Goal: Task Accomplishment & Management: Complete application form

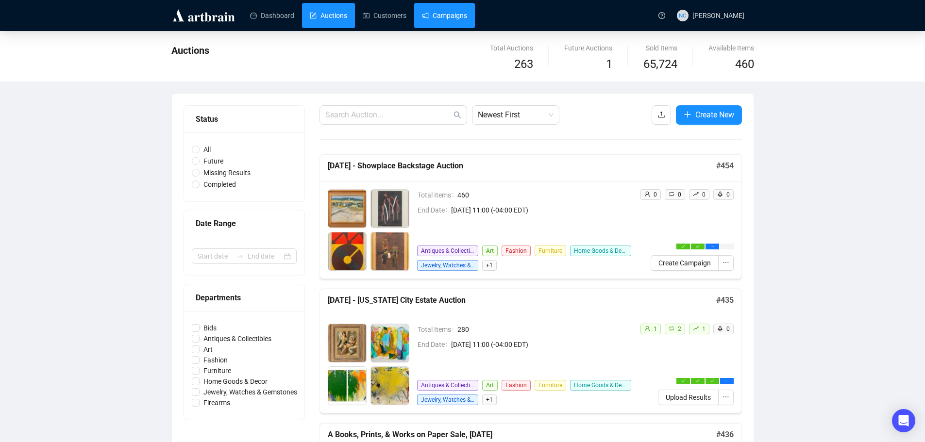
click at [444, 15] on link "Campaigns" at bounding box center [444, 15] width 45 height 25
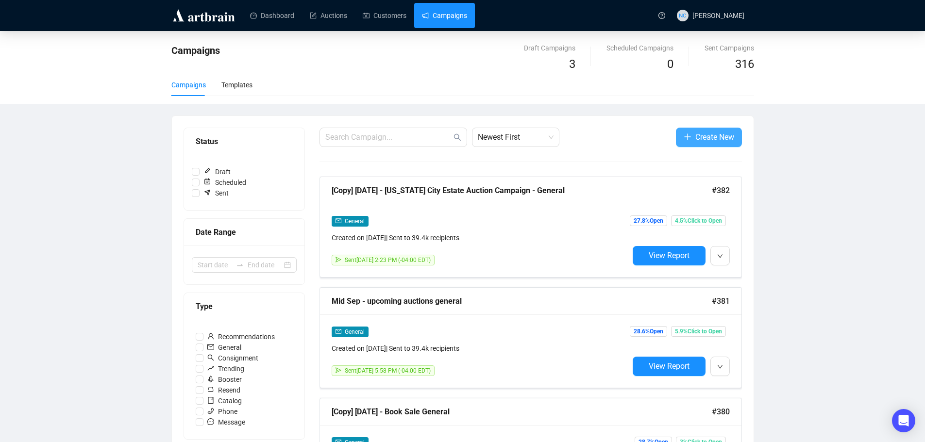
click at [700, 138] on span "Create New" at bounding box center [715, 137] width 39 height 12
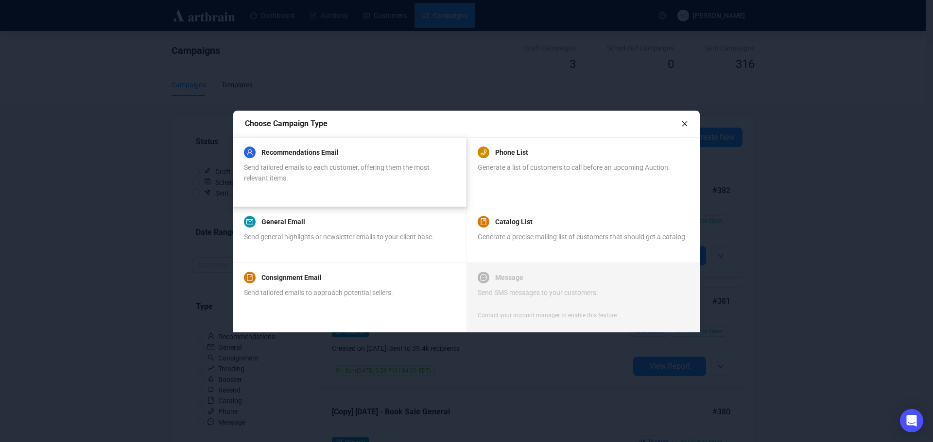
click at [361, 170] on span "Send tailored emails to each customer, offering them the most relevant items." at bounding box center [337, 173] width 186 height 18
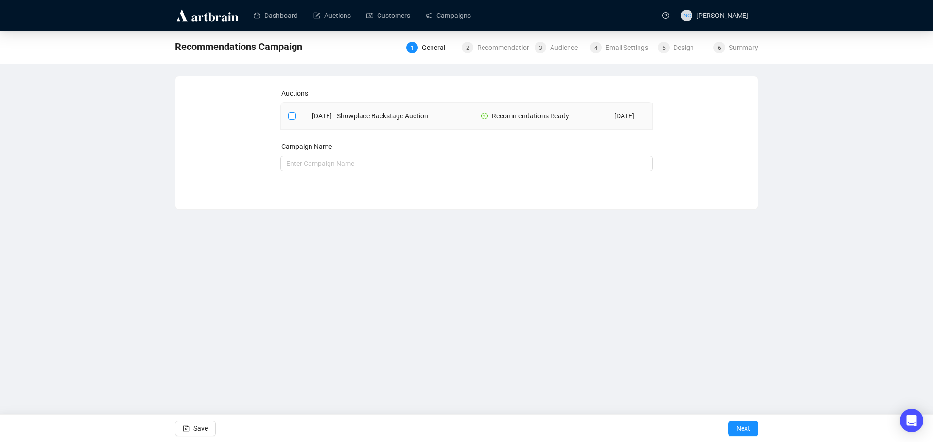
click at [292, 117] on input "checkbox" at bounding box center [291, 115] width 7 height 7
checkbox input "true"
type input "[DATE] - Showplace Backstage Auction Campaign"
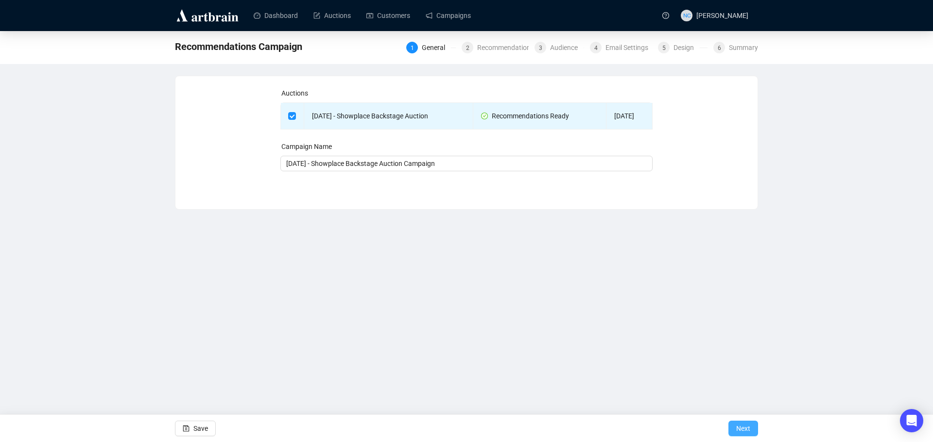
click at [738, 432] on span "Next" at bounding box center [743, 428] width 14 height 27
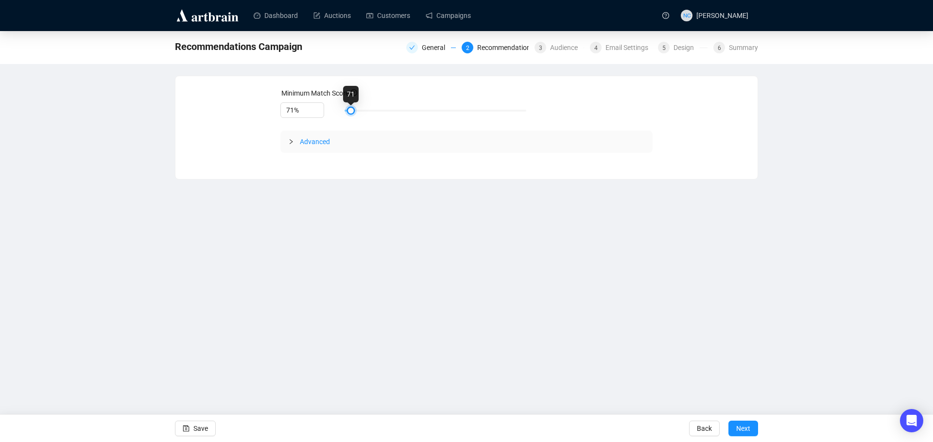
type input "70%"
drag, startPoint x: 407, startPoint y: 108, endPoint x: 308, endPoint y: 134, distance: 101.4
click at [330, 106] on div "70%" at bounding box center [466, 110] width 373 height 17
click at [301, 146] on span "Advanced" at bounding box center [472, 141] width 345 height 11
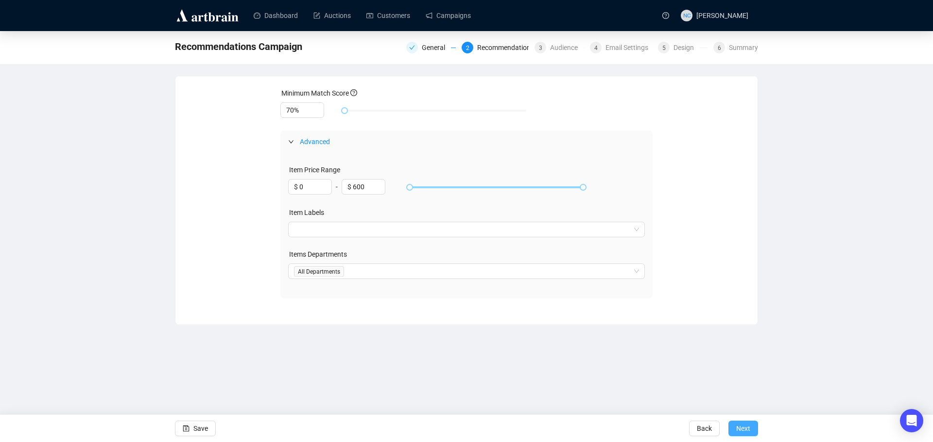
click at [746, 425] on span "Next" at bounding box center [743, 428] width 14 height 27
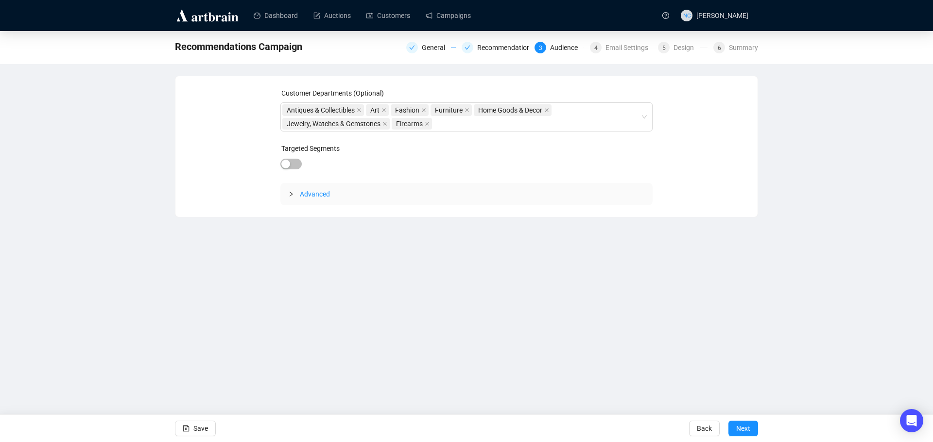
click at [293, 198] on div at bounding box center [294, 194] width 12 height 11
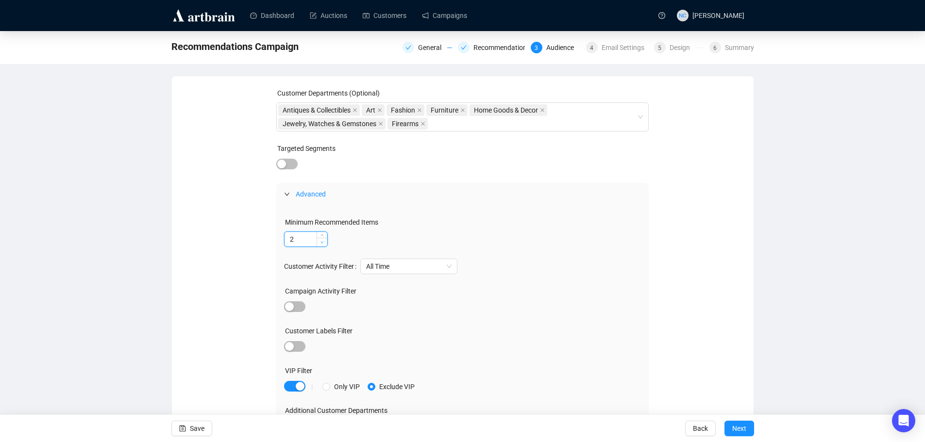
type input "1"
click at [323, 246] on span "Decrease Value" at bounding box center [322, 242] width 11 height 9
click at [579, 252] on div "Minimum Recommended Items 1 Customer Activity Filter All Time Campaign Activity…" at bounding box center [462, 329] width 373 height 248
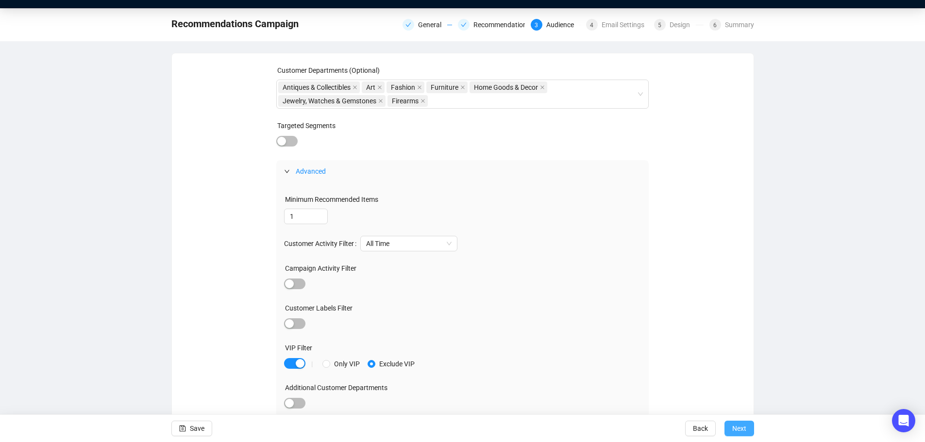
click at [745, 432] on span "Next" at bounding box center [739, 428] width 14 height 27
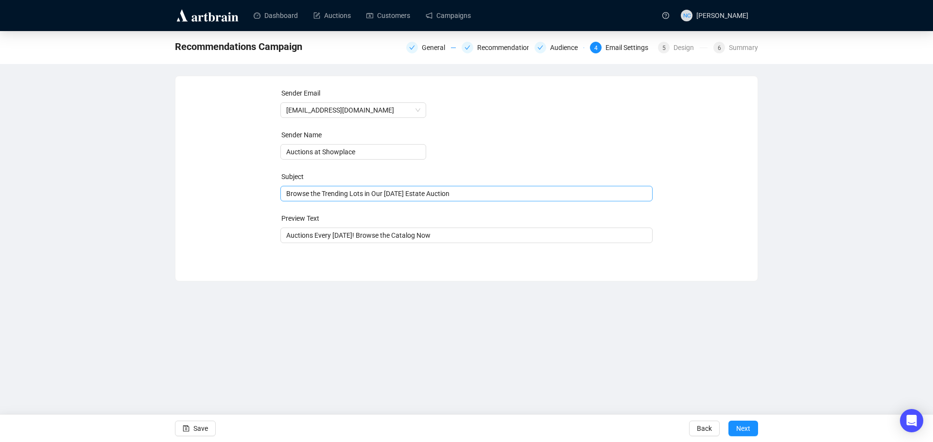
click at [391, 195] on span "Browse the Trending Lots in Our September 18th Estate Auction" at bounding box center [466, 194] width 373 height 8
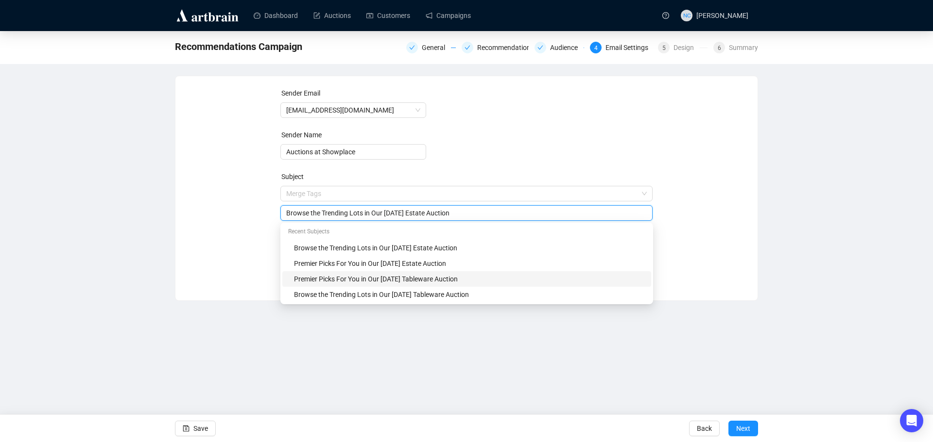
click at [460, 278] on div "Premier Picks For You in Our September 11th Tableware Auction" at bounding box center [469, 279] width 351 height 11
click at [413, 213] on input "Premier Picks For You in Our September 11th Tableware Auction" at bounding box center [466, 213] width 361 height 11
click at [431, 212] on input "Premier Picks For You in Our September 25th Tableware Auction" at bounding box center [466, 213] width 361 height 11
type input "Premier Picks For You in Our September 25th Backstage Auction"
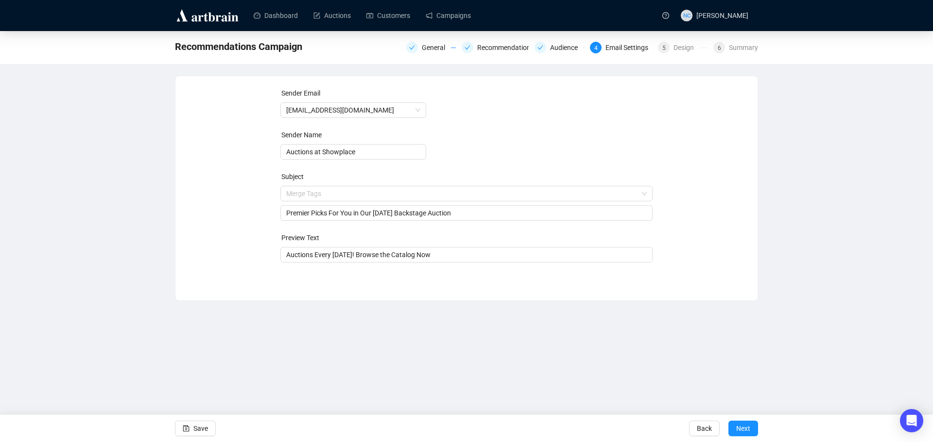
click at [693, 228] on div "Sender Email auctions@nyshowplace.com Sender Name Auctions at Showplace Subject…" at bounding box center [466, 181] width 559 height 187
click at [745, 426] on span "Next" at bounding box center [743, 428] width 14 height 27
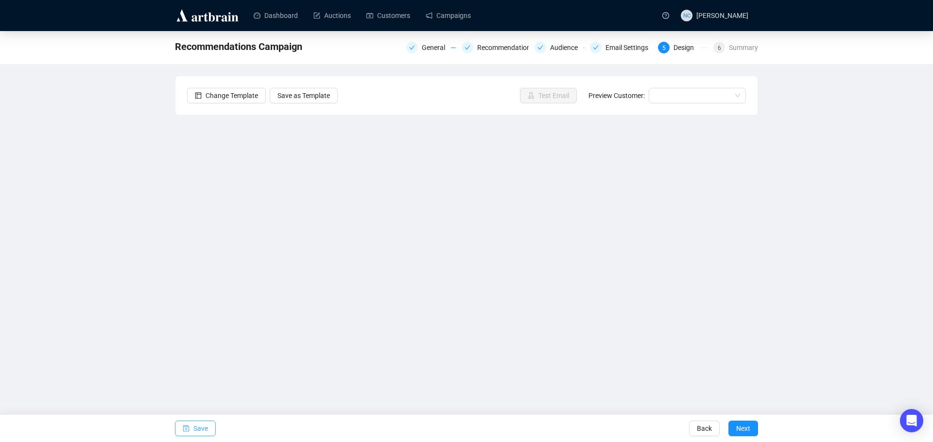
click at [195, 429] on span "Save" at bounding box center [200, 428] width 15 height 27
click at [206, 427] on span "Save" at bounding box center [200, 428] width 15 height 27
click at [546, 93] on span "Test Email" at bounding box center [553, 95] width 31 height 11
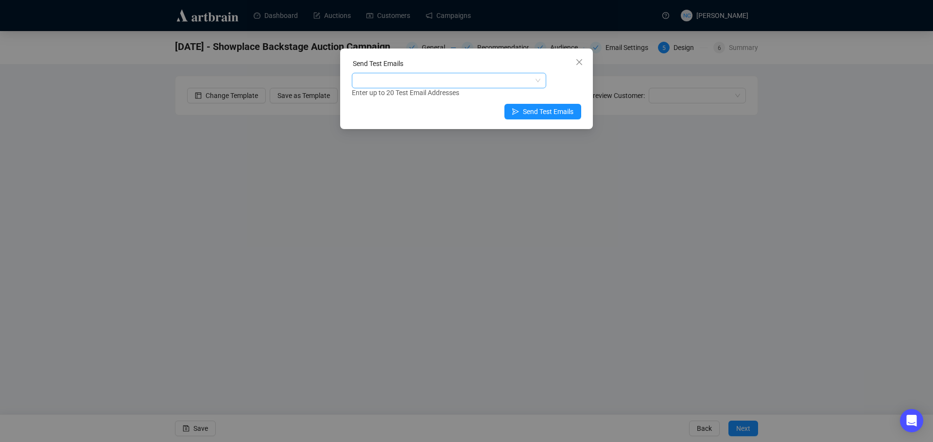
click at [486, 85] on div at bounding box center [444, 81] width 180 height 14
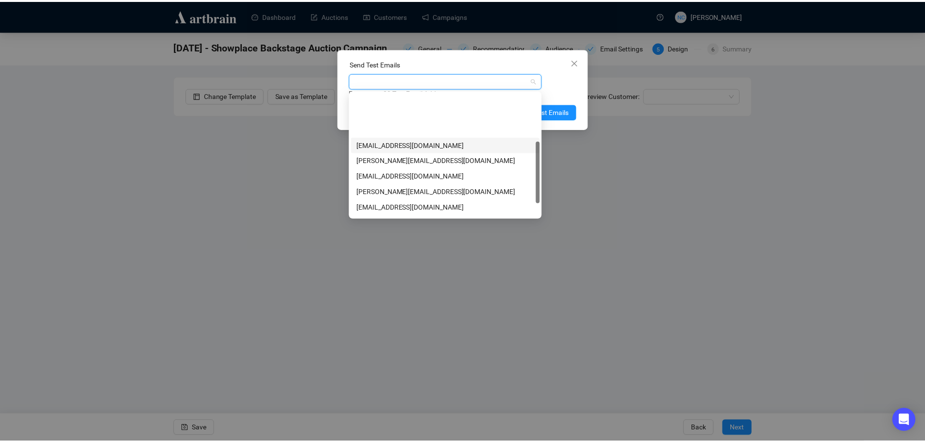
scroll to position [97, 0]
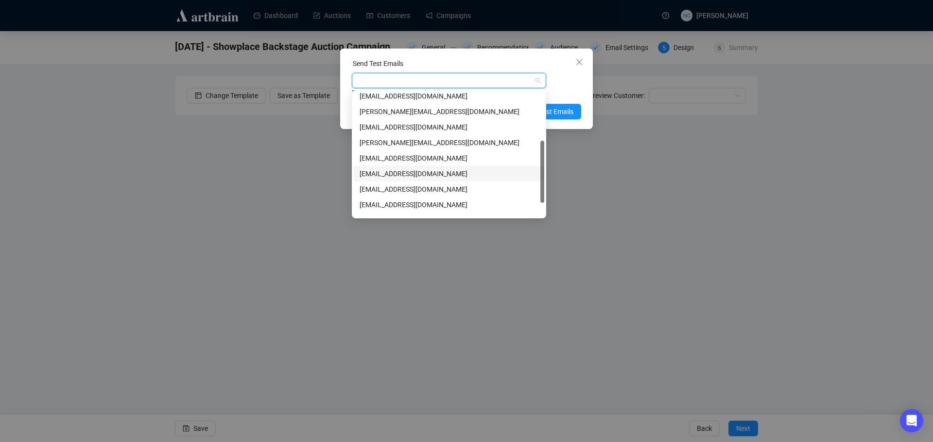
click at [448, 169] on div "nickcheng.ust@gmail.com" at bounding box center [448, 174] width 179 height 11
click at [502, 55] on div "Send Test Emails nickcheng.ust@gmail.com Enter up to 20 Test Email Addresses Se…" at bounding box center [466, 89] width 253 height 81
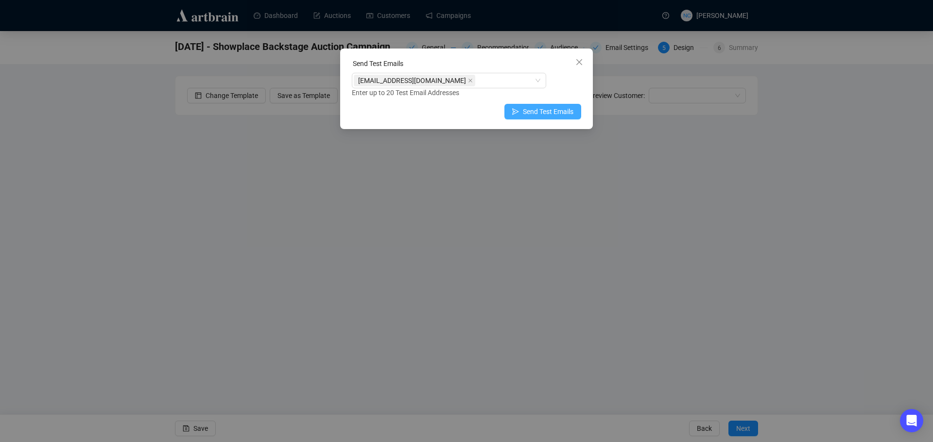
click at [554, 117] on span "Send Test Emails" at bounding box center [548, 111] width 51 height 11
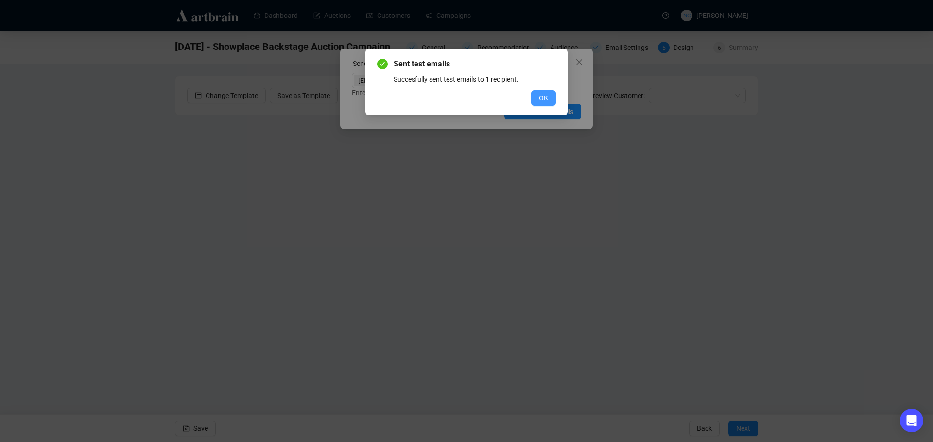
click at [538, 94] on button "OK" at bounding box center [543, 98] width 25 height 16
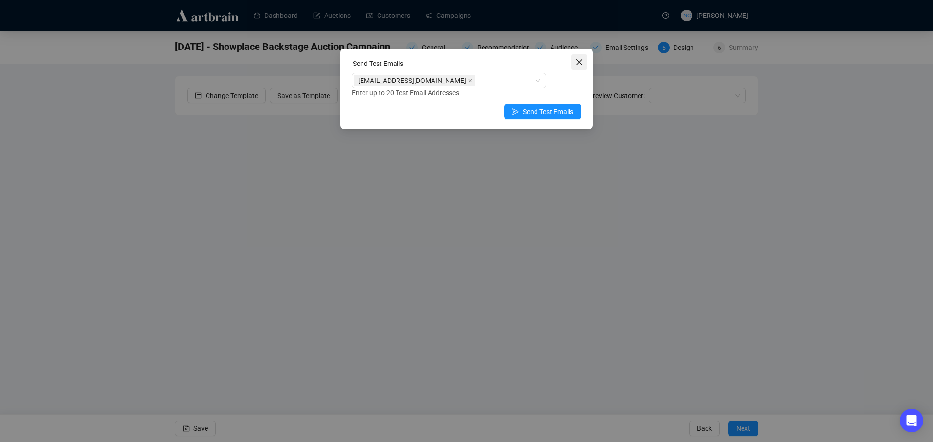
click at [579, 60] on icon "close" at bounding box center [579, 62] width 8 height 8
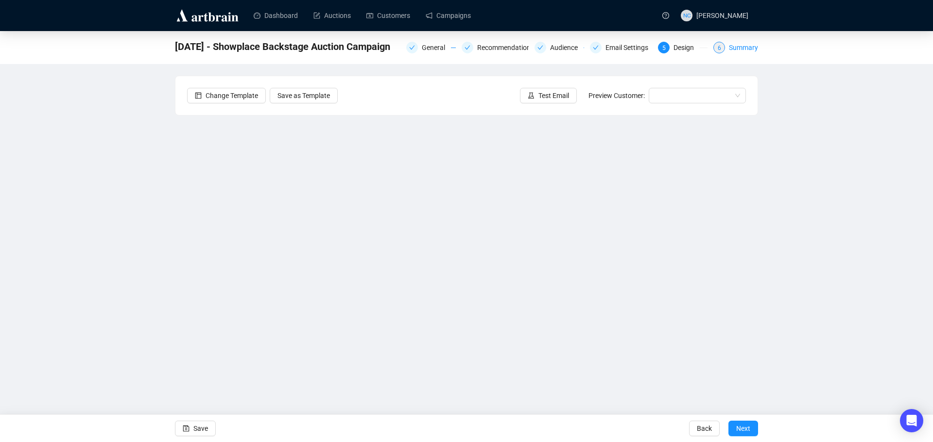
click at [744, 46] on div "Summary" at bounding box center [743, 48] width 29 height 12
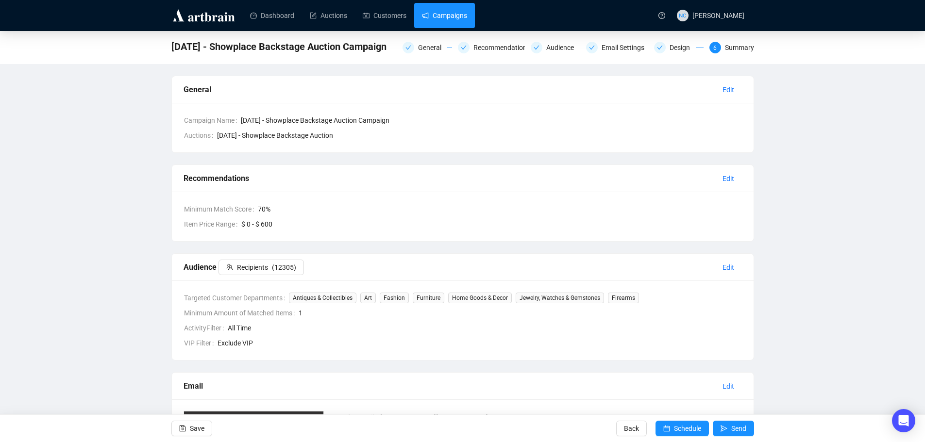
click at [451, 14] on link "Campaigns" at bounding box center [444, 15] width 45 height 25
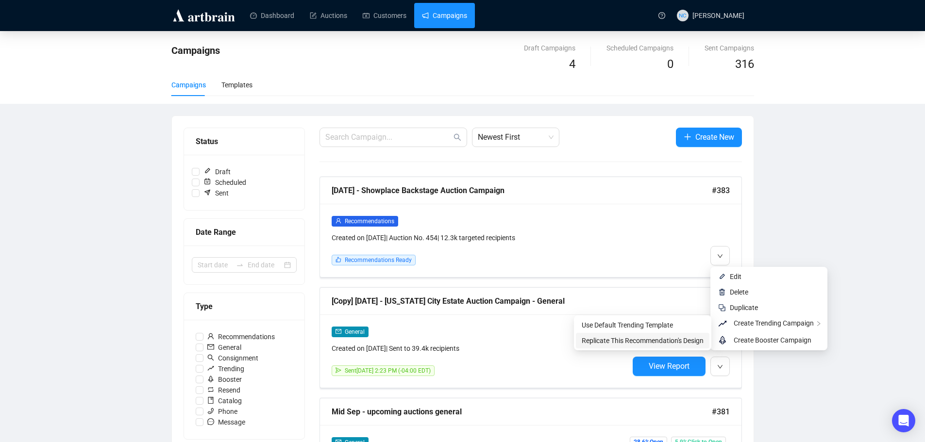
click at [675, 343] on span "Replicate This Recommendation's Design" at bounding box center [643, 341] width 122 height 8
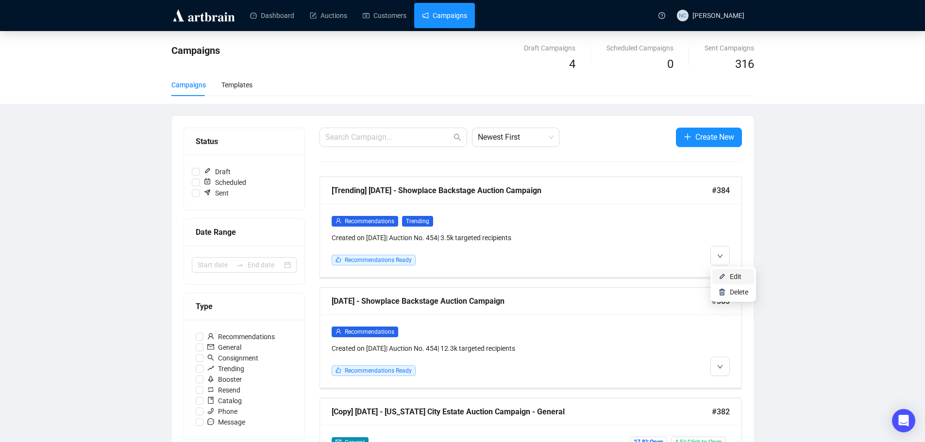
click at [730, 274] on span "Edit" at bounding box center [736, 277] width 12 height 8
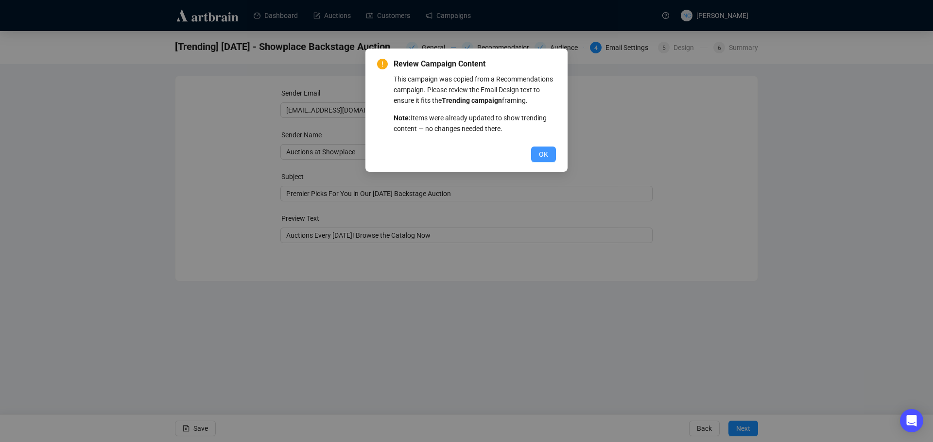
click at [535, 153] on button "OK" at bounding box center [543, 155] width 25 height 16
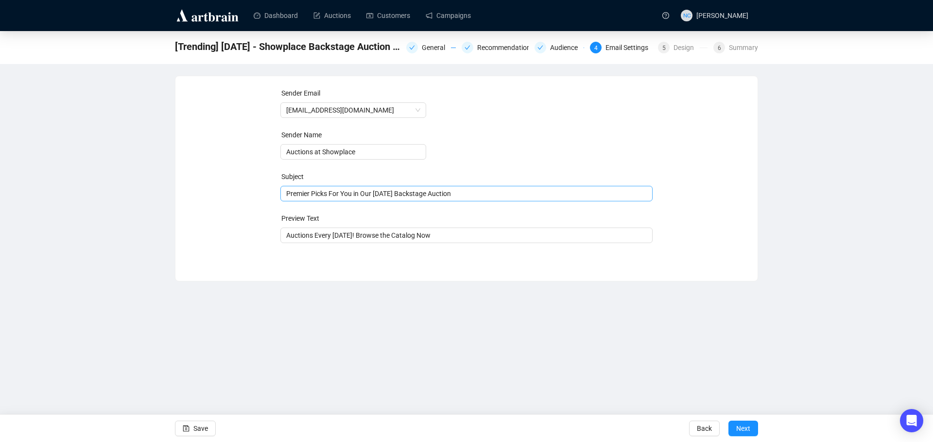
click at [446, 196] on span "Premier Picks For You in Our September 25th Backstage Auction" at bounding box center [466, 194] width 373 height 8
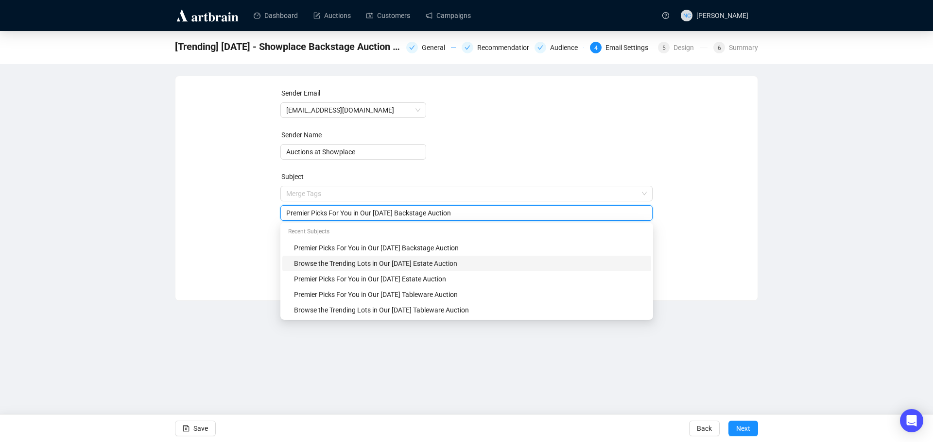
click at [448, 265] on div "Browse the Trending Lots in Our September 18th Estate Auction" at bounding box center [469, 263] width 351 height 11
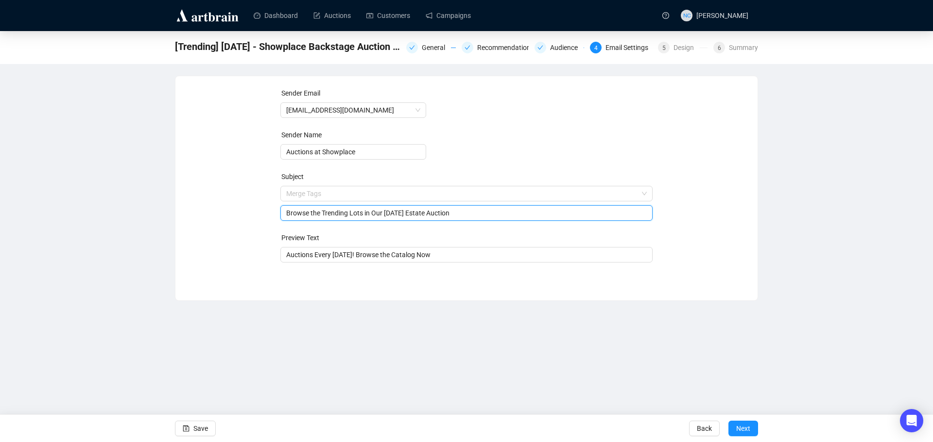
click at [426, 211] on input "Browse the Trending Lots in Our September 18th Estate Auction" at bounding box center [466, 213] width 361 height 11
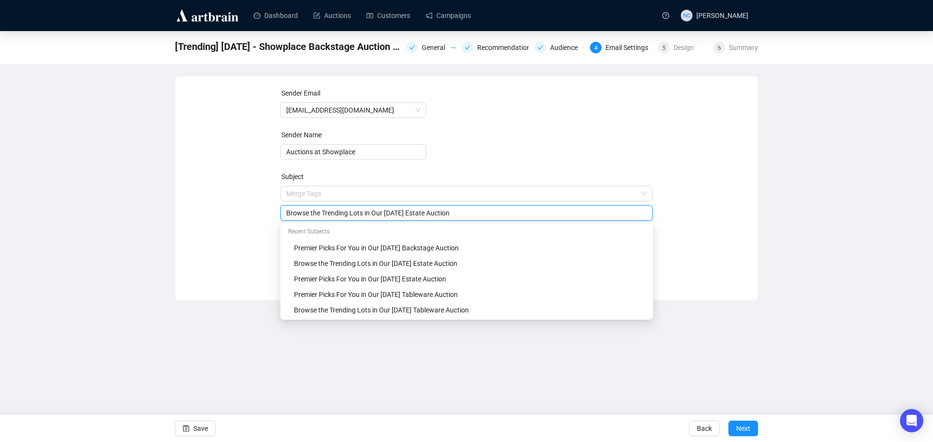
click at [439, 213] on input "Browse the Trending Lots in Our September 25th Estate Auction" at bounding box center [466, 213] width 361 height 11
type input "Browse the Trending Lots in Our [DATE] Backstage Auction"
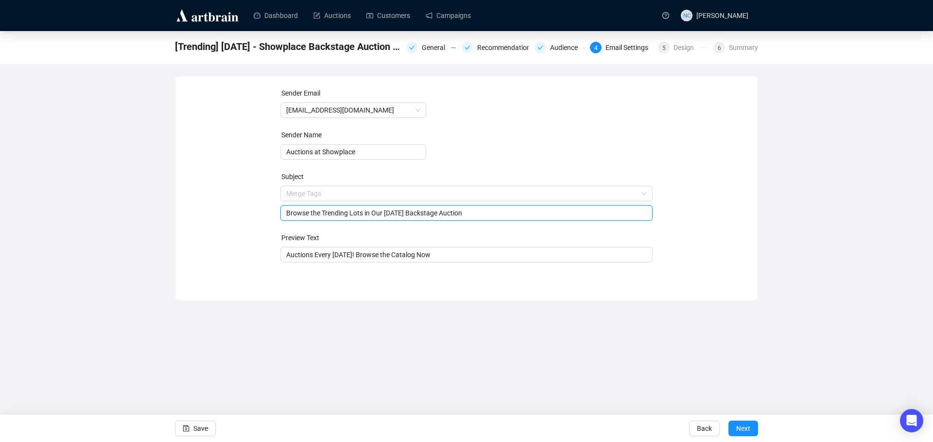
click at [698, 158] on div "Sender Email auctions@nyshowplace.com Sender Name Auctions at Showplace Subject…" at bounding box center [466, 181] width 559 height 187
click at [735, 432] on button "Next" at bounding box center [743, 429] width 30 height 16
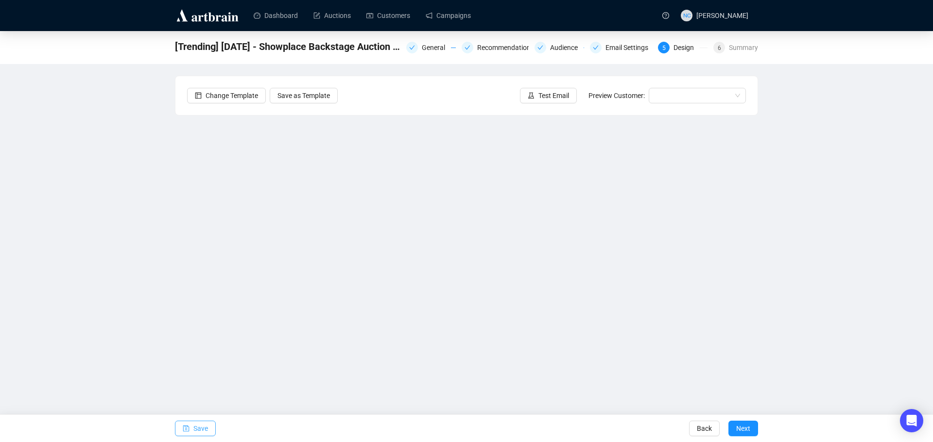
click at [191, 431] on button "Save" at bounding box center [195, 429] width 41 height 16
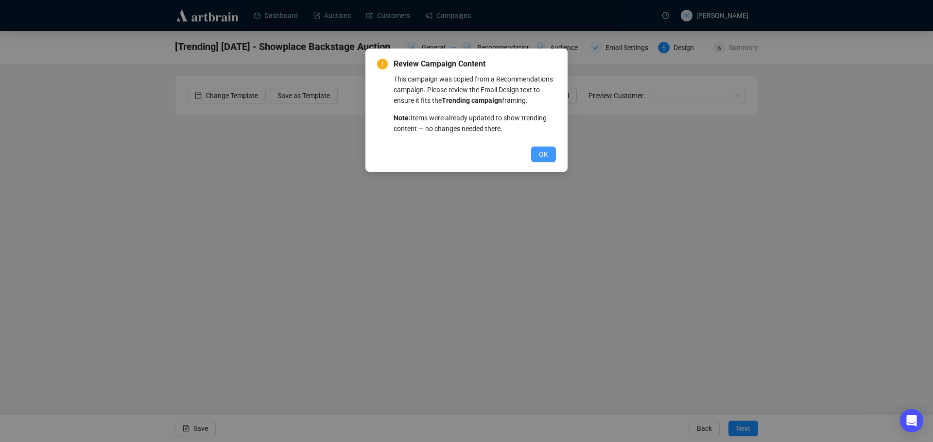
click at [547, 152] on span "OK" at bounding box center [543, 154] width 9 height 11
click at [544, 152] on span "OK" at bounding box center [543, 154] width 9 height 11
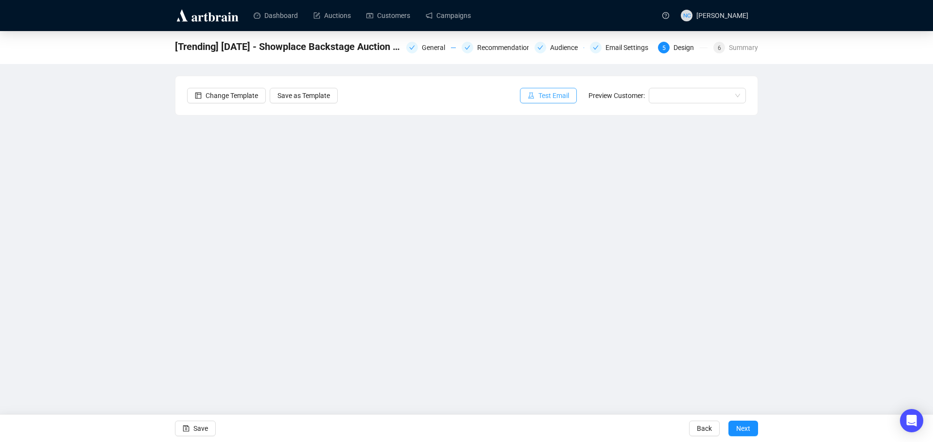
click at [548, 93] on span "Test Email" at bounding box center [553, 95] width 31 height 11
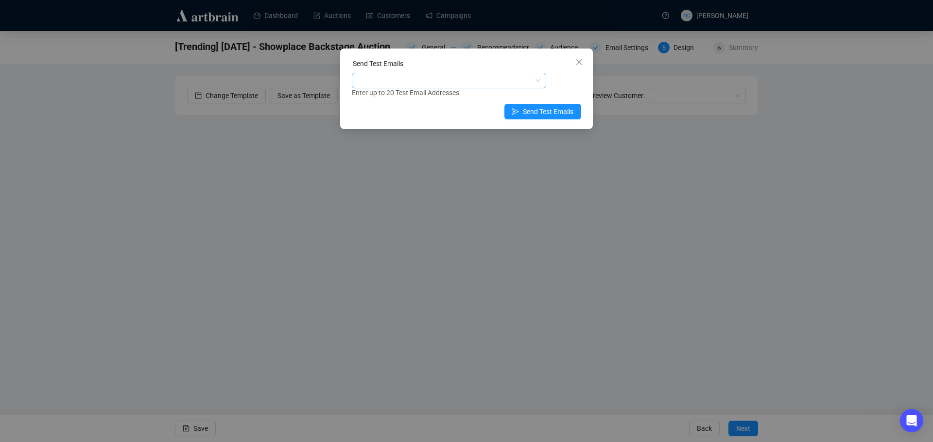
click at [418, 80] on div at bounding box center [444, 81] width 180 height 14
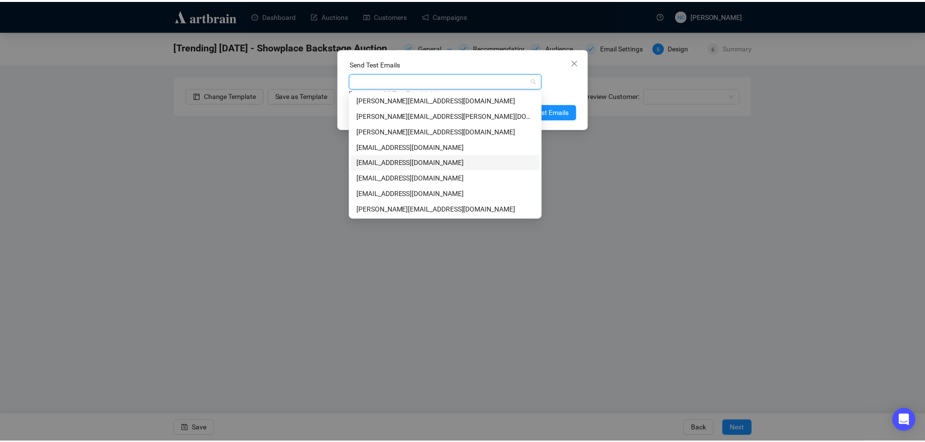
scroll to position [124, 0]
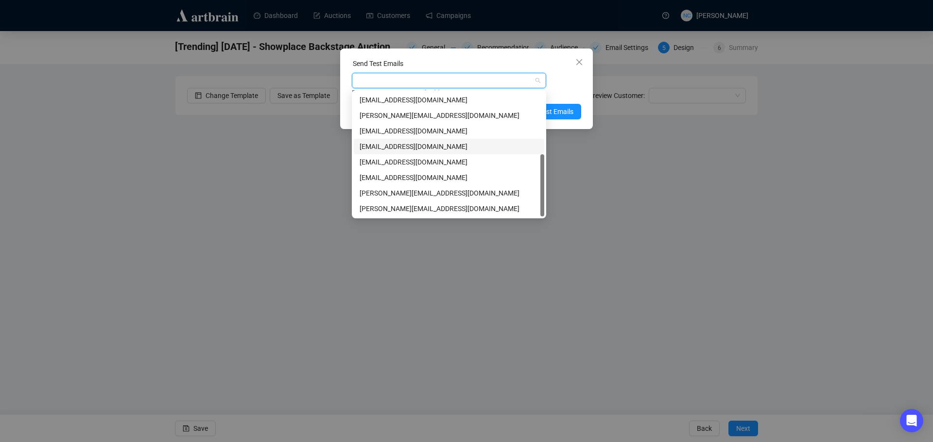
click at [474, 149] on div "[EMAIL_ADDRESS][DOMAIN_NAME]" at bounding box center [448, 146] width 179 height 11
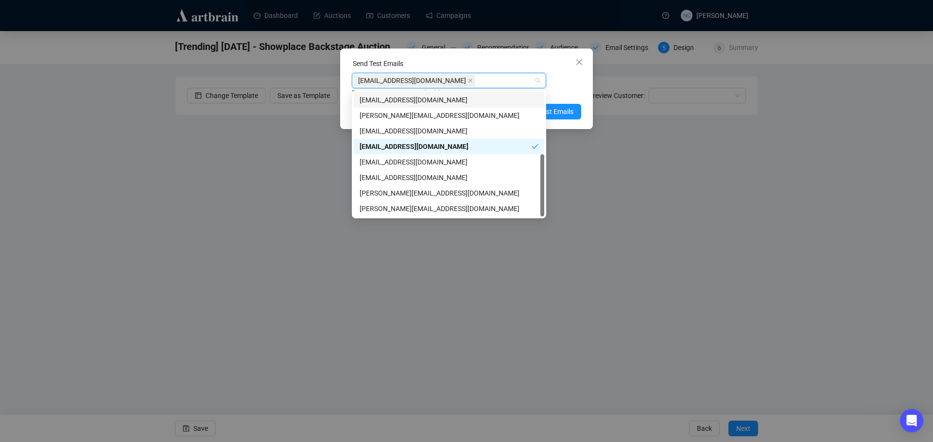
click at [508, 66] on div "Send Test Emails" at bounding box center [466, 65] width 229 height 15
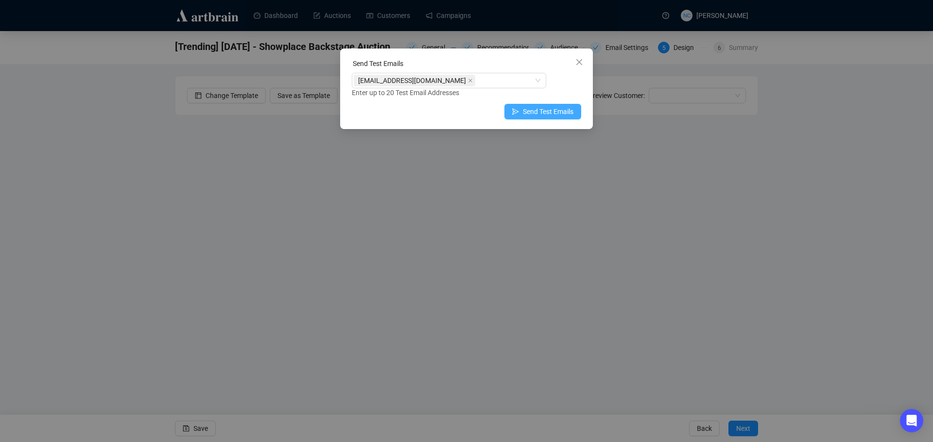
click at [556, 109] on span "Send Test Emails" at bounding box center [548, 111] width 51 height 11
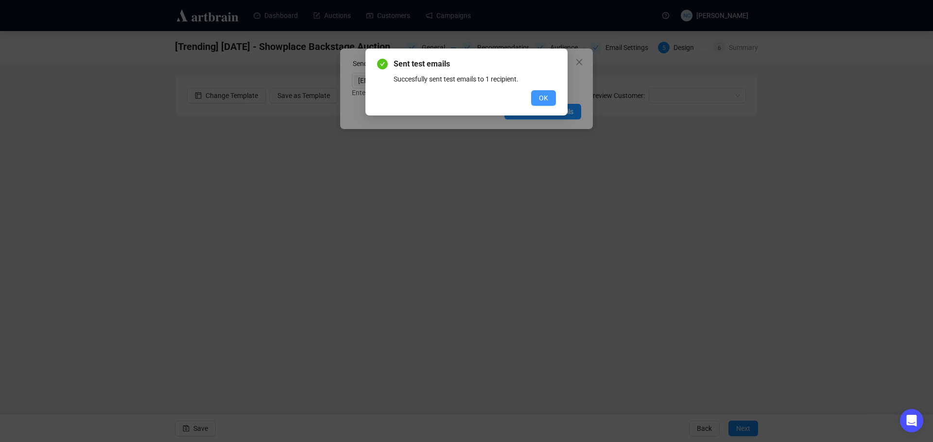
click at [536, 99] on button "OK" at bounding box center [543, 98] width 25 height 16
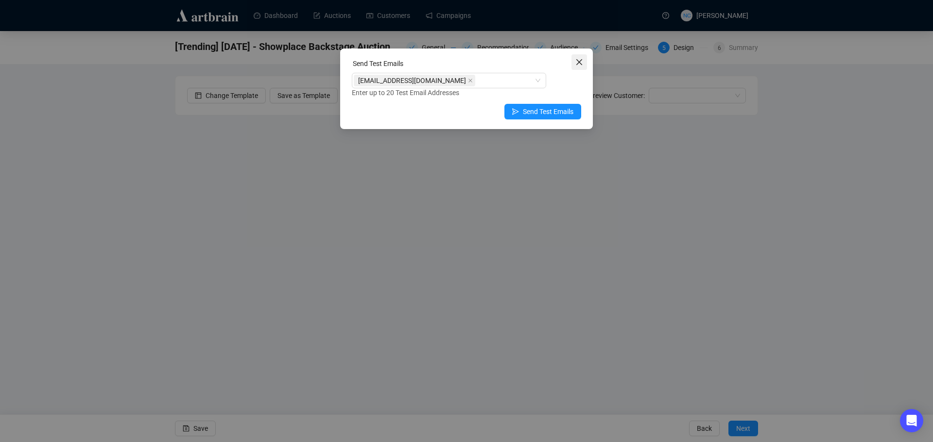
click at [582, 63] on icon "close" at bounding box center [579, 62] width 8 height 8
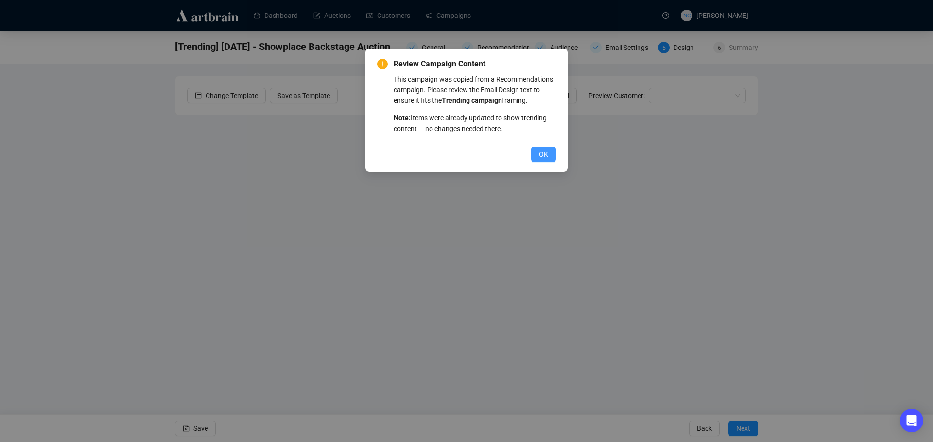
click at [548, 155] on button "OK" at bounding box center [543, 155] width 25 height 16
click at [546, 158] on span "OK" at bounding box center [543, 154] width 9 height 11
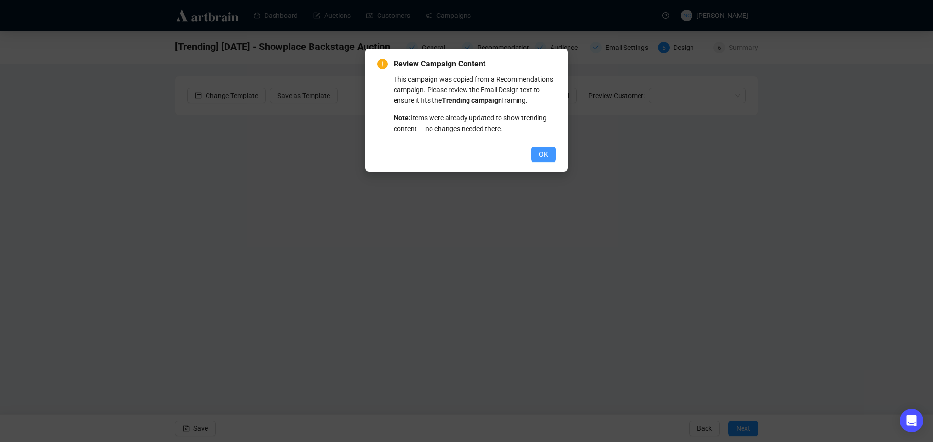
click at [539, 152] on span "OK" at bounding box center [543, 154] width 9 height 11
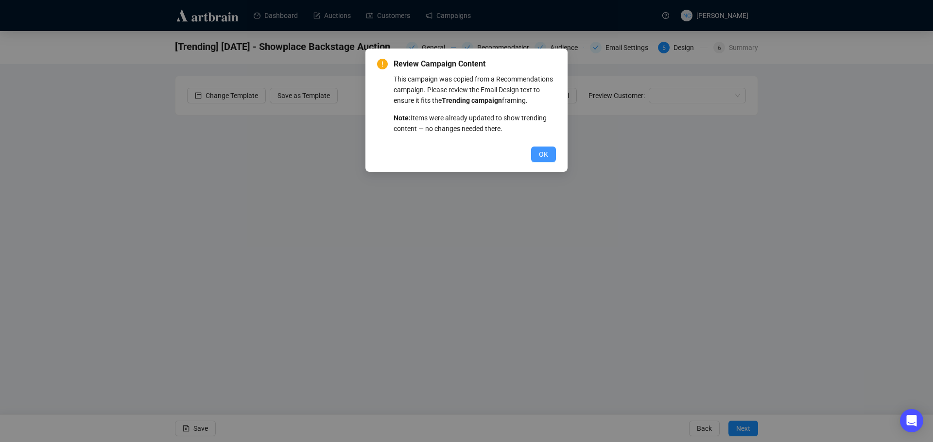
click at [538, 157] on button "OK" at bounding box center [543, 155] width 25 height 16
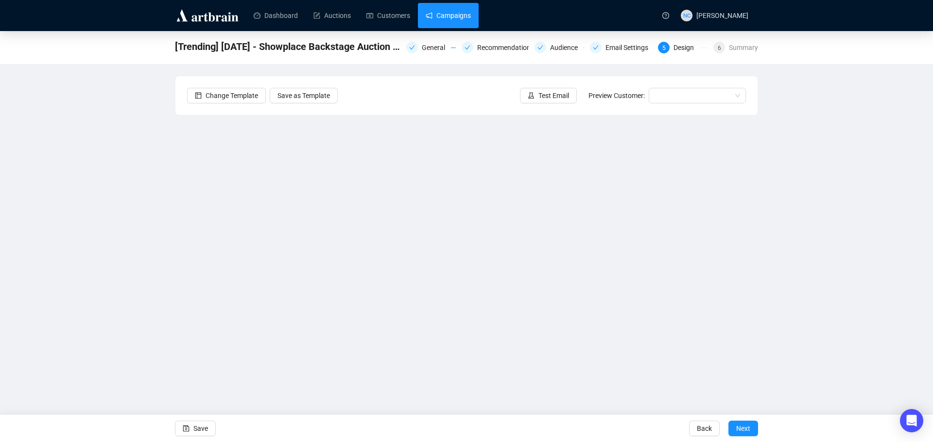
click at [437, 18] on link "Campaigns" at bounding box center [447, 15] width 45 height 25
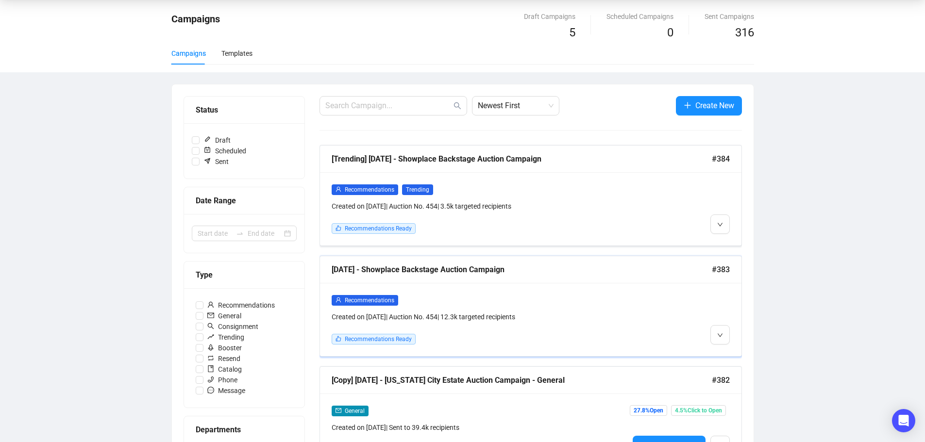
scroll to position [49, 0]
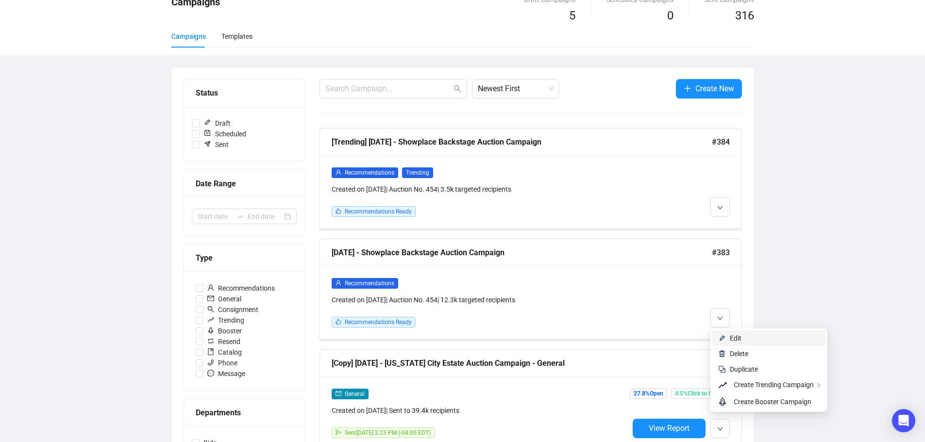
click at [737, 335] on span "Edit" at bounding box center [736, 339] width 12 height 8
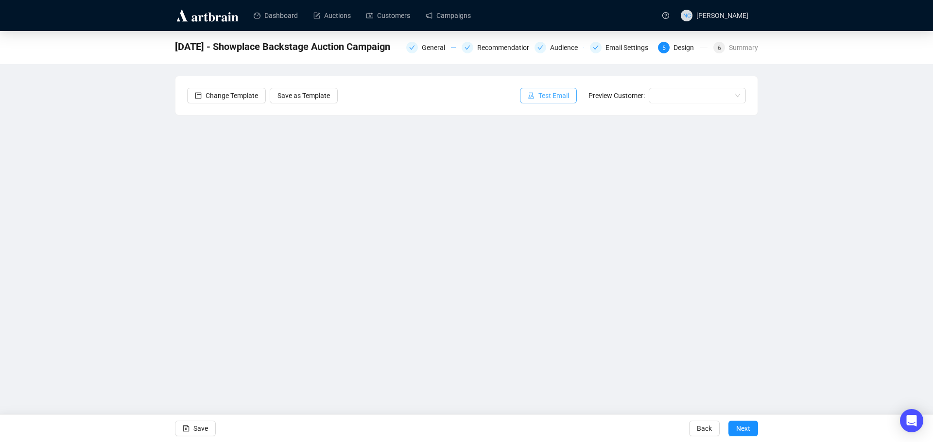
click at [538, 97] on button "Test Email" at bounding box center [548, 96] width 57 height 16
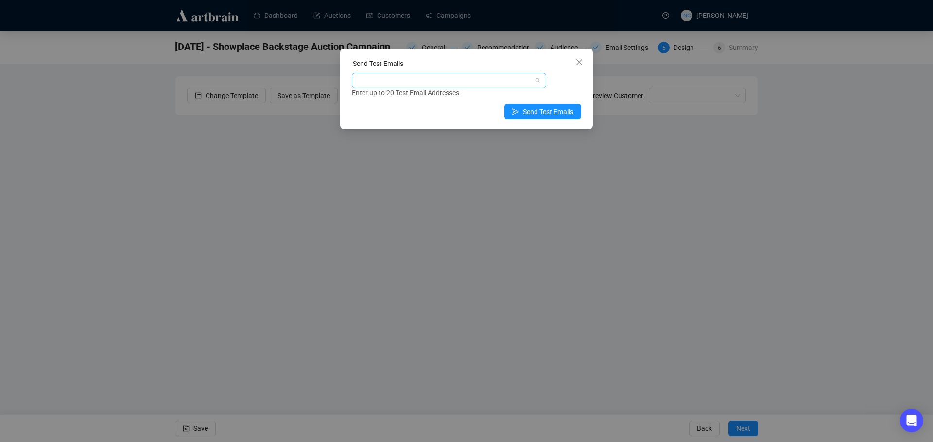
click at [462, 80] on div at bounding box center [444, 81] width 180 height 14
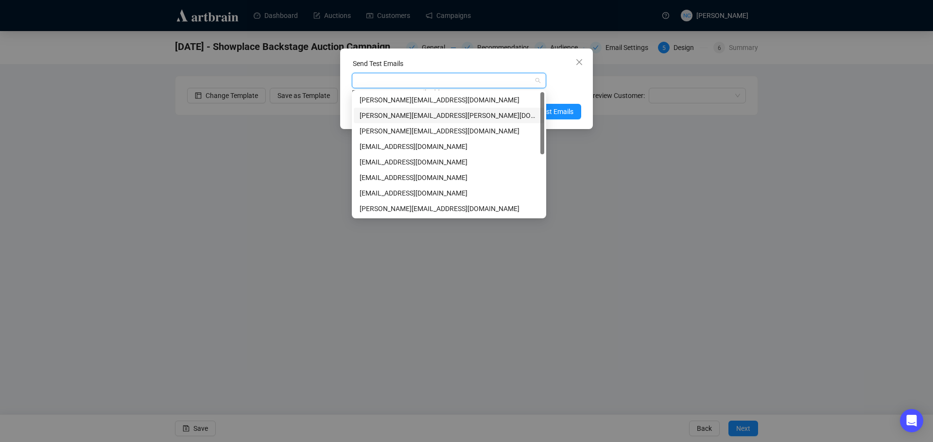
click at [440, 116] on div "[PERSON_NAME][EMAIL_ADDRESS][PERSON_NAME][DOMAIN_NAME]" at bounding box center [448, 115] width 179 height 11
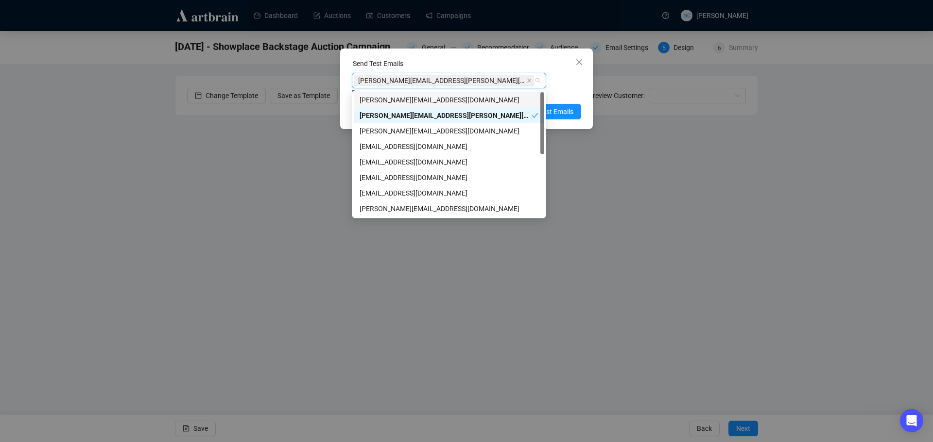
click at [494, 65] on div "Send Test Emails" at bounding box center [466, 65] width 229 height 15
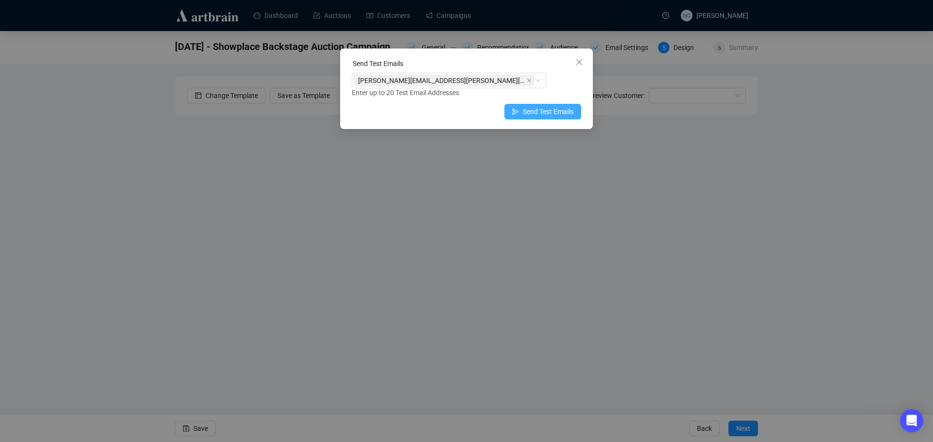
click at [562, 115] on span "Send Test Emails" at bounding box center [548, 111] width 51 height 11
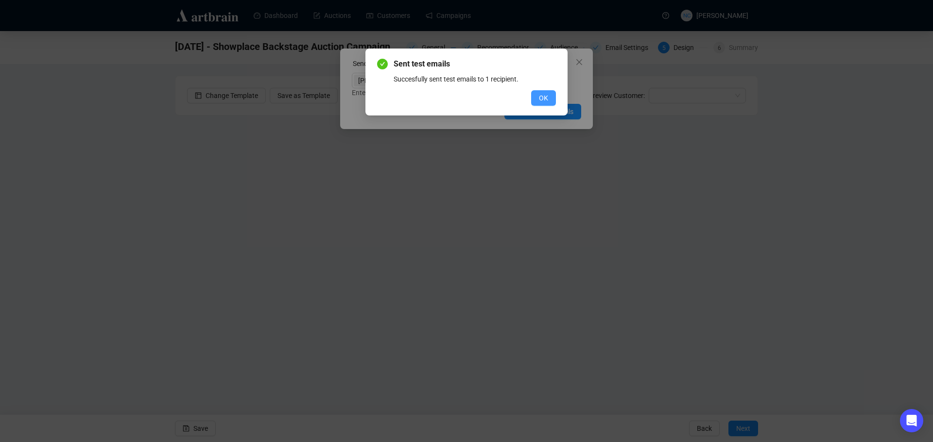
click at [542, 95] on span "OK" at bounding box center [543, 98] width 9 height 11
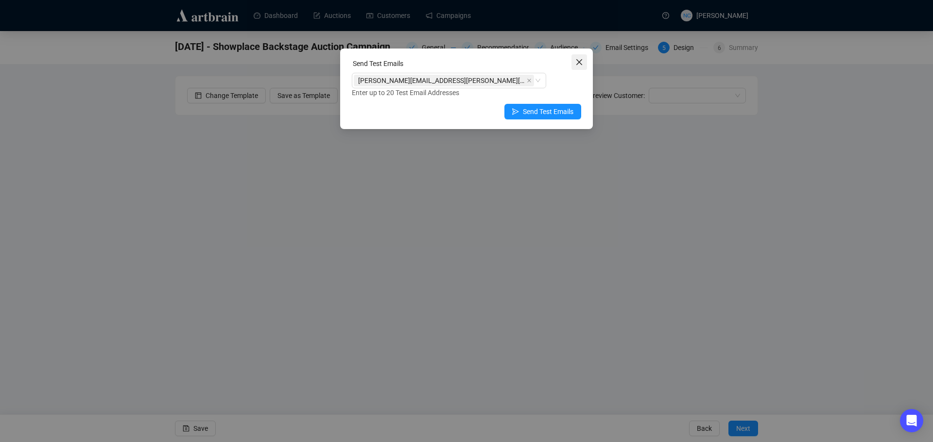
click at [579, 62] on icon "close" at bounding box center [579, 62] width 6 height 6
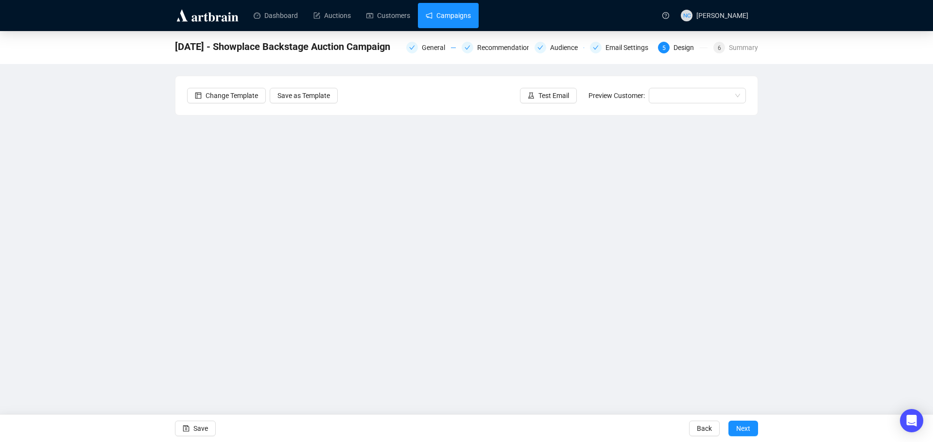
click at [459, 14] on link "Campaigns" at bounding box center [447, 15] width 45 height 25
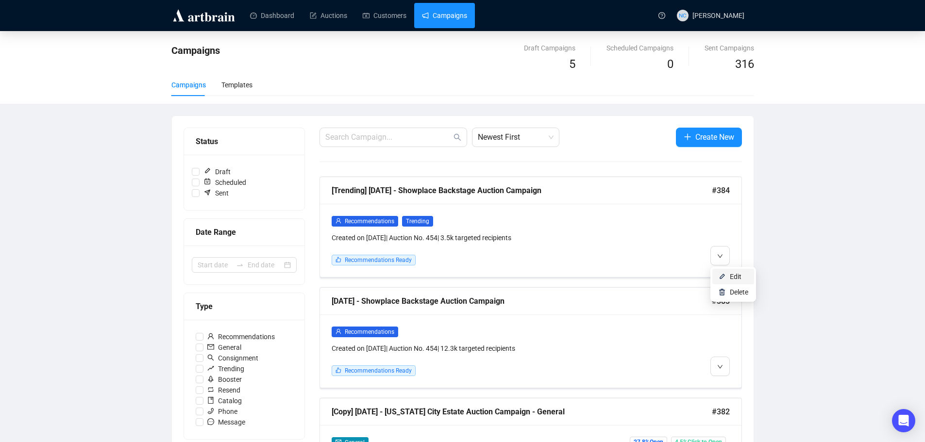
click at [731, 274] on span "Edit" at bounding box center [736, 277] width 12 height 8
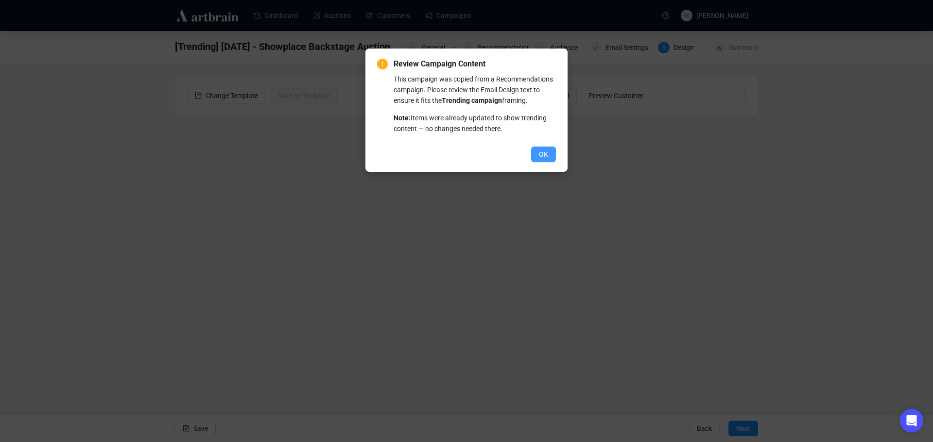
click at [545, 152] on span "OK" at bounding box center [543, 154] width 9 height 11
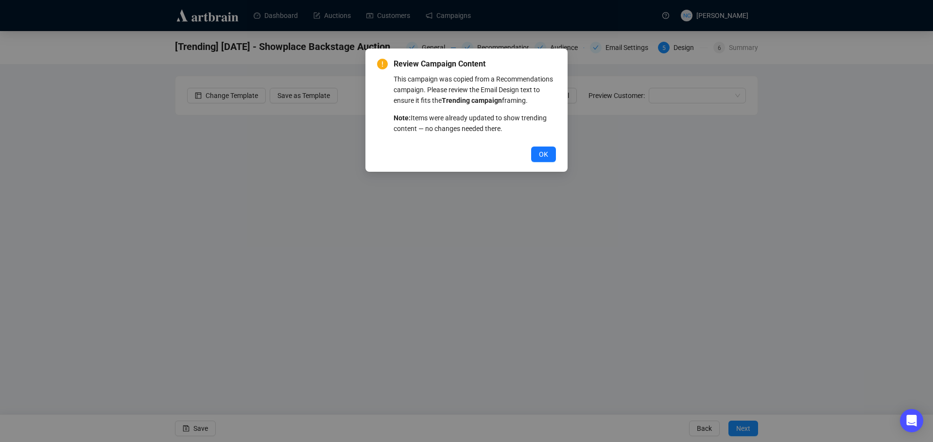
click at [545, 152] on span "OK" at bounding box center [543, 154] width 9 height 11
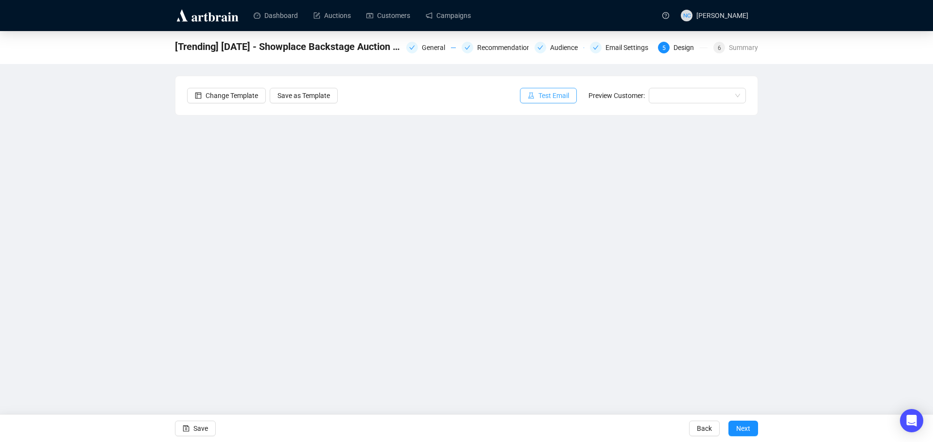
click at [557, 90] on span "Test Email" at bounding box center [553, 95] width 31 height 11
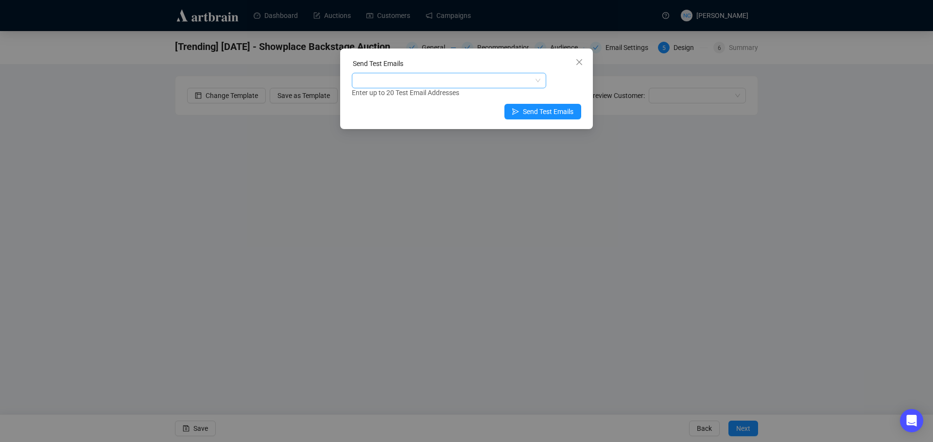
click at [433, 85] on div at bounding box center [444, 81] width 180 height 14
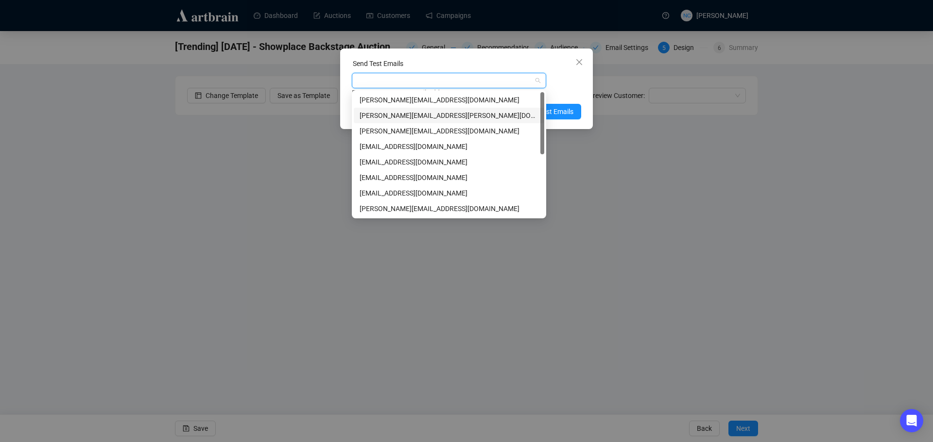
click at [431, 115] on div "[PERSON_NAME][EMAIL_ADDRESS][PERSON_NAME][DOMAIN_NAME]" at bounding box center [448, 115] width 179 height 11
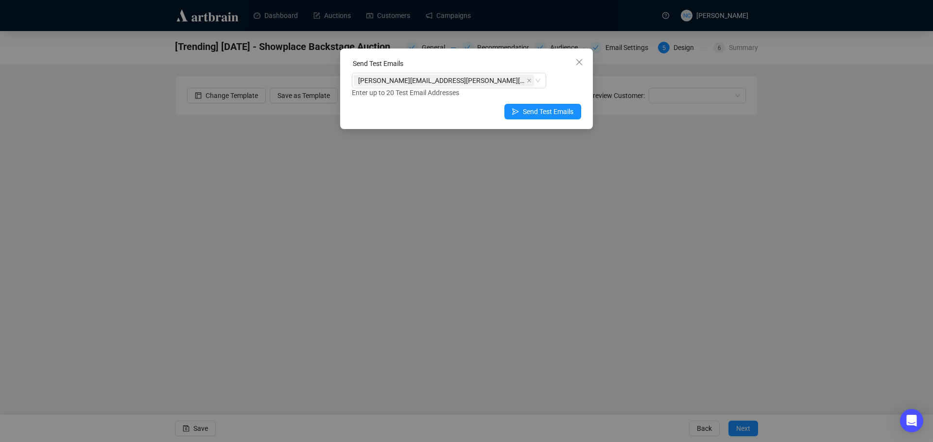
click at [482, 53] on div "Send Test Emails [PERSON_NAME][EMAIL_ADDRESS][PERSON_NAME][DOMAIN_NAME] Enter u…" at bounding box center [466, 89] width 253 height 81
click at [565, 116] on span "Send Test Emails" at bounding box center [548, 111] width 51 height 11
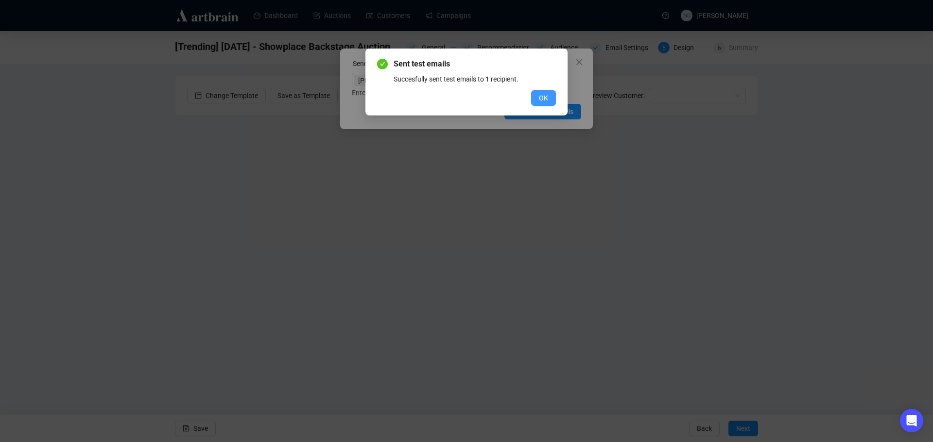
click at [544, 96] on span "OK" at bounding box center [543, 98] width 9 height 11
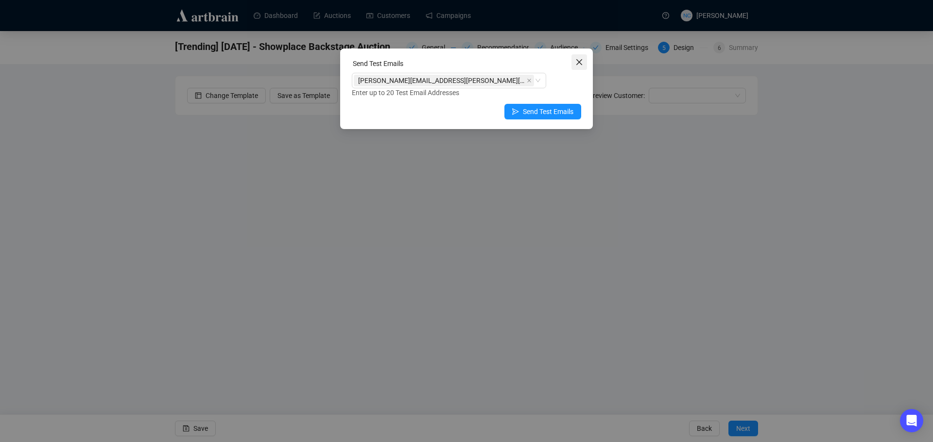
click at [579, 59] on icon "close" at bounding box center [579, 62] width 8 height 8
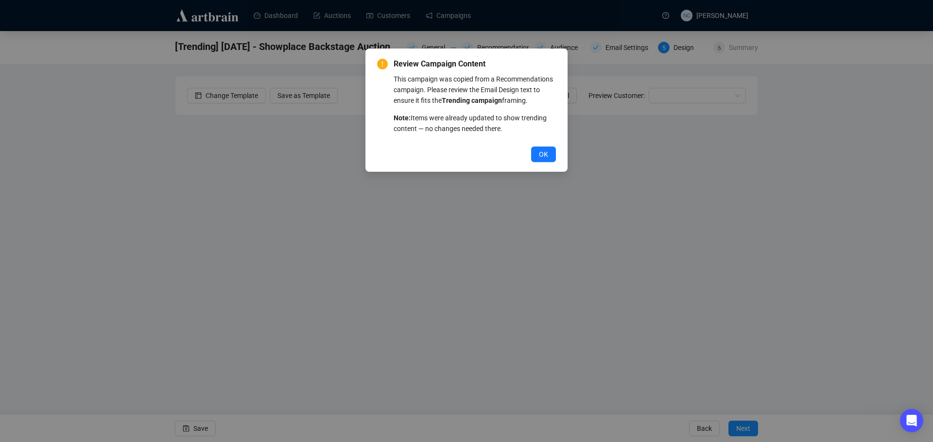
click at [155, 104] on div "Review Campaign Content This campaign was copied from a Recommendations campaig…" at bounding box center [466, 221] width 933 height 442
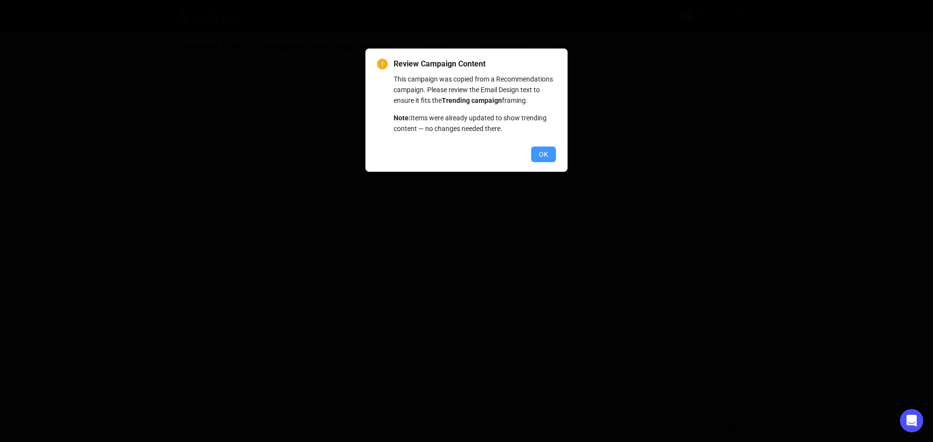
click at [542, 155] on span "OK" at bounding box center [543, 154] width 9 height 11
click at [543, 155] on span "OK" at bounding box center [543, 154] width 9 height 11
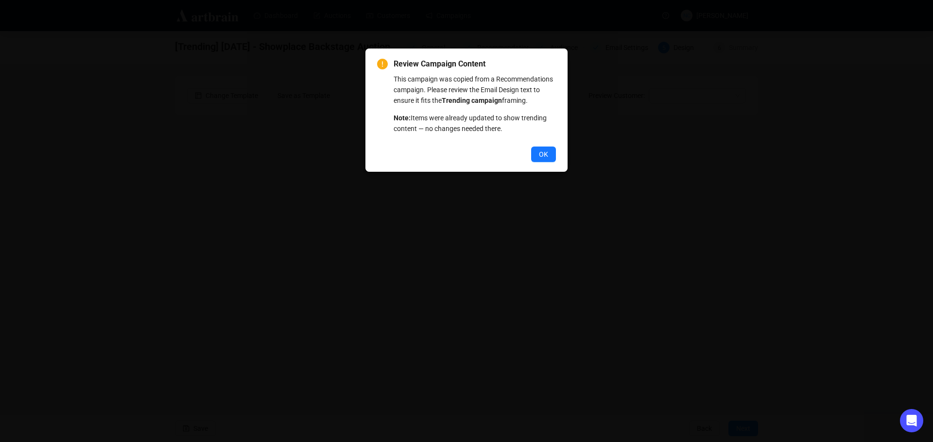
click at [543, 155] on span "OK" at bounding box center [543, 154] width 9 height 11
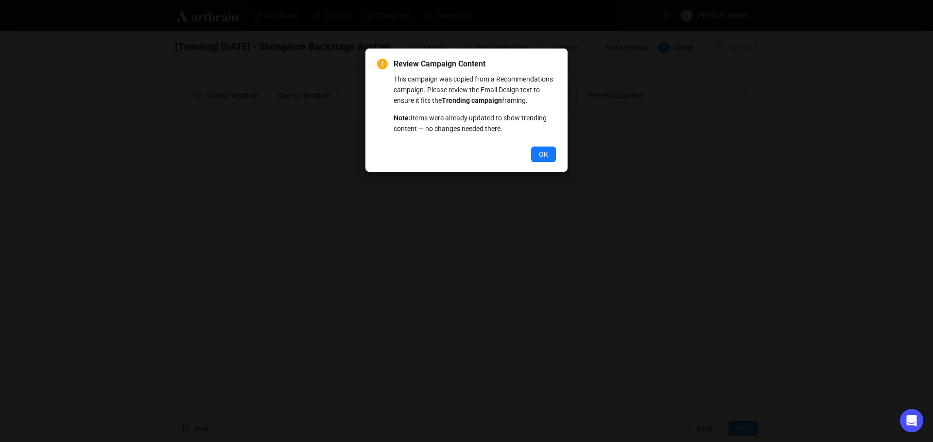
click at [543, 155] on span "OK" at bounding box center [543, 154] width 9 height 11
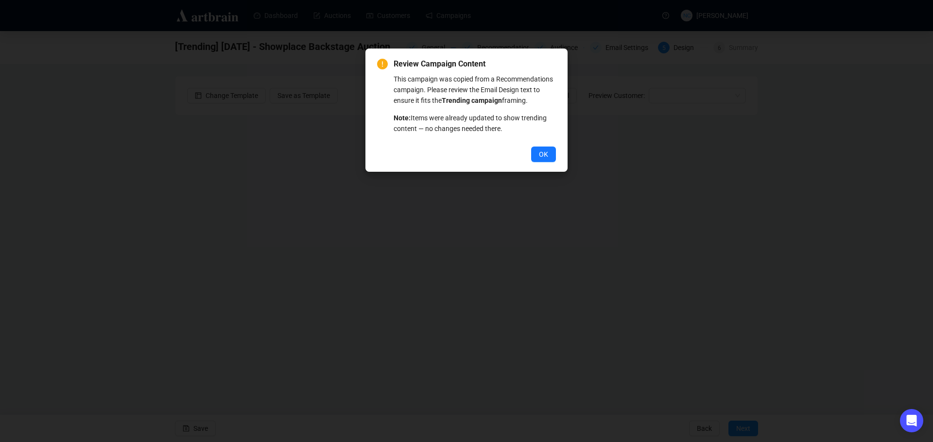
click at [543, 155] on span "OK" at bounding box center [543, 154] width 9 height 11
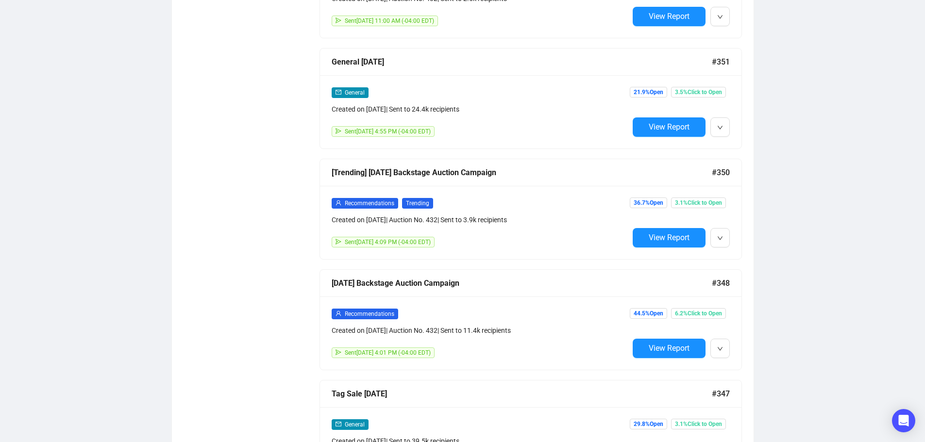
scroll to position [3049, 0]
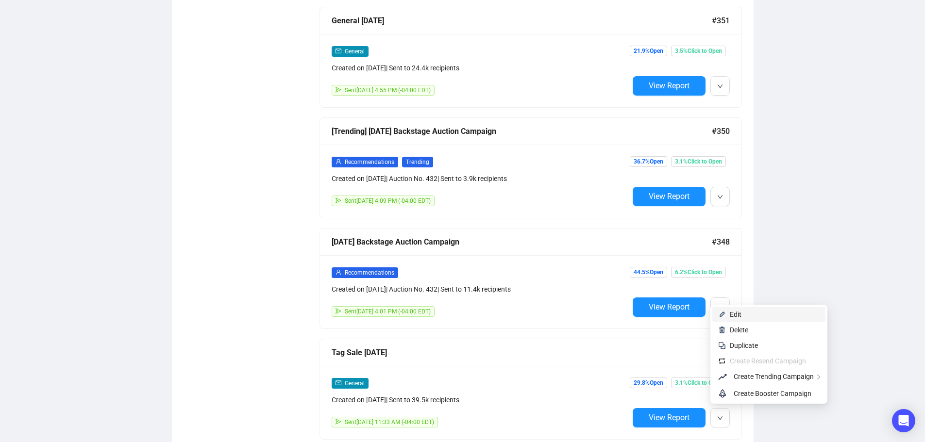
click at [733, 311] on span "Edit" at bounding box center [736, 315] width 12 height 8
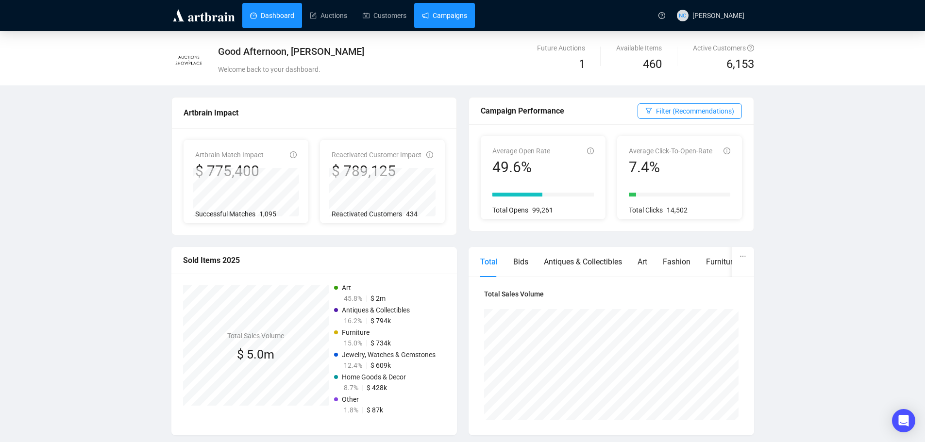
click at [442, 13] on link "Campaigns" at bounding box center [444, 15] width 45 height 25
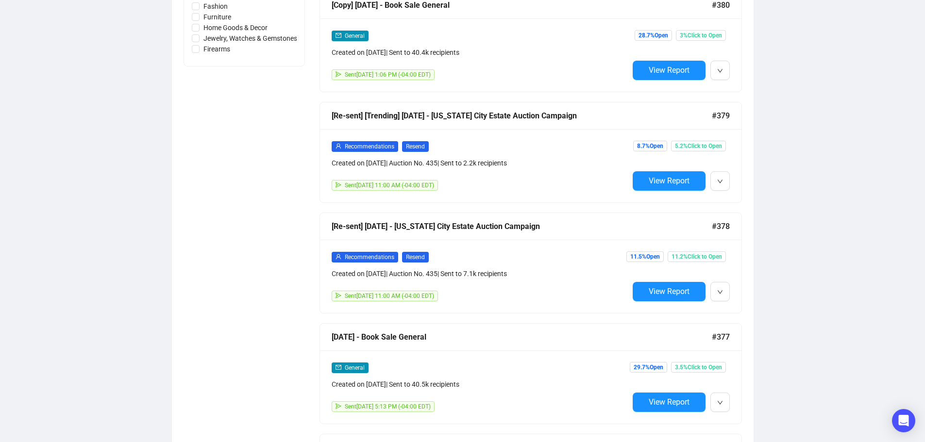
scroll to position [534, 0]
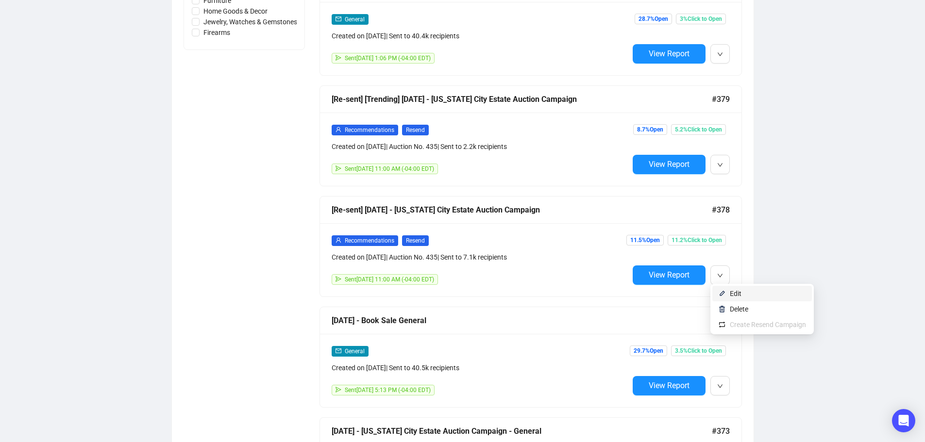
click at [729, 290] on li "Edit" at bounding box center [763, 294] width 100 height 16
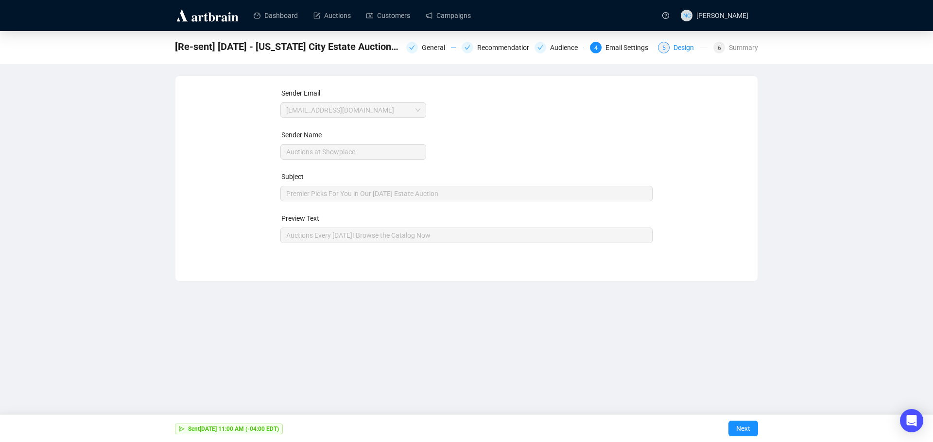
click at [686, 51] on div "Design" at bounding box center [686, 48] width 26 height 12
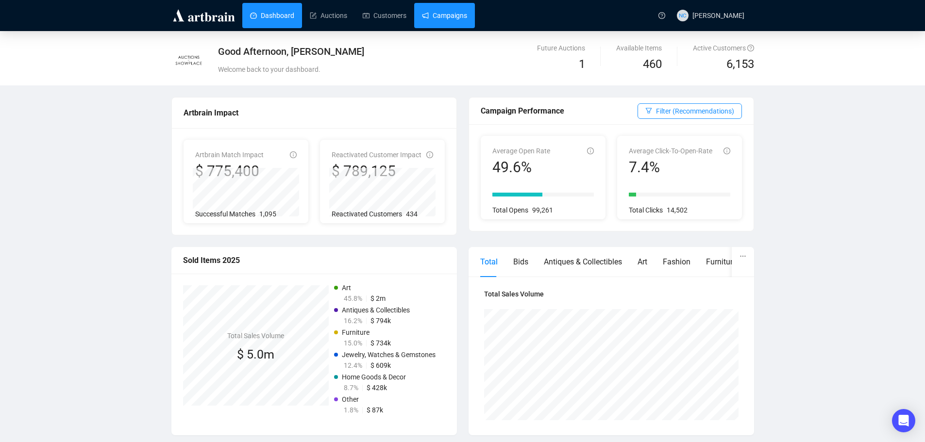
click at [445, 20] on link "Campaigns" at bounding box center [444, 15] width 45 height 25
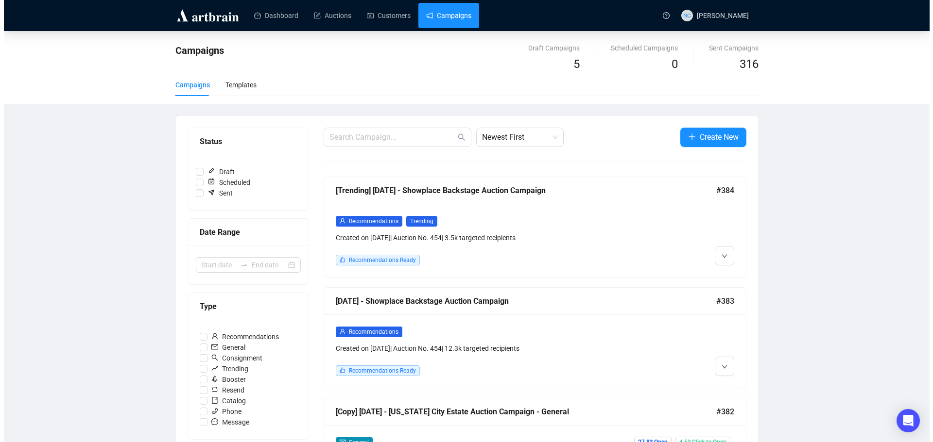
scroll to position [49, 0]
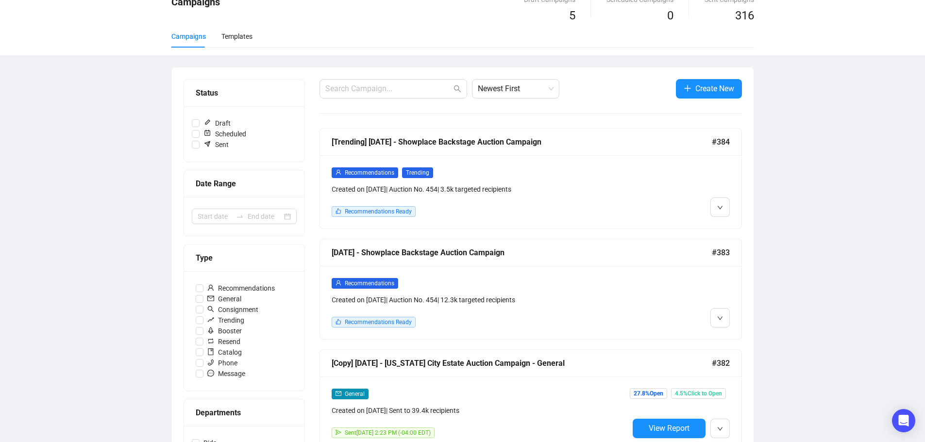
drag, startPoint x: 791, startPoint y: 262, endPoint x: 768, endPoint y: 252, distance: 24.6
click at [717, 89] on span "Create New" at bounding box center [715, 89] width 39 height 12
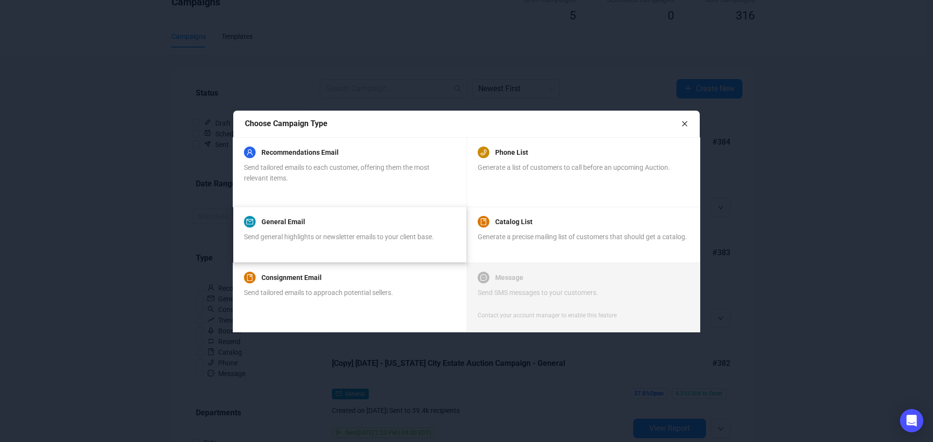
click at [342, 228] on div "General Email Send general highlights or newsletter emails to your client base." at bounding box center [339, 234] width 190 height 37
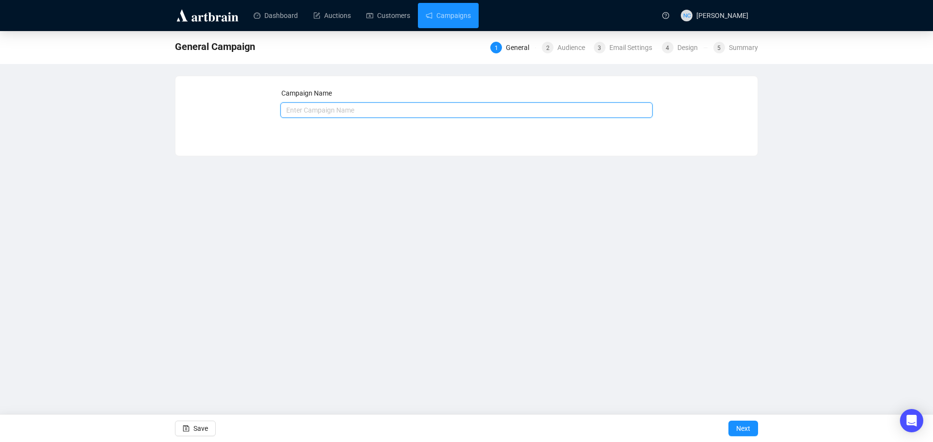
click at [386, 109] on input "text" at bounding box center [466, 110] width 373 height 16
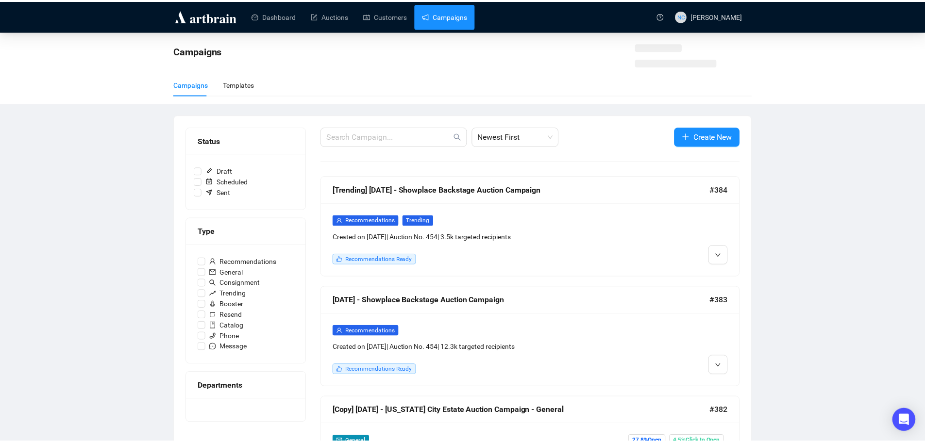
scroll to position [49, 0]
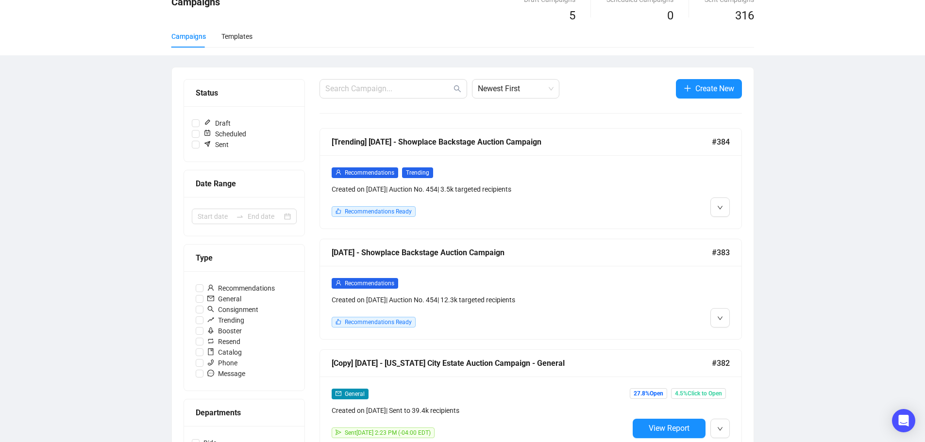
drag, startPoint x: 692, startPoint y: 90, endPoint x: 623, endPoint y: 102, distance: 70.5
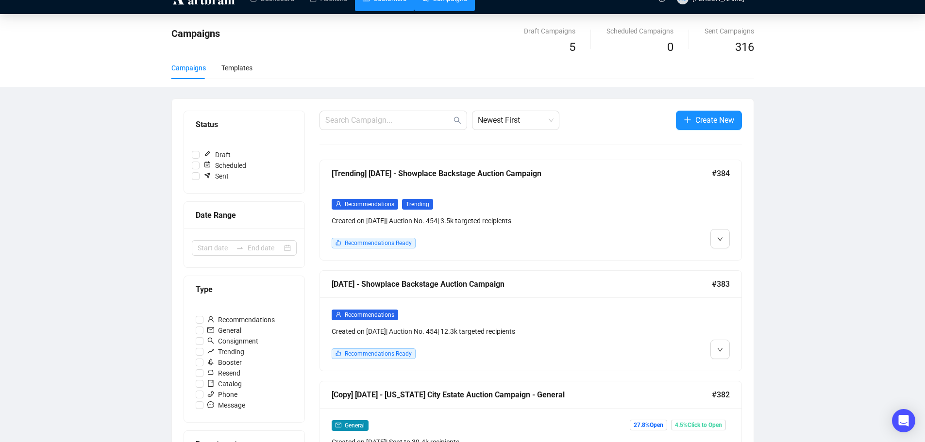
scroll to position [0, 0]
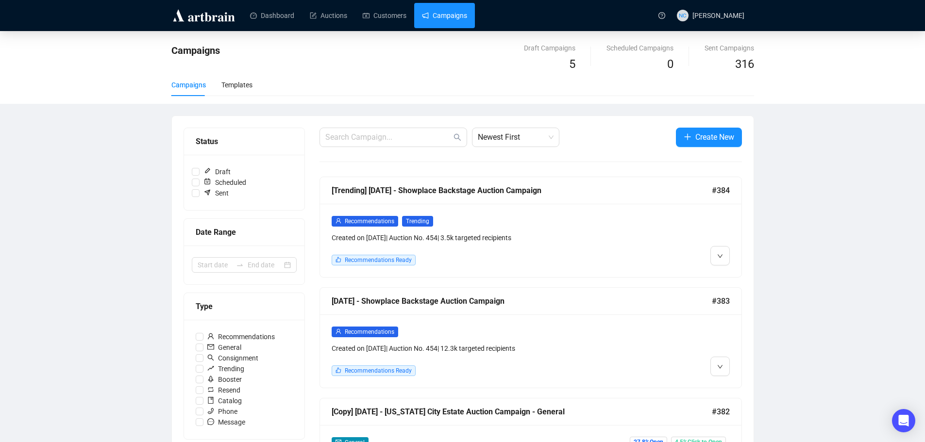
drag, startPoint x: 316, startPoint y: 299, endPoint x: 535, endPoint y: 309, distance: 218.8
copy div "[DATE] - Showplace Backstage Auction Campaign"
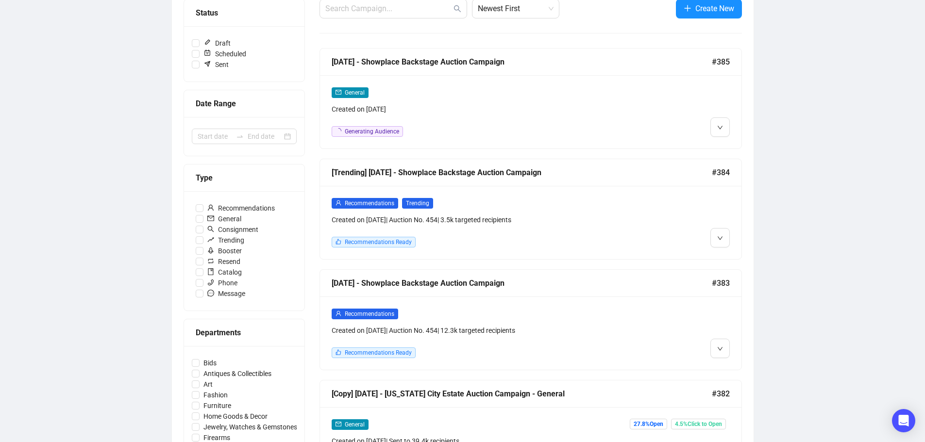
scroll to position [146, 0]
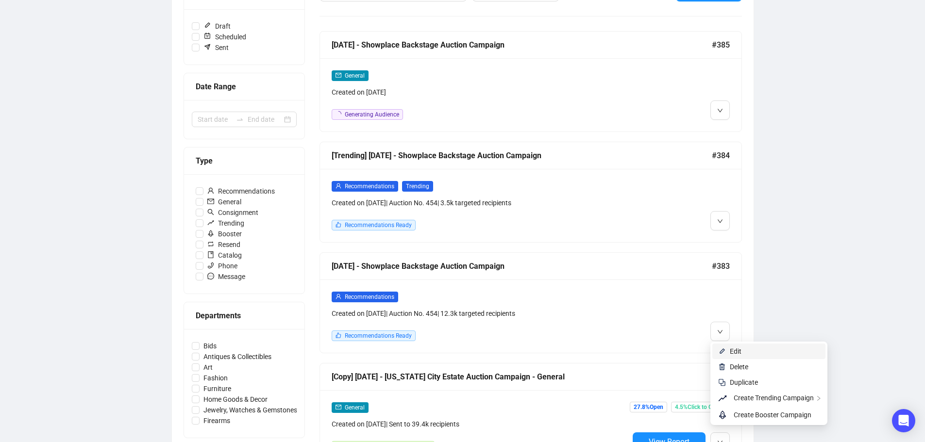
click at [749, 349] on span "Edit" at bounding box center [775, 351] width 90 height 11
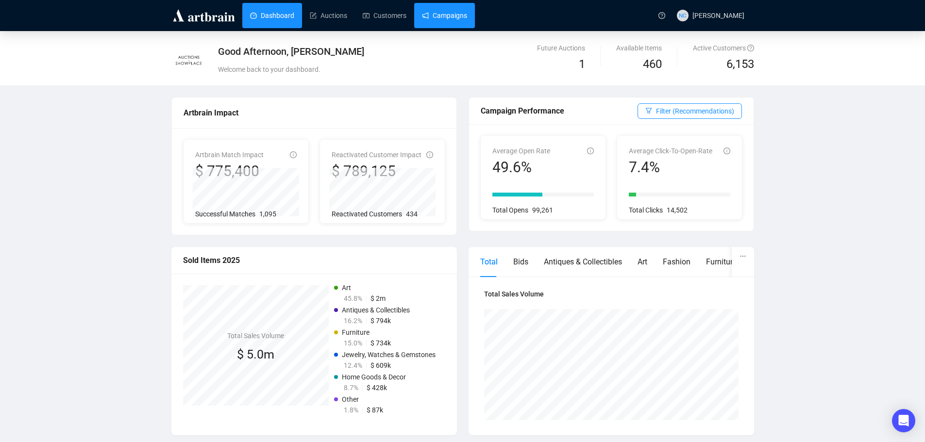
click at [448, 18] on link "Campaigns" at bounding box center [444, 15] width 45 height 25
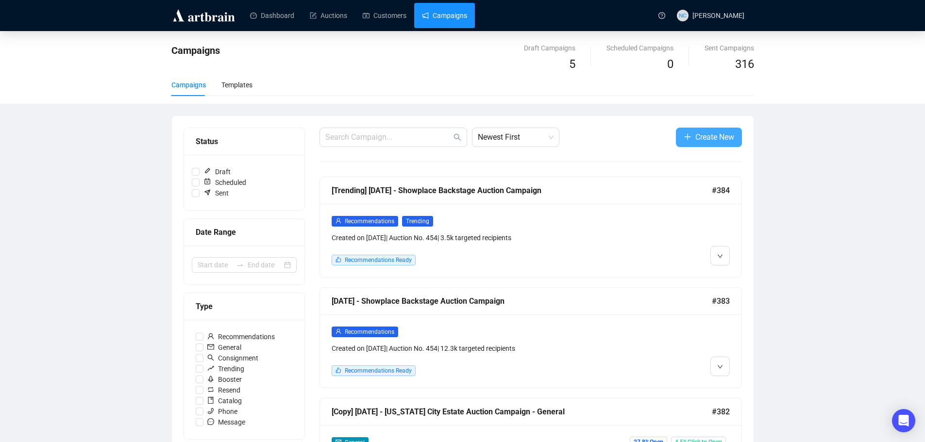
click at [706, 136] on span "Create New" at bounding box center [715, 137] width 39 height 12
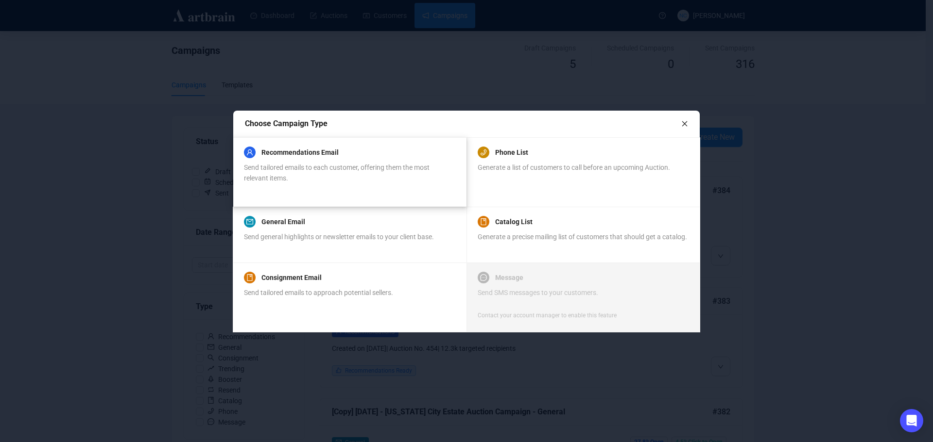
click at [318, 166] on span "Send tailored emails to each customer, offering them the most relevant items." at bounding box center [337, 173] width 186 height 18
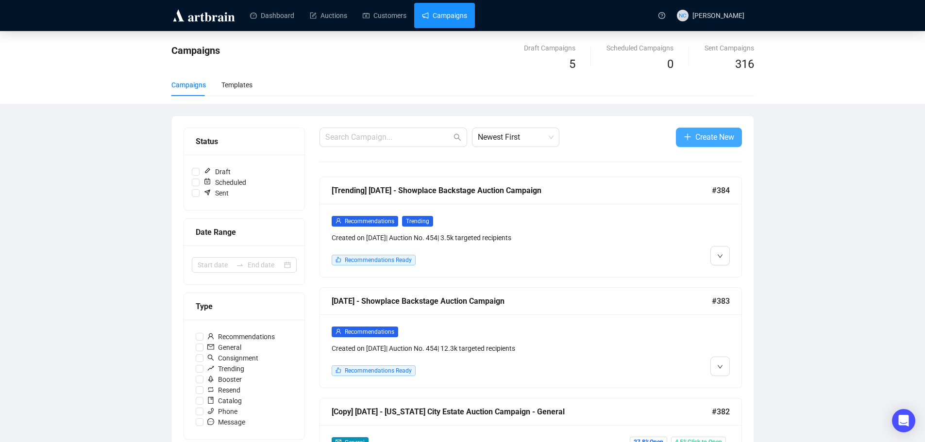
click at [713, 143] on span "Create New" at bounding box center [715, 137] width 39 height 12
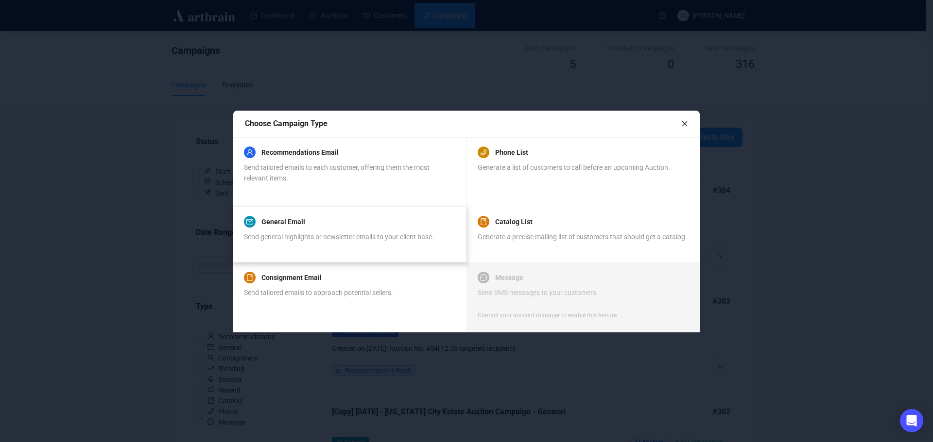
click at [314, 236] on span "Send general highlights or newsletter emails to your client base." at bounding box center [339, 237] width 190 height 8
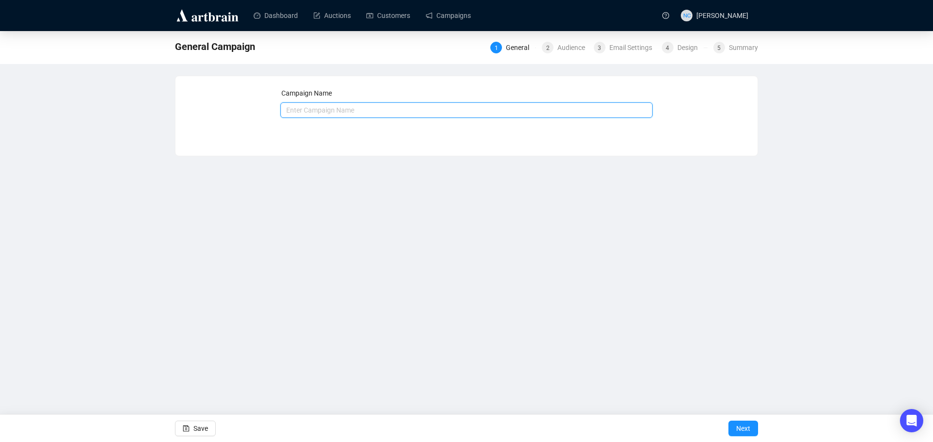
click at [336, 110] on input "text" at bounding box center [466, 110] width 373 height 16
paste input "[DATE] - Showplace Backstage Auction Campaign"
type input "[DATE] - Showplace Backstage Auction Campaign"
click at [742, 426] on span "Next" at bounding box center [743, 428] width 14 height 27
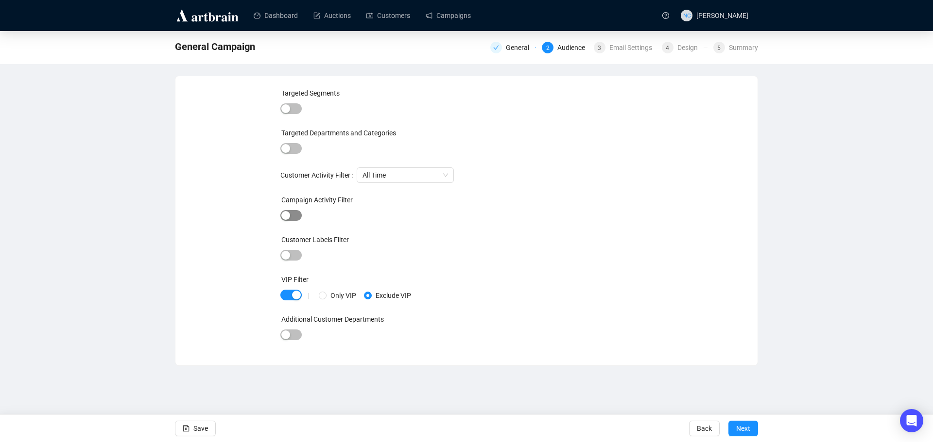
click at [293, 213] on span "button" at bounding box center [290, 215] width 21 height 11
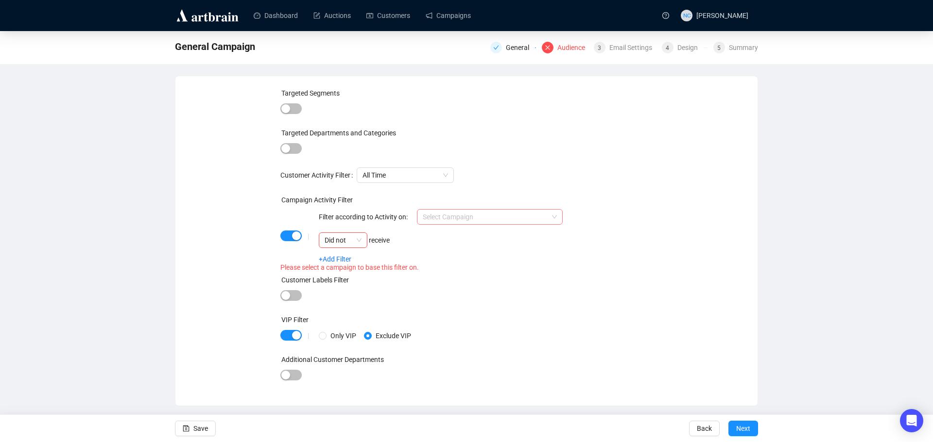
click at [499, 220] on input "search" at bounding box center [485, 217] width 125 height 15
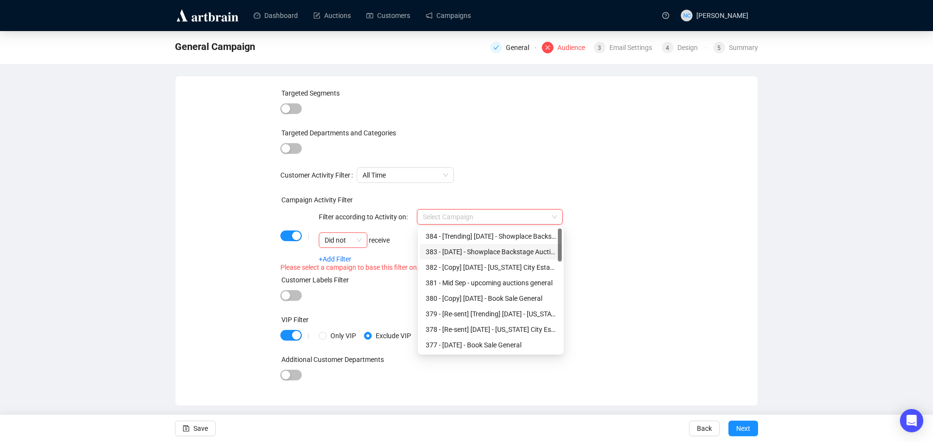
click at [505, 252] on div "383 - [DATE] - Showplace Backstage Auction Campaign" at bounding box center [490, 252] width 130 height 11
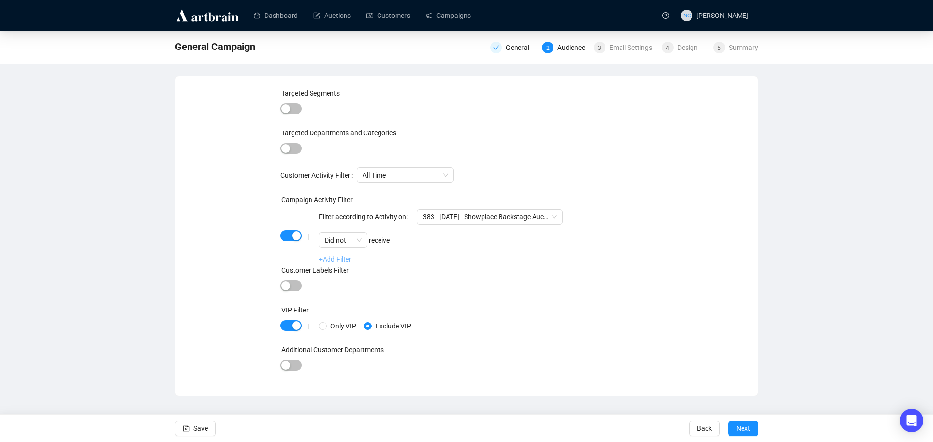
click at [332, 259] on link "+Add Filter" at bounding box center [335, 259] width 33 height 8
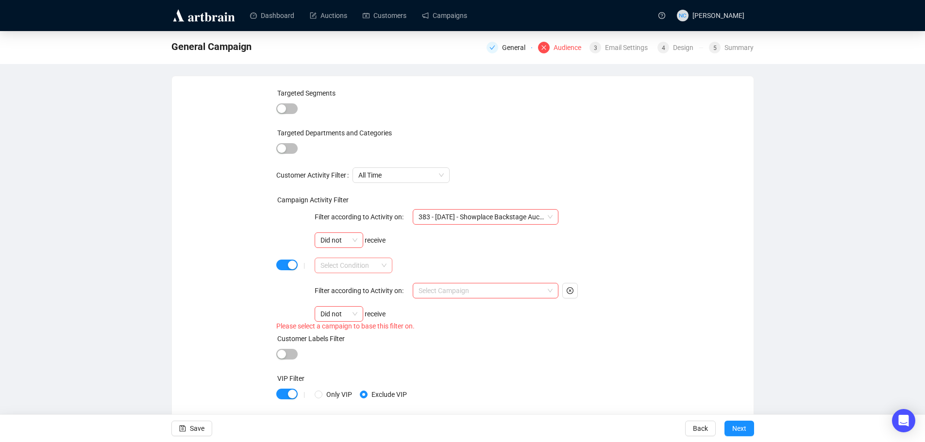
click at [341, 272] on input "search" at bounding box center [349, 265] width 57 height 15
click at [351, 287] on div "AND" at bounding box center [354, 285] width 62 height 11
click at [464, 290] on input "search" at bounding box center [481, 291] width 125 height 15
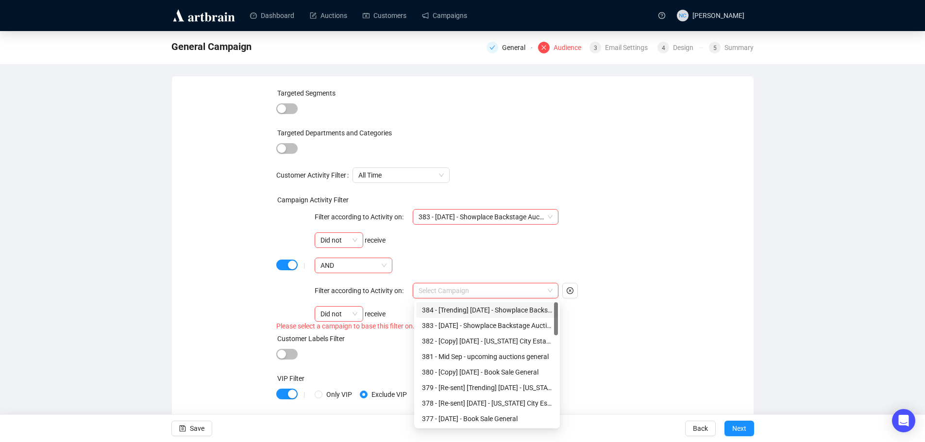
click at [502, 311] on div "384 - [Trending] [DATE] - Showplace Backstage Auction Campaign" at bounding box center [487, 310] width 130 height 11
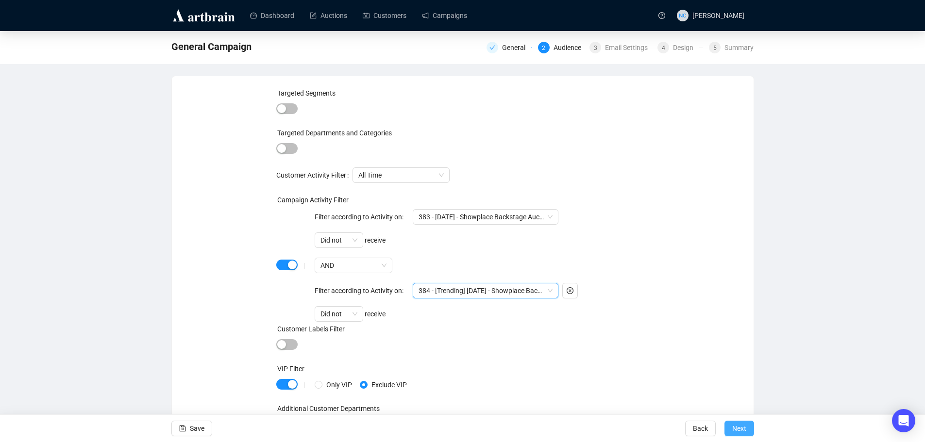
click at [743, 433] on span "Next" at bounding box center [739, 428] width 14 height 27
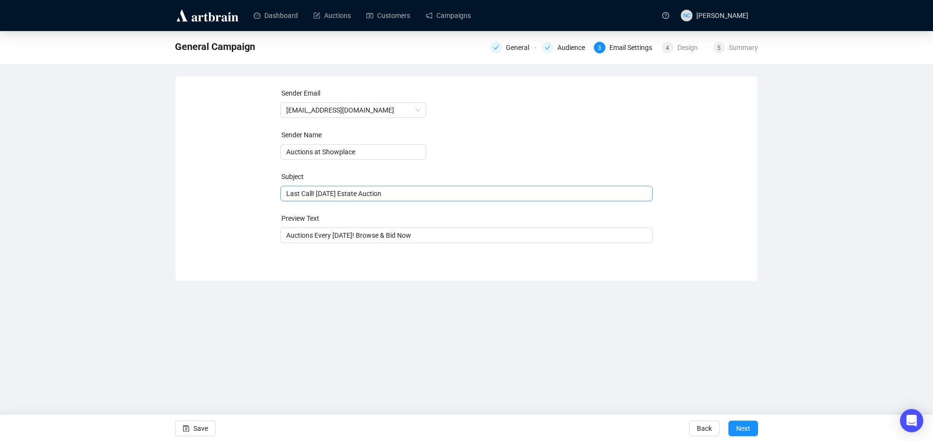
click at [411, 190] on span "Last Call! [DATE] Estate Auction" at bounding box center [466, 194] width 373 height 8
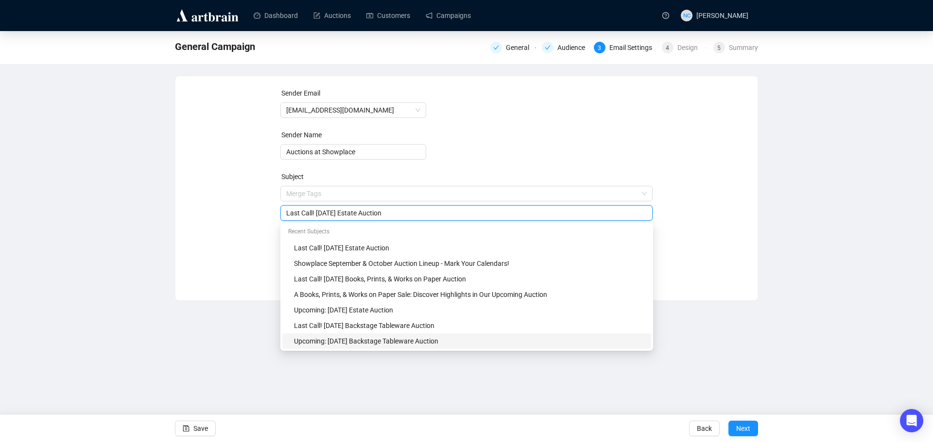
click at [447, 342] on div "Upcoming: [DATE] Backstage Tableware Auction" at bounding box center [469, 341] width 351 height 11
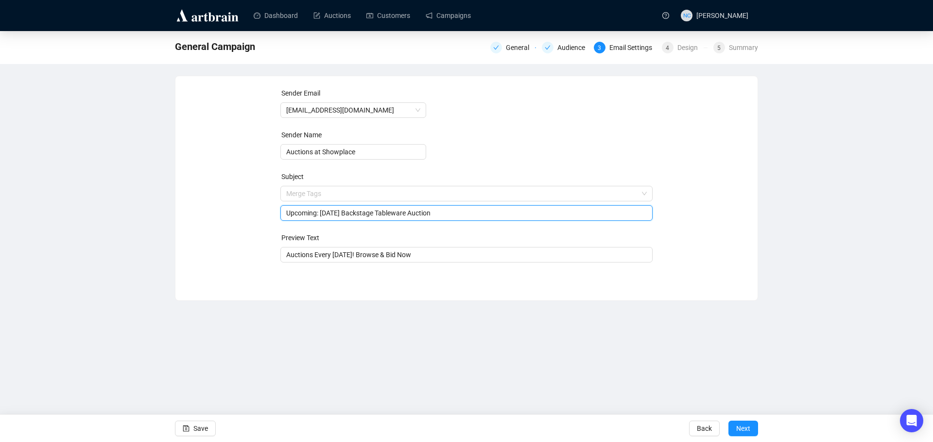
click at [415, 214] on input "Upcoming: [DATE] Backstage Tableware Auction" at bounding box center [466, 213] width 361 height 11
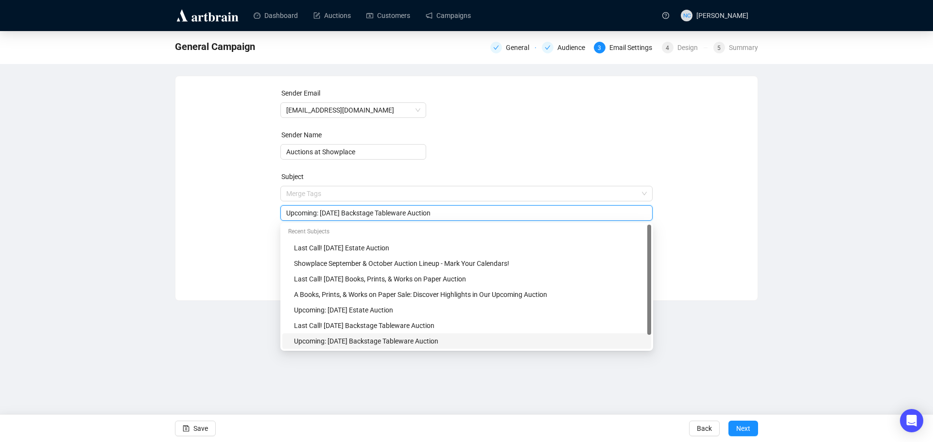
click at [415, 214] on input "Upcoming: [DATE] Backstage Tableware Auction" at bounding box center [466, 213] width 361 height 11
click at [342, 214] on input "Upcoming: [DATE] Backstage Auction" at bounding box center [466, 213] width 361 height 11
click at [362, 214] on input "Upcoming: [DATE] Backstage Auction" at bounding box center [466, 213] width 361 height 11
type input "Upcoming: [DATE] Backstage Auction"
click at [735, 242] on div "Sender Email [EMAIL_ADDRESS][DOMAIN_NAME] Sender Name Auctions at Showplace Sub…" at bounding box center [466, 181] width 559 height 187
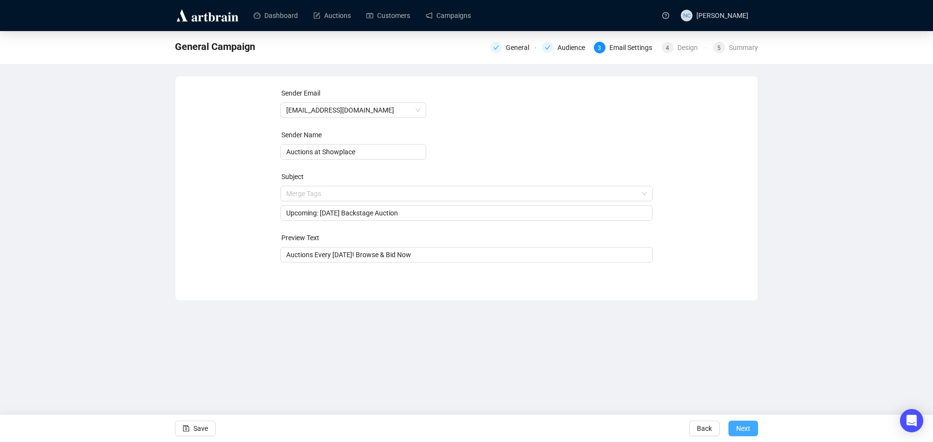
click at [746, 430] on span "Next" at bounding box center [743, 428] width 14 height 27
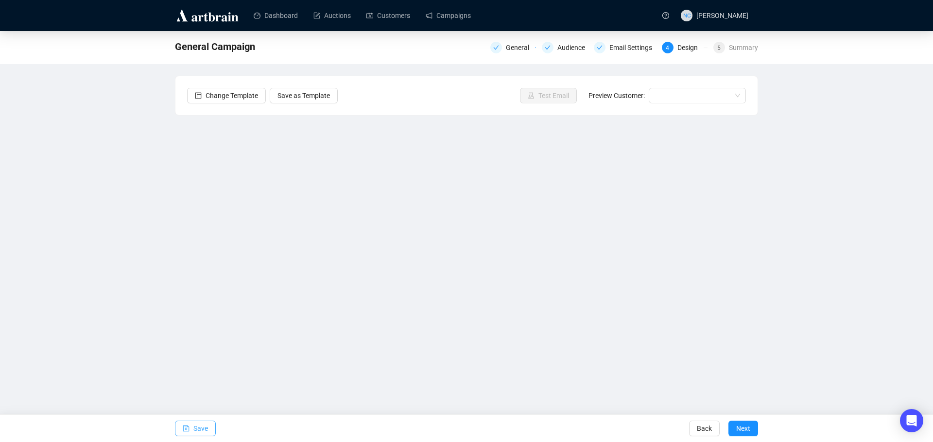
click at [198, 430] on span "Save" at bounding box center [200, 428] width 15 height 27
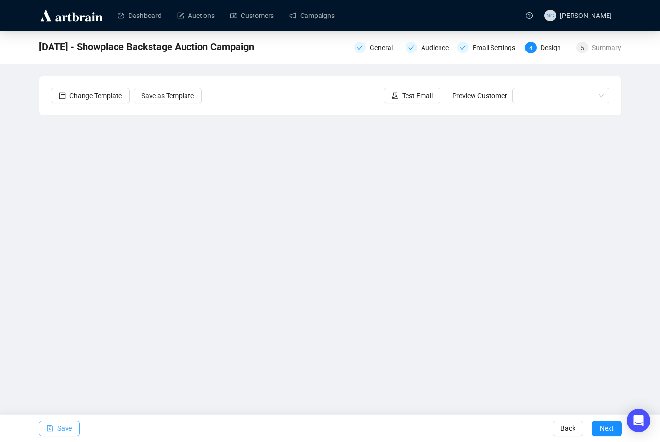
click at [66, 425] on span "Save" at bounding box center [64, 428] width 15 height 27
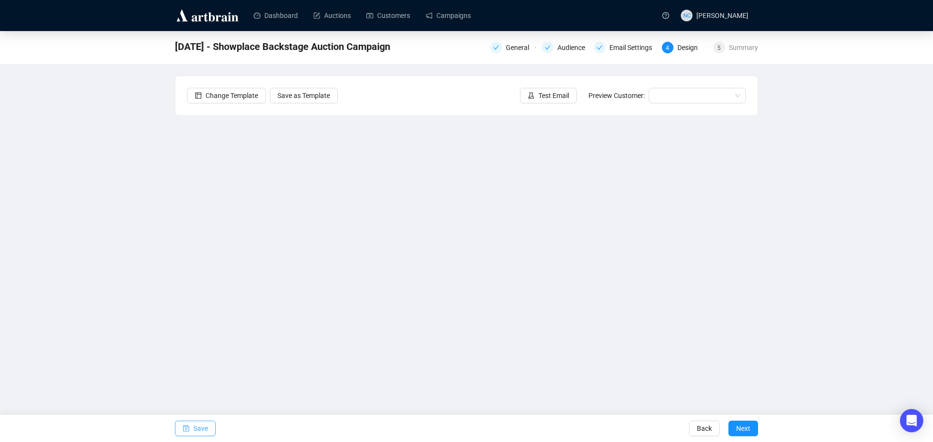
click at [203, 425] on span "Save" at bounding box center [200, 428] width 15 height 27
click at [208, 431] on button "Save" at bounding box center [195, 429] width 41 height 16
click at [567, 98] on span "Test Email" at bounding box center [553, 95] width 31 height 11
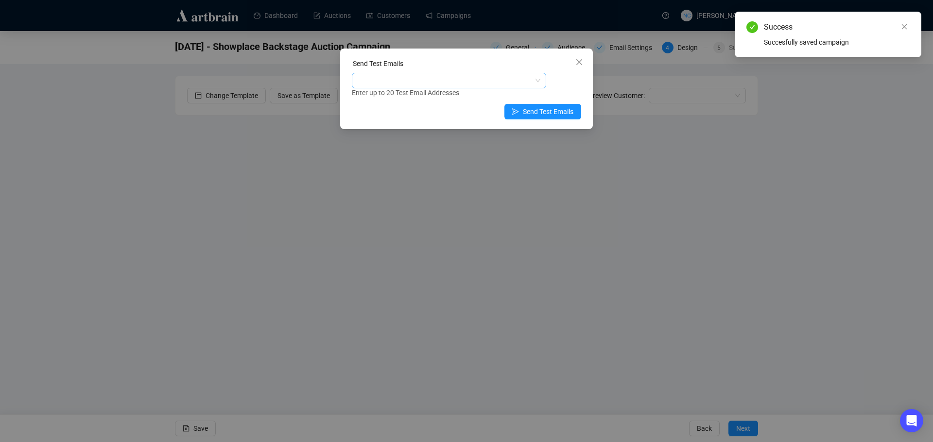
click at [462, 81] on div at bounding box center [444, 81] width 180 height 14
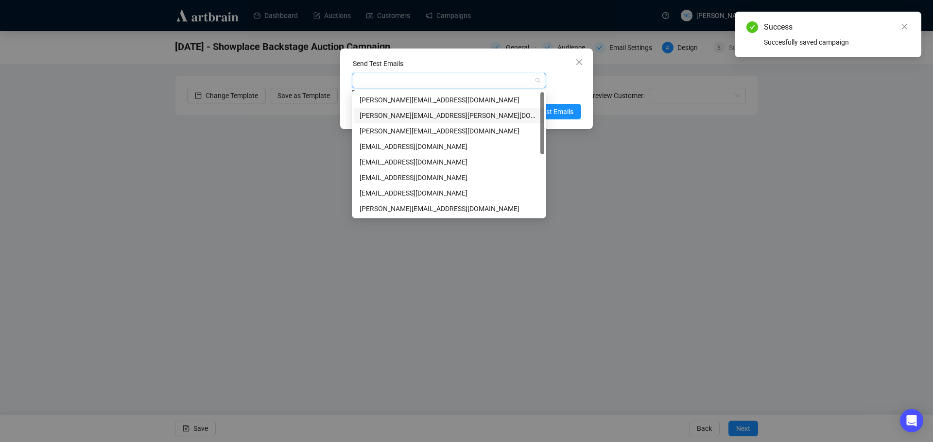
click at [433, 118] on div "[PERSON_NAME][EMAIL_ADDRESS][PERSON_NAME][DOMAIN_NAME]" at bounding box center [448, 115] width 179 height 11
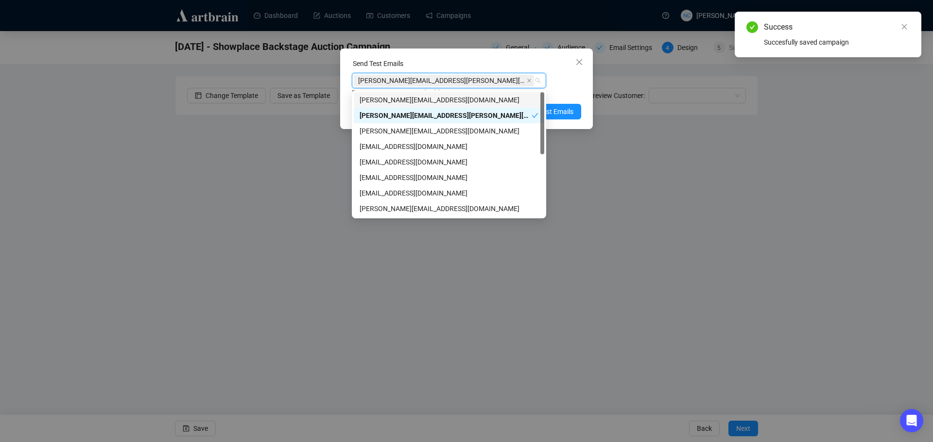
click at [506, 65] on div "Send Test Emails" at bounding box center [466, 65] width 229 height 15
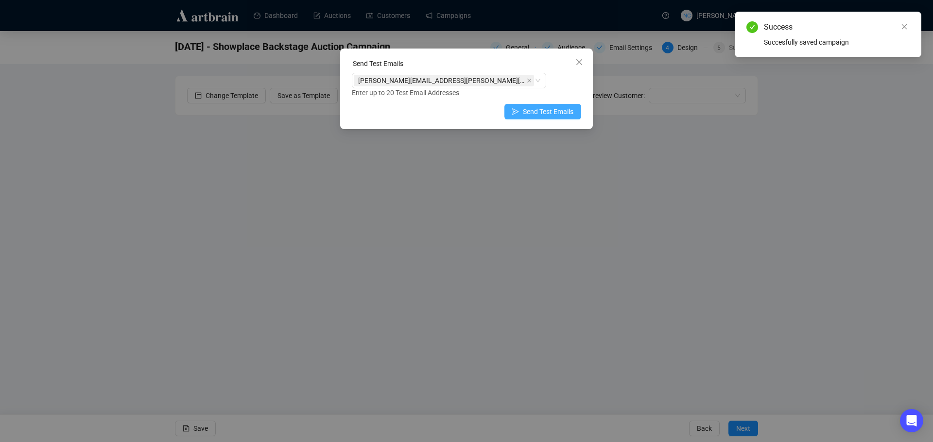
click at [536, 115] on span "Send Test Emails" at bounding box center [548, 111] width 51 height 11
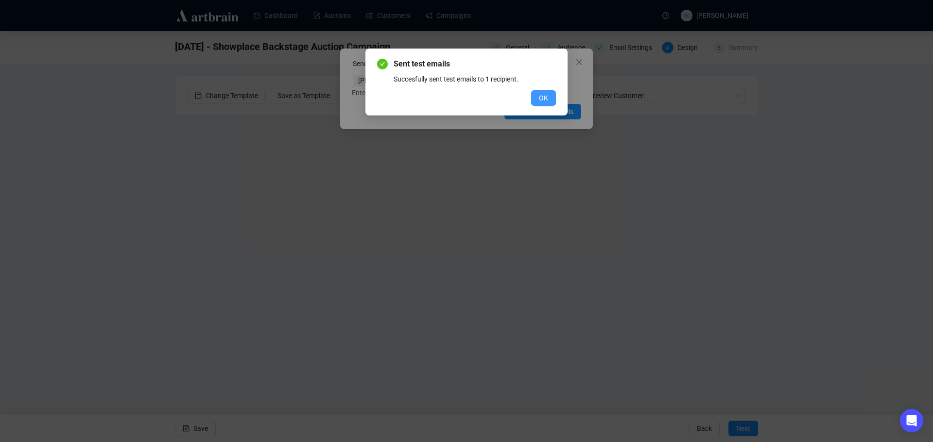
click at [544, 95] on span "OK" at bounding box center [543, 98] width 9 height 11
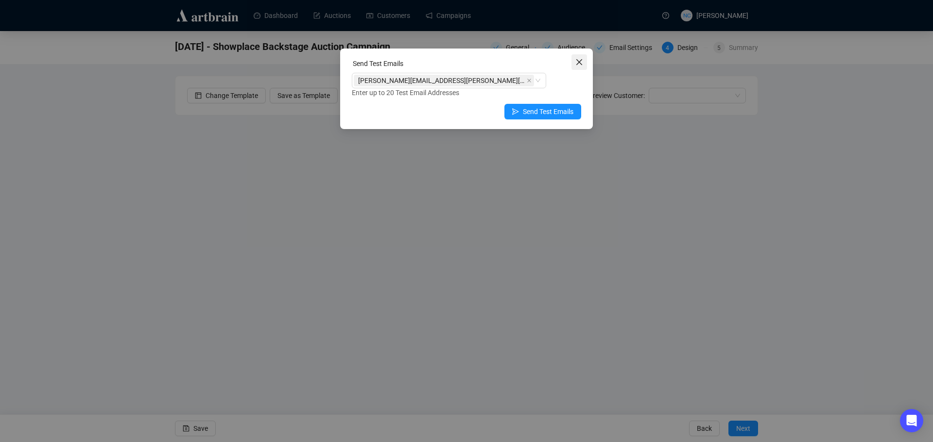
click at [580, 65] on icon "close" at bounding box center [579, 62] width 8 height 8
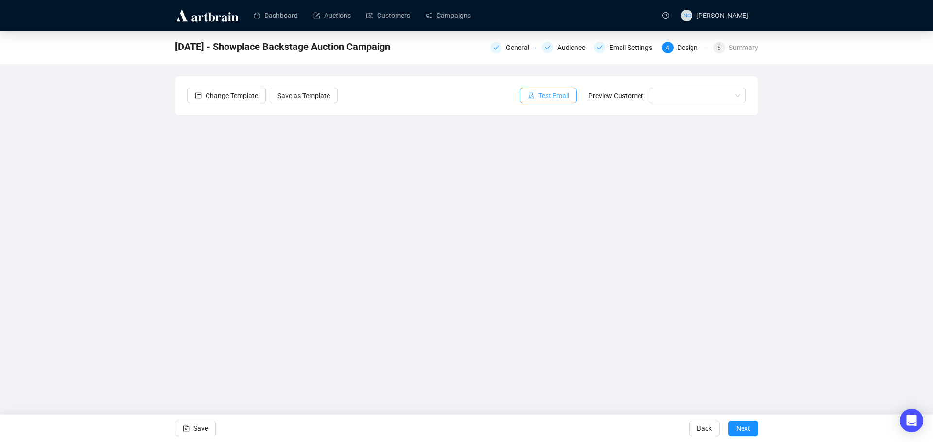
click at [564, 92] on span "Test Email" at bounding box center [553, 95] width 31 height 11
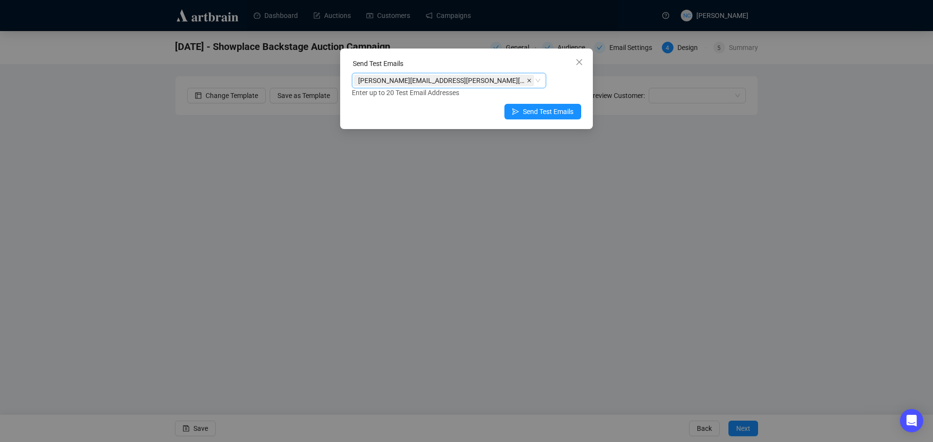
click at [527, 80] on icon "close" at bounding box center [529, 80] width 5 height 5
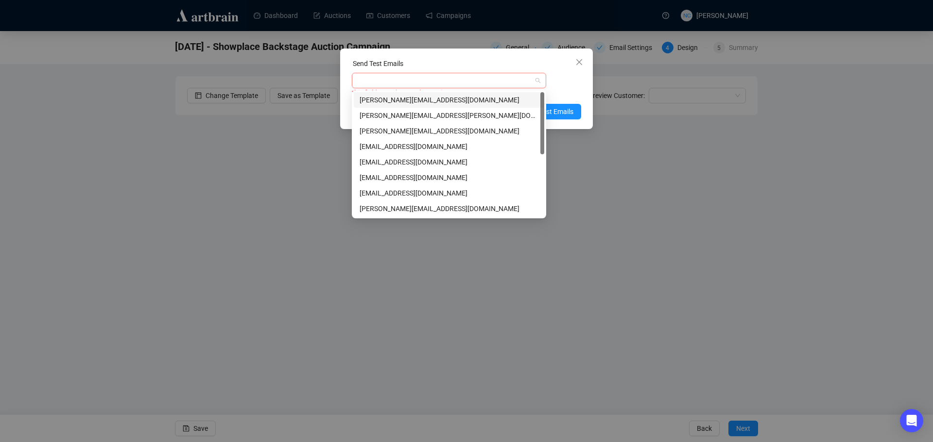
click at [451, 80] on div at bounding box center [444, 81] width 180 height 14
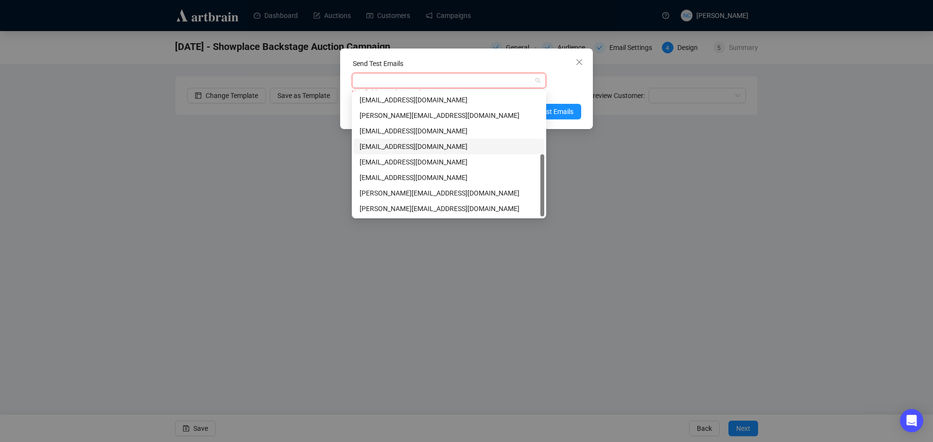
click at [455, 149] on div "[EMAIL_ADDRESS][DOMAIN_NAME]" at bounding box center [448, 146] width 179 height 11
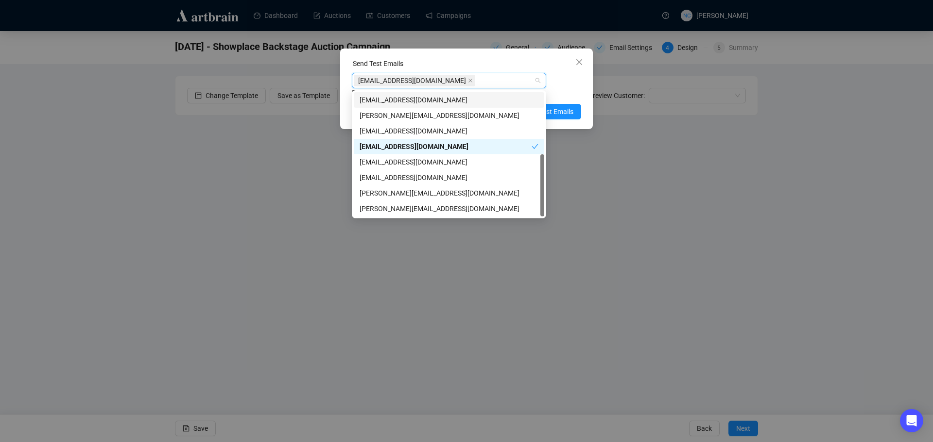
click at [482, 57] on div "Send Test Emails [EMAIL_ADDRESS][DOMAIN_NAME] Enter up to 20 Test Email Address…" at bounding box center [466, 89] width 253 height 81
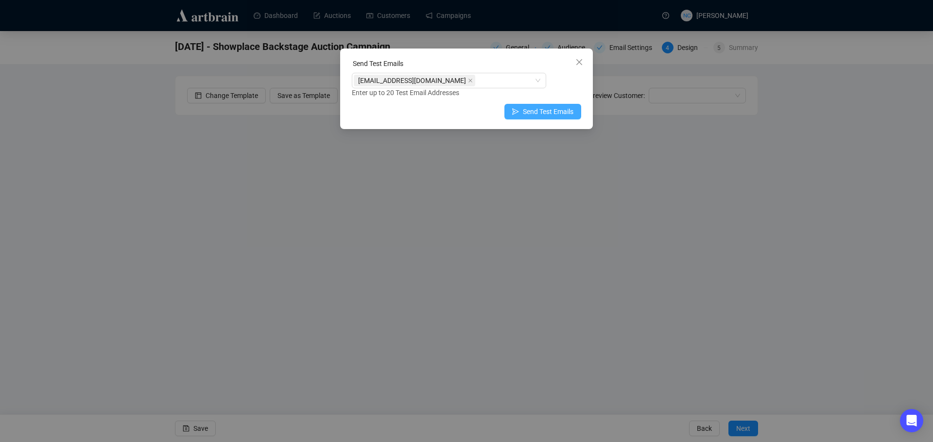
click at [542, 112] on span "Send Test Emails" at bounding box center [548, 111] width 51 height 11
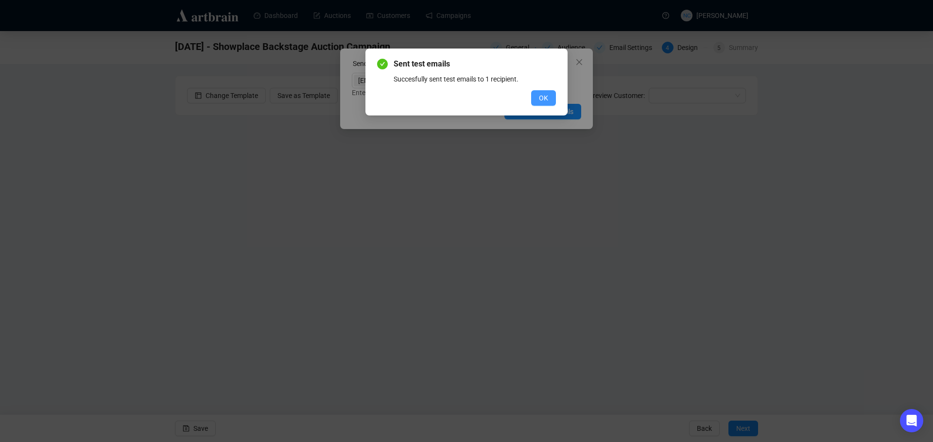
click at [539, 103] on button "OK" at bounding box center [543, 98] width 25 height 16
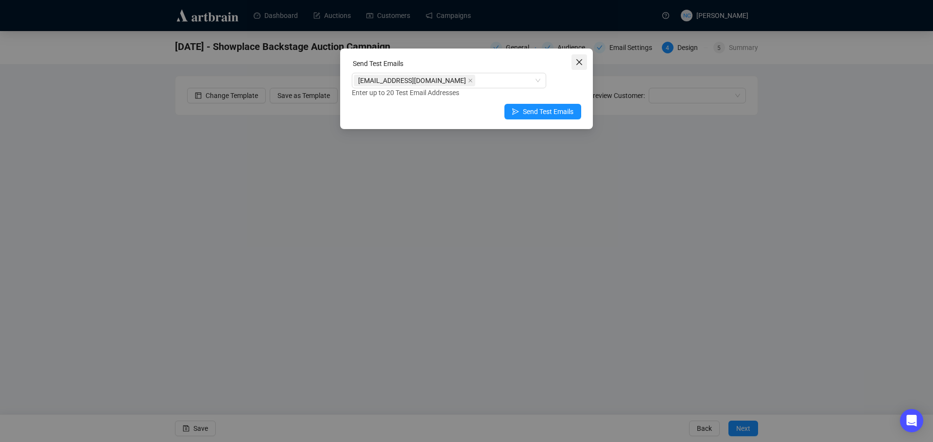
click at [580, 63] on icon "close" at bounding box center [579, 62] width 6 height 6
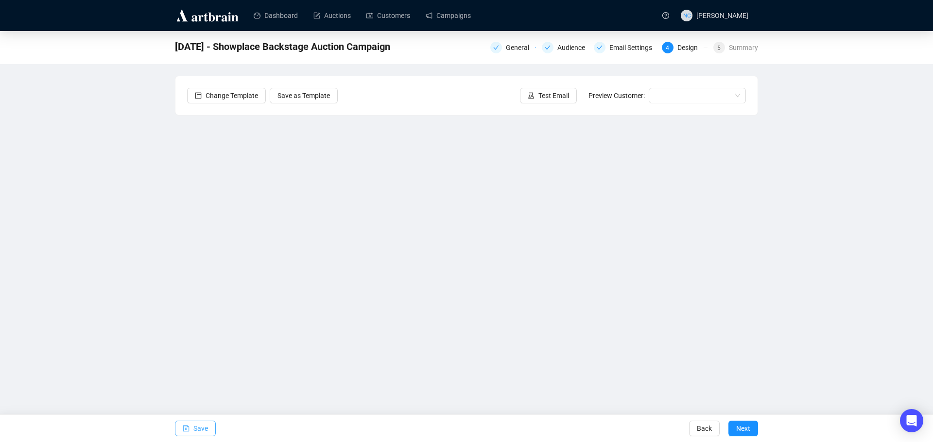
click at [204, 434] on span "Save" at bounding box center [200, 428] width 15 height 27
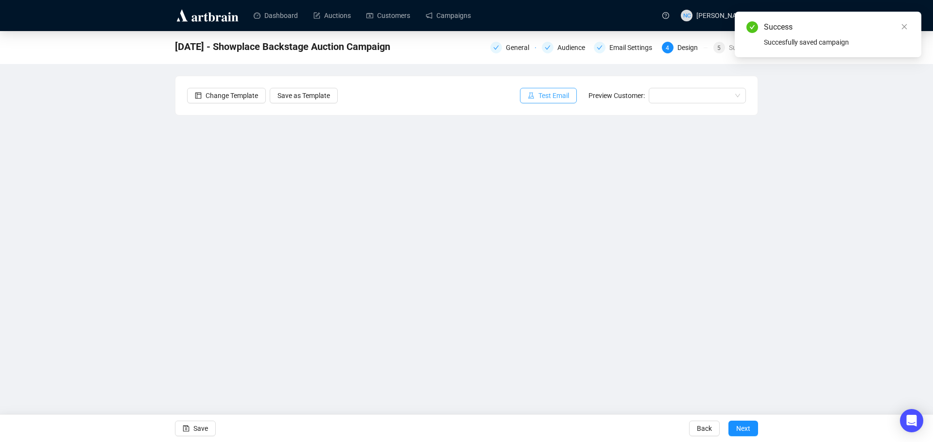
click at [561, 94] on span "Test Email" at bounding box center [553, 95] width 31 height 11
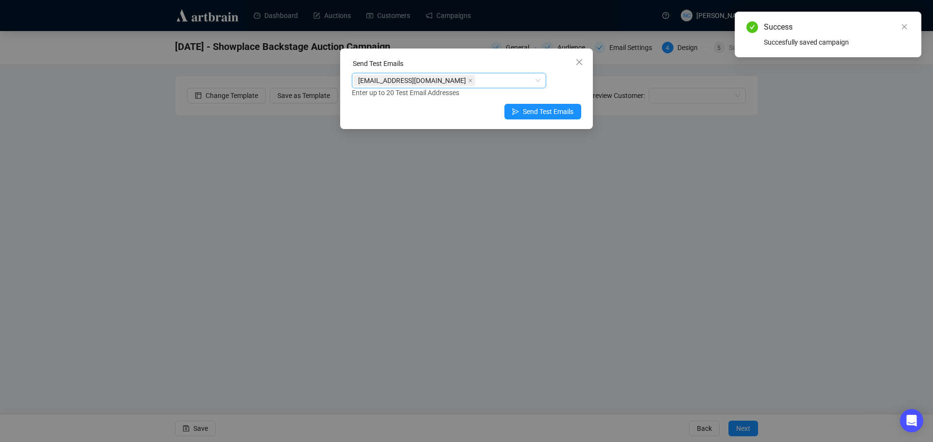
click at [480, 85] on div "[EMAIL_ADDRESS][DOMAIN_NAME]" at bounding box center [444, 81] width 180 height 14
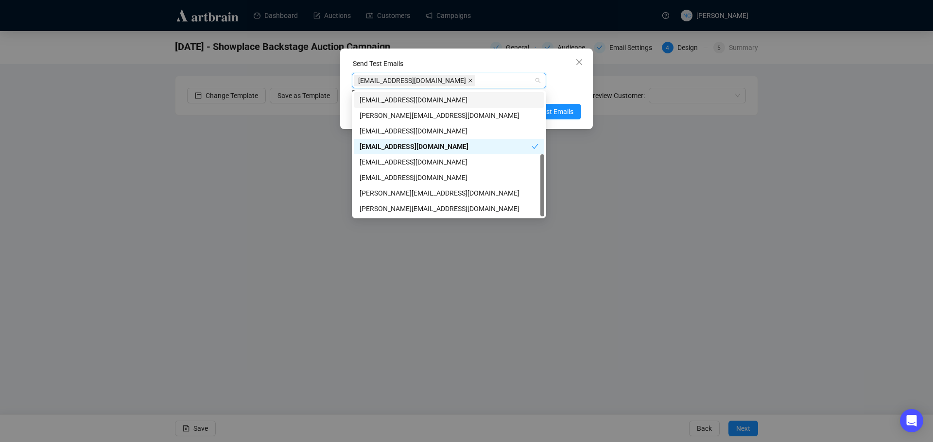
click at [468, 81] on icon "close" at bounding box center [470, 81] width 4 height 4
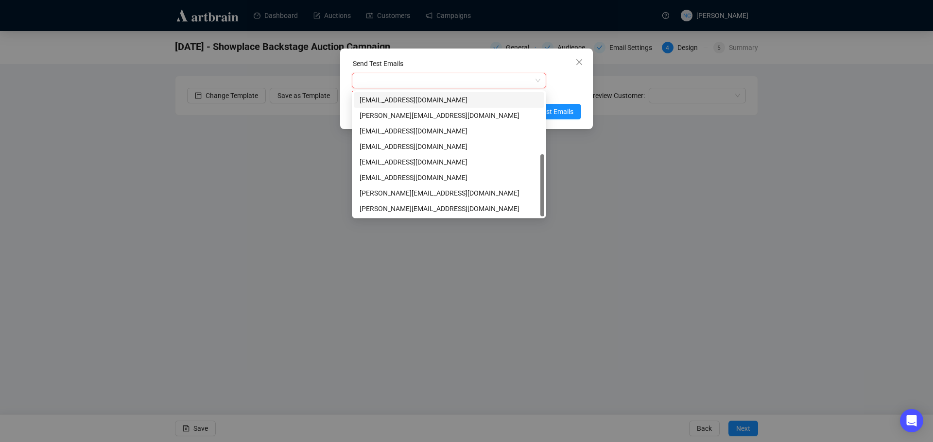
click at [473, 85] on div at bounding box center [444, 81] width 180 height 14
click at [453, 114] on div "[PERSON_NAME][EMAIL_ADDRESS][PERSON_NAME][DOMAIN_NAME]" at bounding box center [448, 115] width 179 height 11
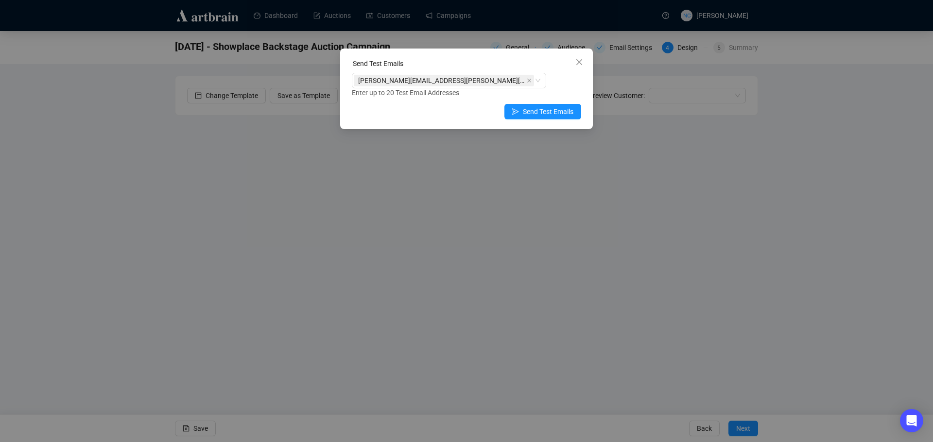
click at [475, 60] on div "Send Test Emails" at bounding box center [466, 65] width 229 height 15
click at [565, 110] on span "Send Test Emails" at bounding box center [548, 111] width 51 height 11
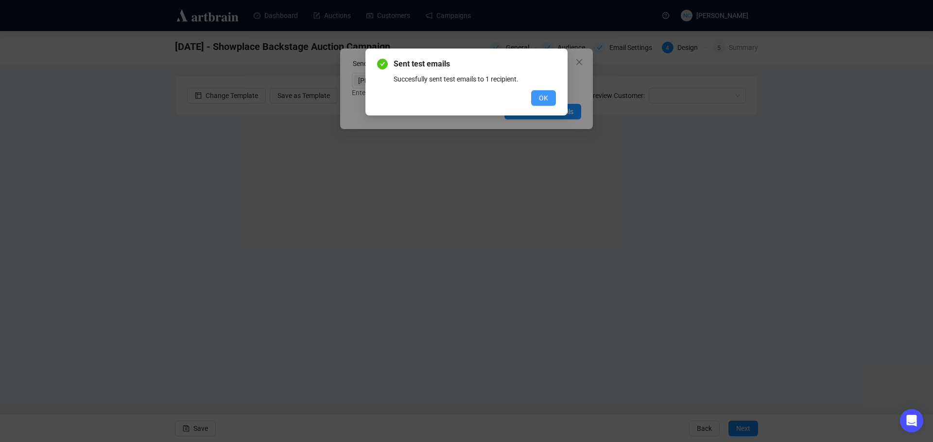
click at [541, 96] on span "OK" at bounding box center [543, 98] width 9 height 11
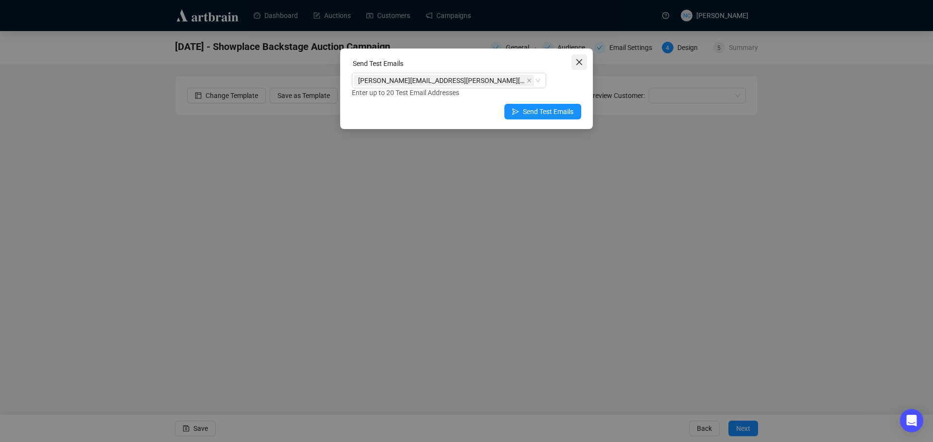
click at [578, 63] on icon "close" at bounding box center [579, 62] width 6 height 6
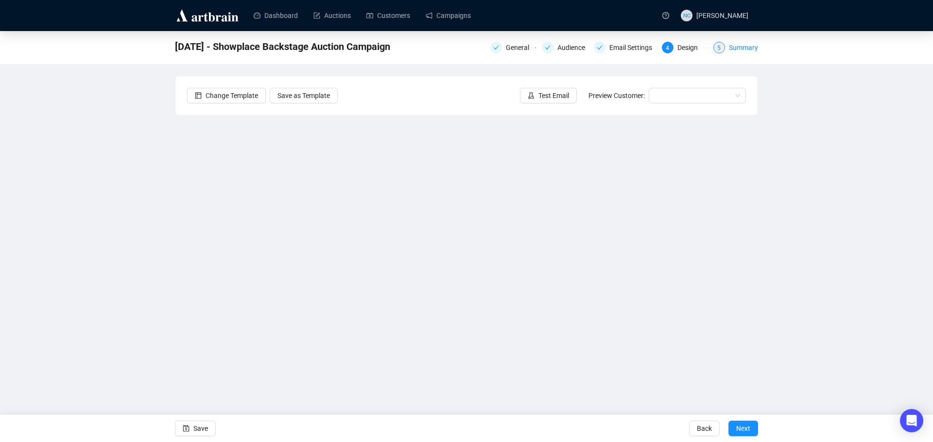
click at [739, 50] on div "Summary" at bounding box center [743, 48] width 29 height 12
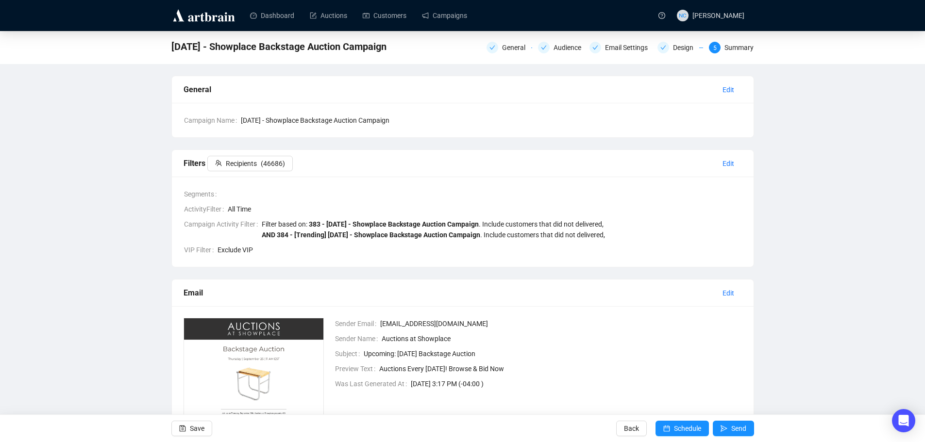
click at [118, 200] on div "[DATE] - Showplace Backstage Auction Campaign General Audience Email Settings D…" at bounding box center [462, 278] width 925 height 494
click at [685, 49] on div "Design" at bounding box center [686, 48] width 26 height 12
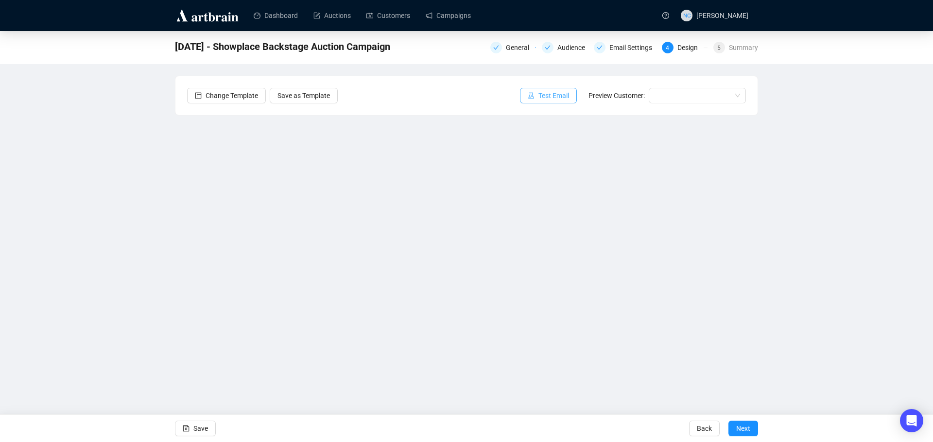
click at [551, 98] on span "Test Email" at bounding box center [553, 95] width 31 height 11
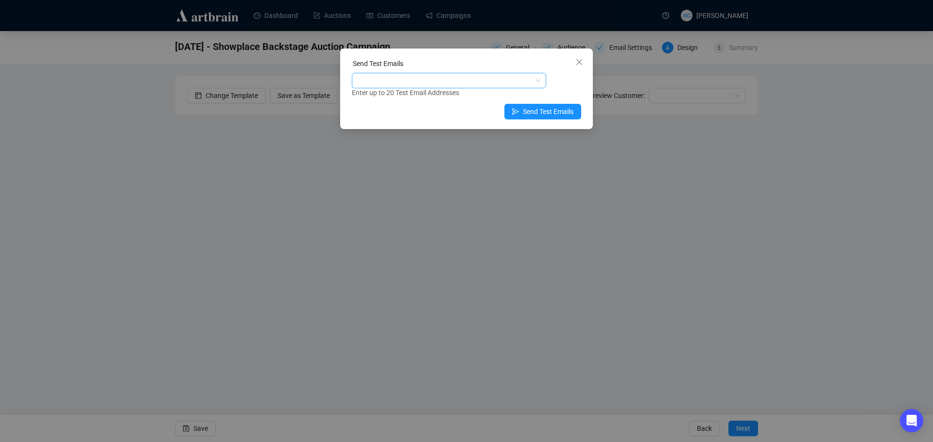
click at [498, 83] on div at bounding box center [444, 81] width 180 height 14
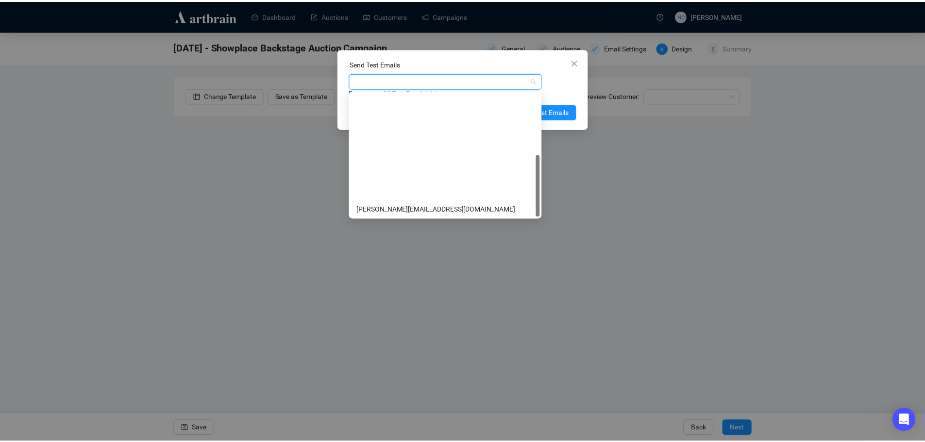
scroll to position [124, 0]
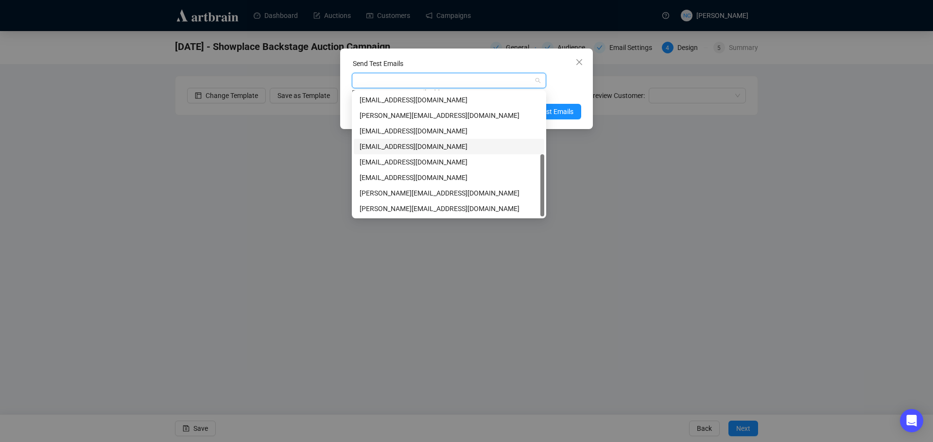
click at [432, 150] on div "[EMAIL_ADDRESS][DOMAIN_NAME]" at bounding box center [448, 146] width 179 height 11
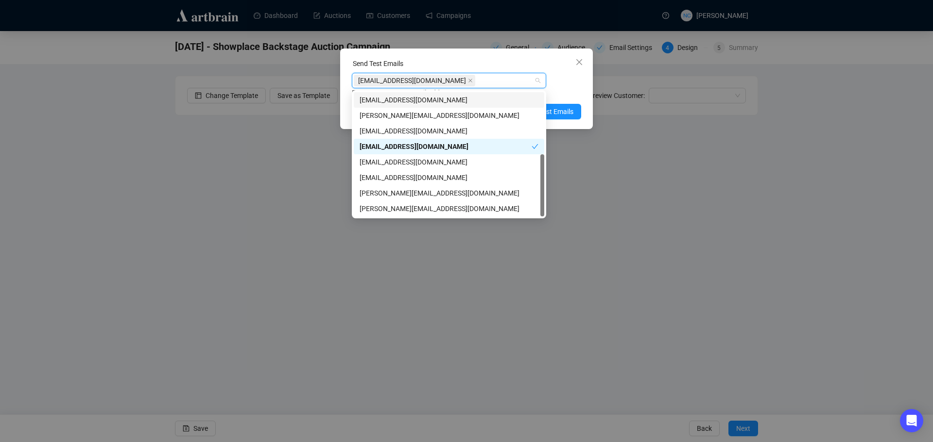
click at [479, 67] on div "Send Test Emails" at bounding box center [466, 65] width 229 height 15
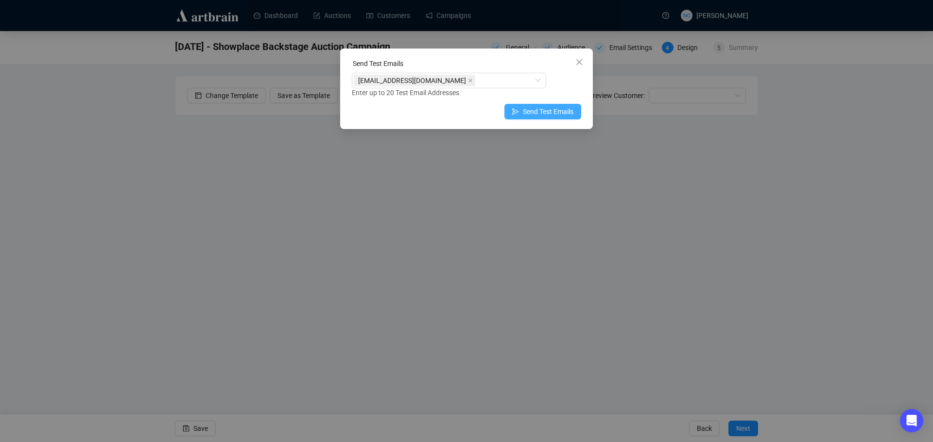
click at [560, 113] on span "Send Test Emails" at bounding box center [548, 111] width 51 height 11
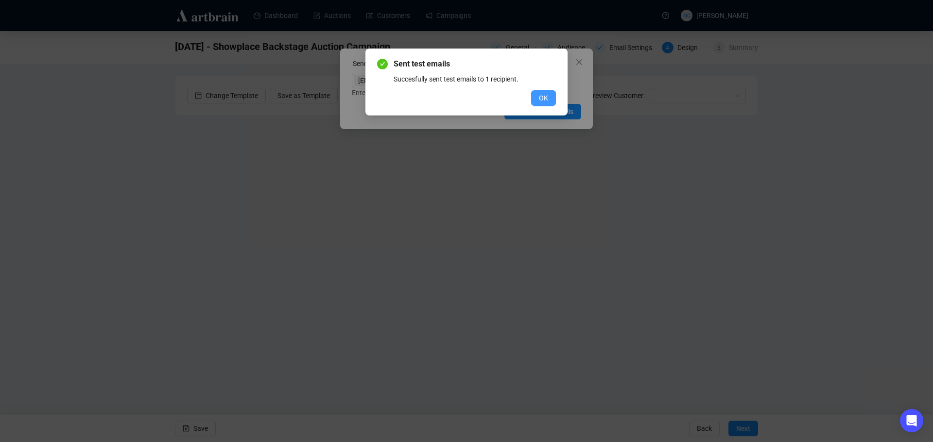
click at [543, 93] on span "OK" at bounding box center [543, 98] width 9 height 11
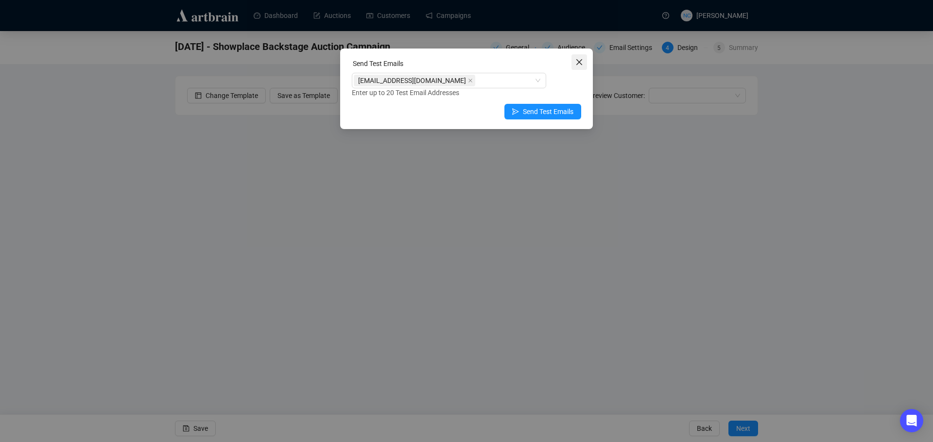
click at [577, 65] on icon "close" at bounding box center [579, 62] width 6 height 6
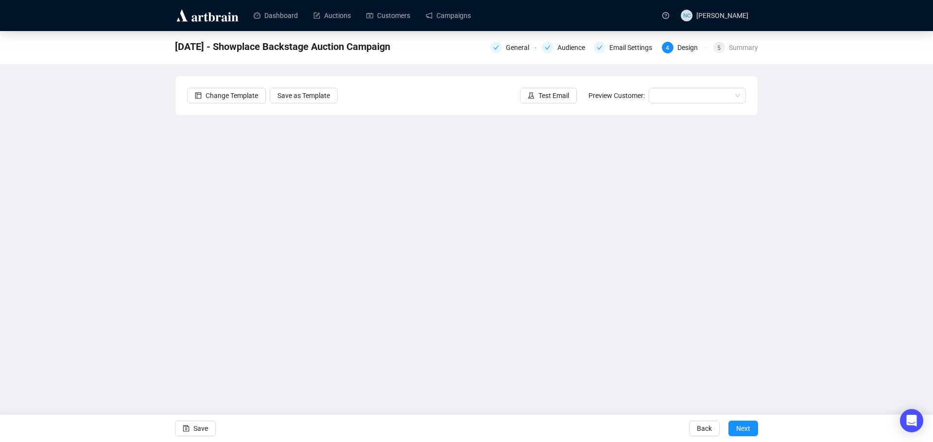
click at [101, 234] on div "[DATE] - Showplace Backstage Auction Campaign General Audience Email Settings 4…" at bounding box center [466, 210] width 933 height 359
click at [448, 14] on link "Campaigns" at bounding box center [447, 15] width 45 height 25
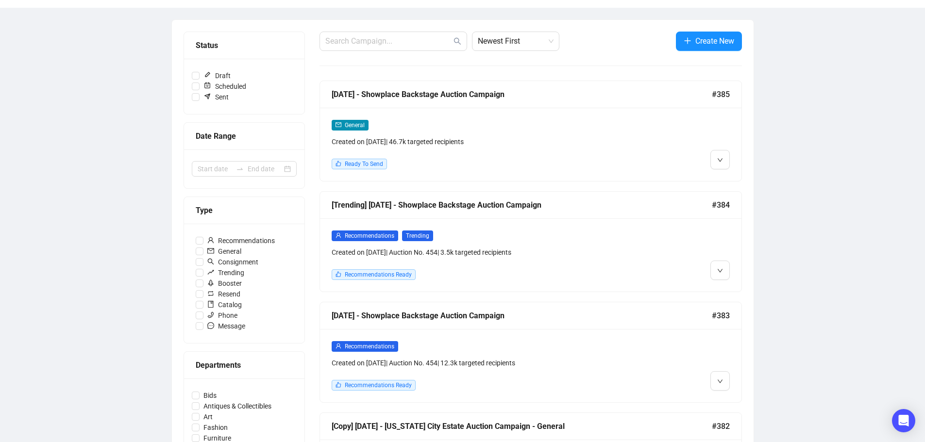
scroll to position [97, 0]
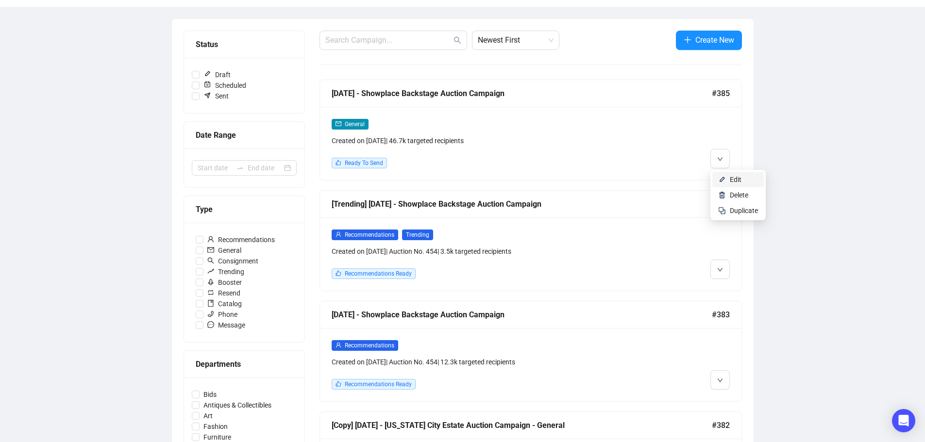
click at [725, 179] on img at bounding box center [722, 180] width 8 height 8
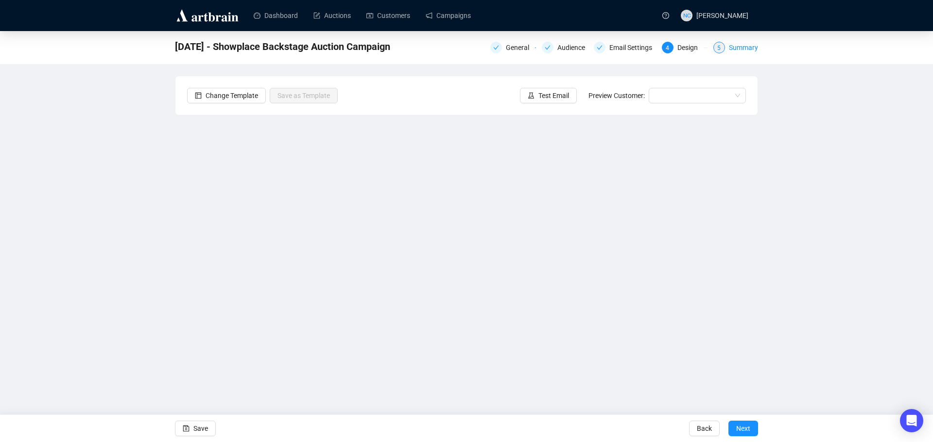
click at [751, 46] on div "Summary" at bounding box center [743, 48] width 29 height 12
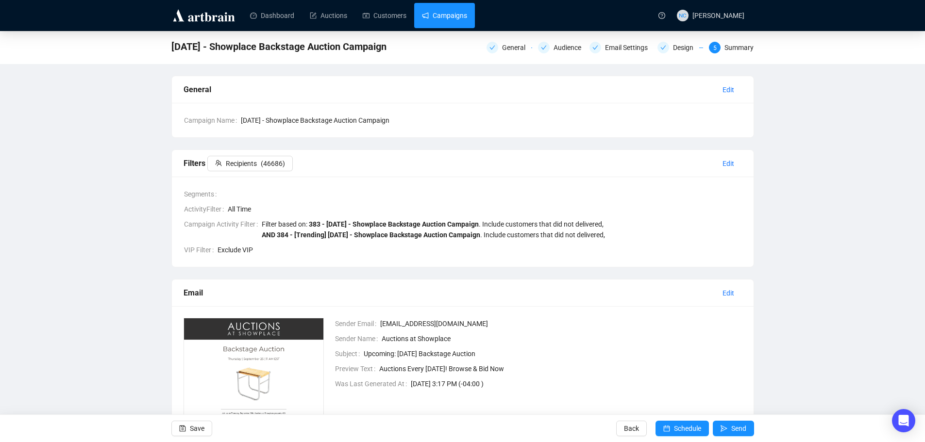
click at [463, 17] on link "Campaigns" at bounding box center [444, 15] width 45 height 25
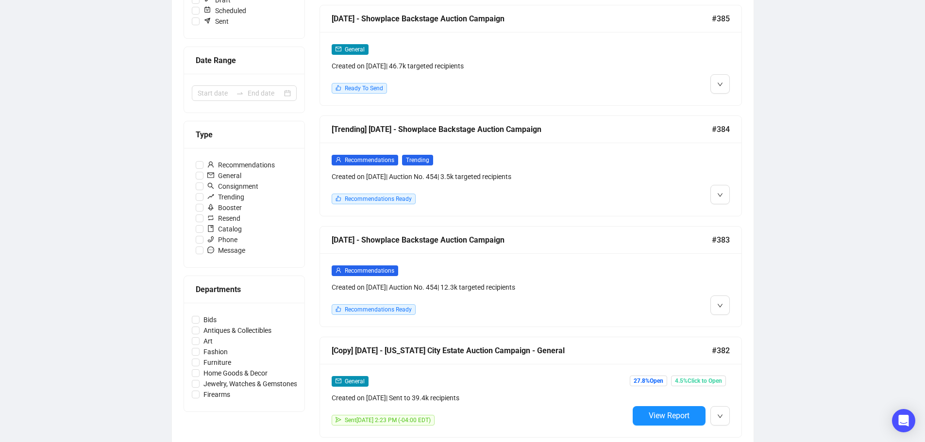
scroll to position [194, 0]
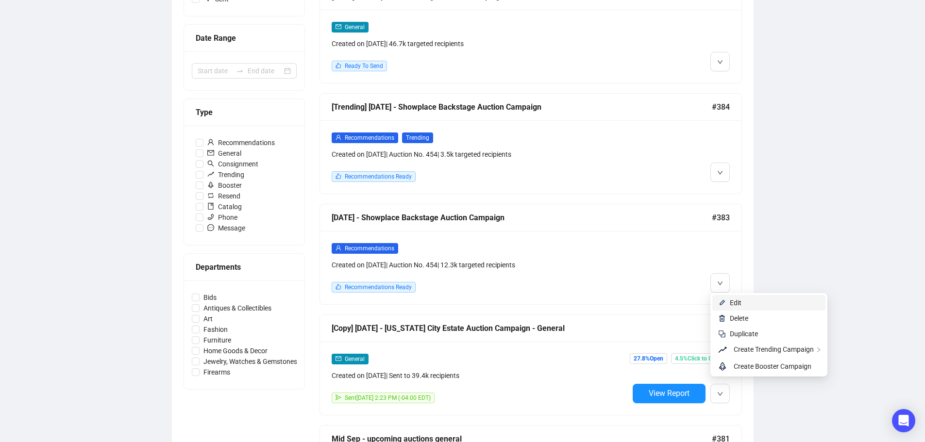
click at [745, 300] on span "Edit" at bounding box center [775, 303] width 90 height 11
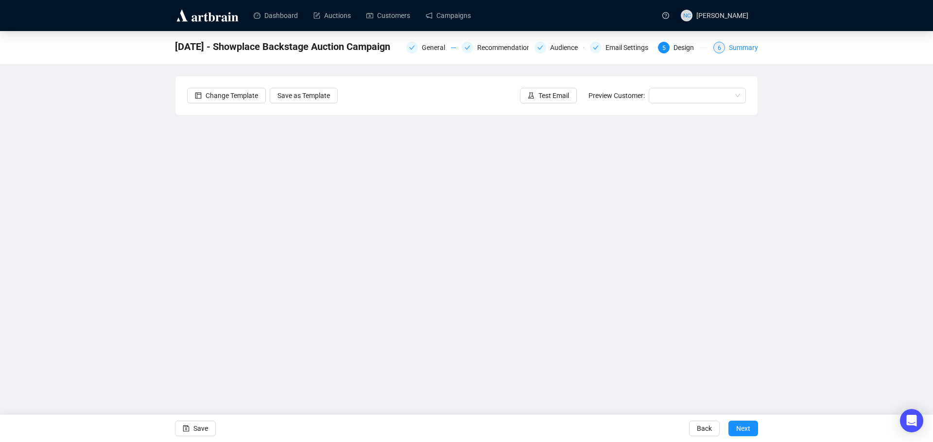
click at [736, 50] on div "Summary" at bounding box center [743, 48] width 29 height 12
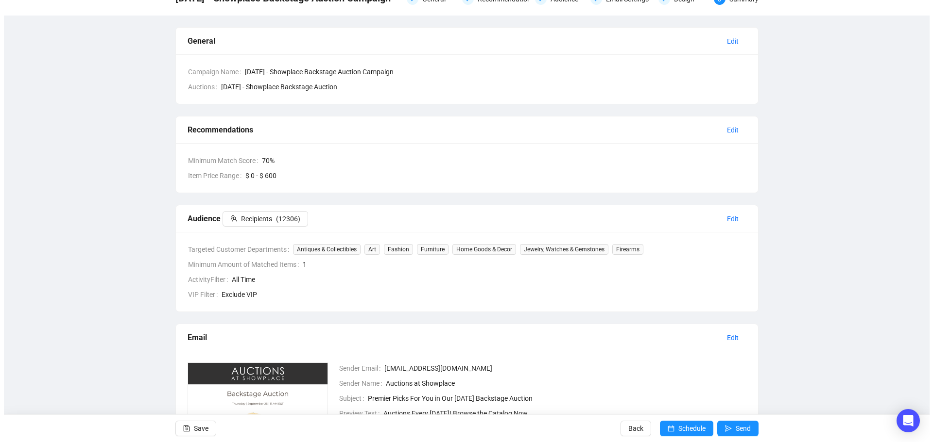
scroll to position [225, 0]
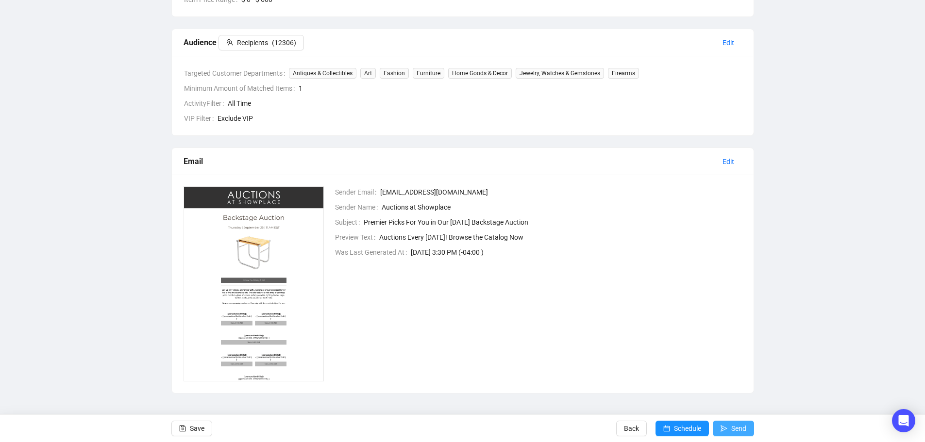
click at [745, 431] on span "Send" at bounding box center [739, 428] width 15 height 27
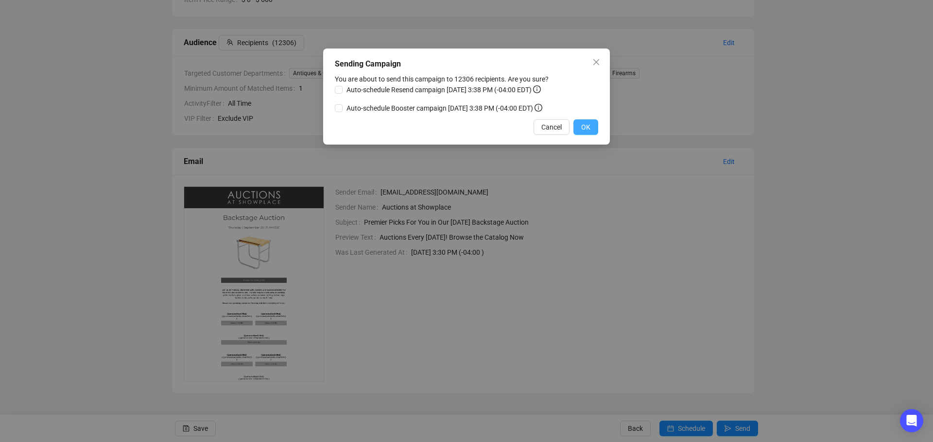
click at [590, 128] on span "OK" at bounding box center [585, 127] width 9 height 11
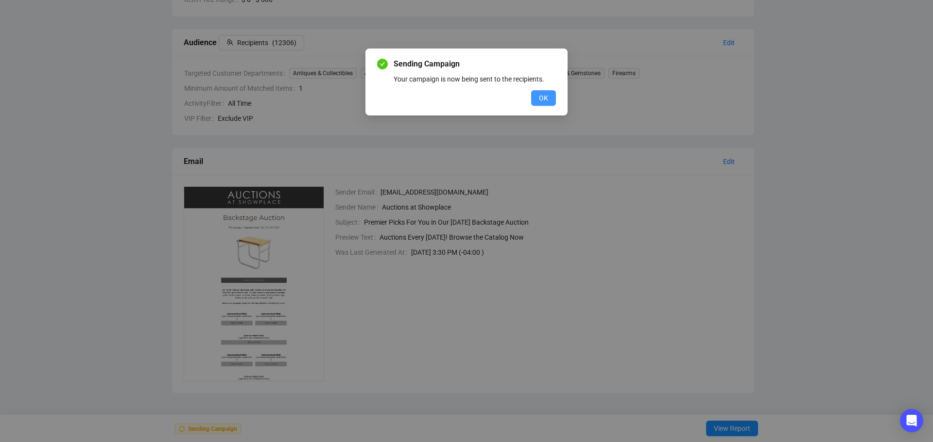
click at [552, 101] on button "OK" at bounding box center [543, 98] width 25 height 16
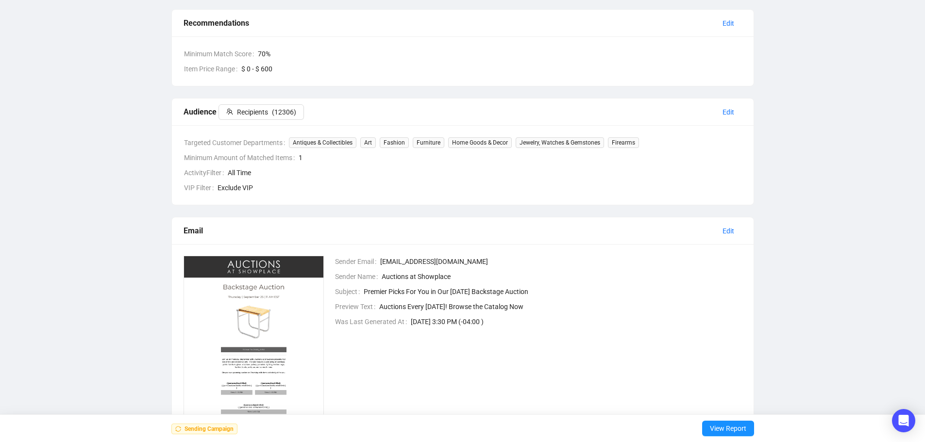
scroll to position [0, 0]
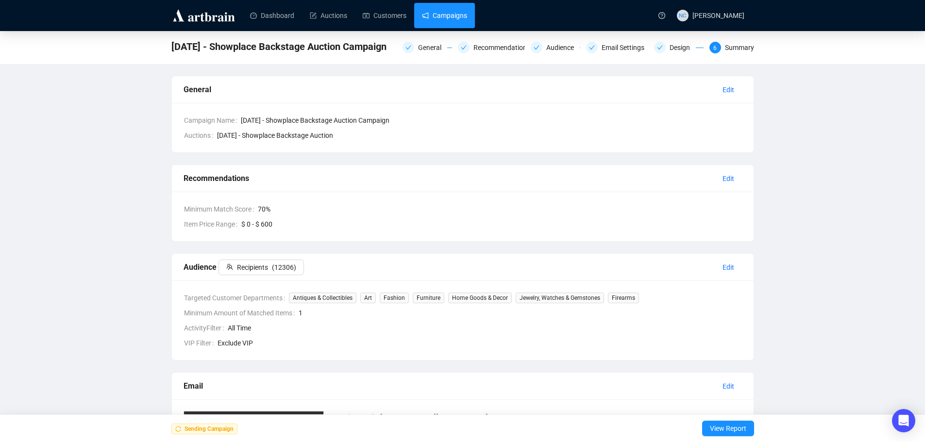
click at [465, 15] on link "Campaigns" at bounding box center [444, 15] width 45 height 25
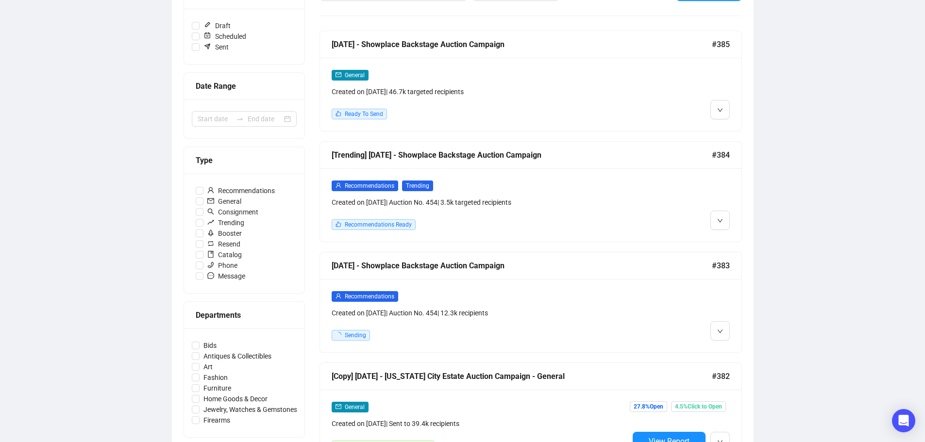
scroll to position [146, 0]
click at [725, 243] on img at bounding box center [722, 242] width 8 height 8
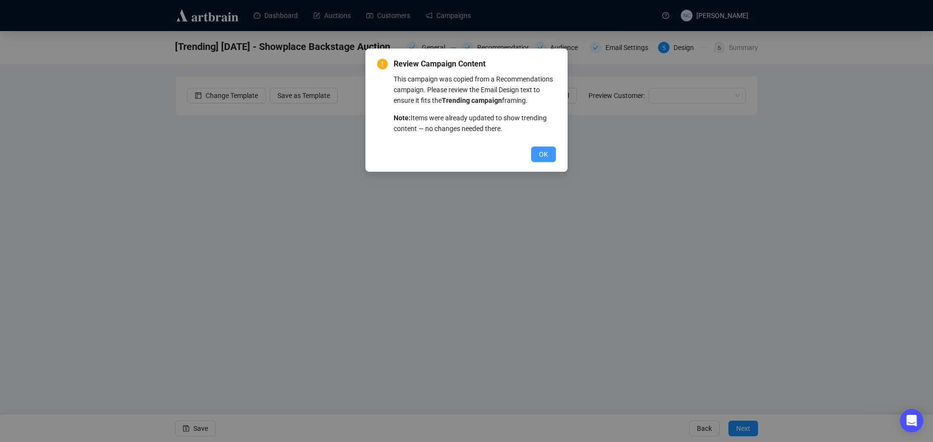
click at [555, 152] on button "OK" at bounding box center [543, 155] width 25 height 16
click at [732, 49] on div "Review Campaign Content This campaign was copied from a Recommendations campaig…" at bounding box center [466, 221] width 933 height 442
click at [549, 157] on button "OK" at bounding box center [543, 155] width 25 height 16
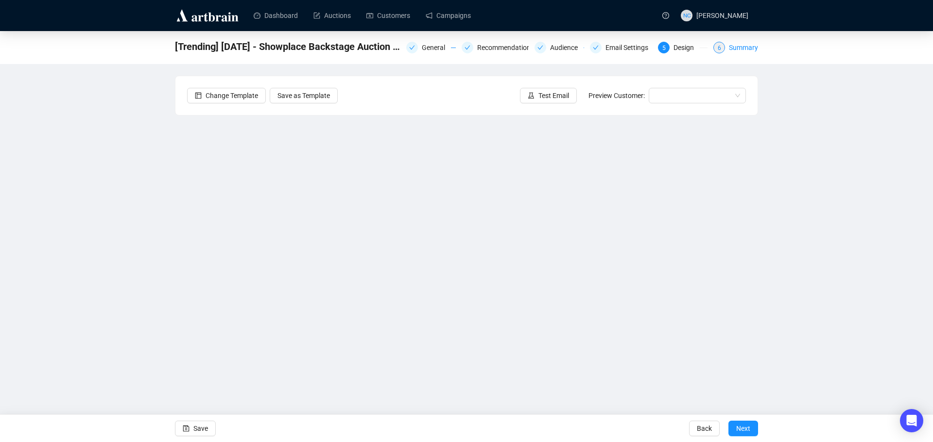
click at [741, 42] on div "Summary" at bounding box center [743, 48] width 29 height 12
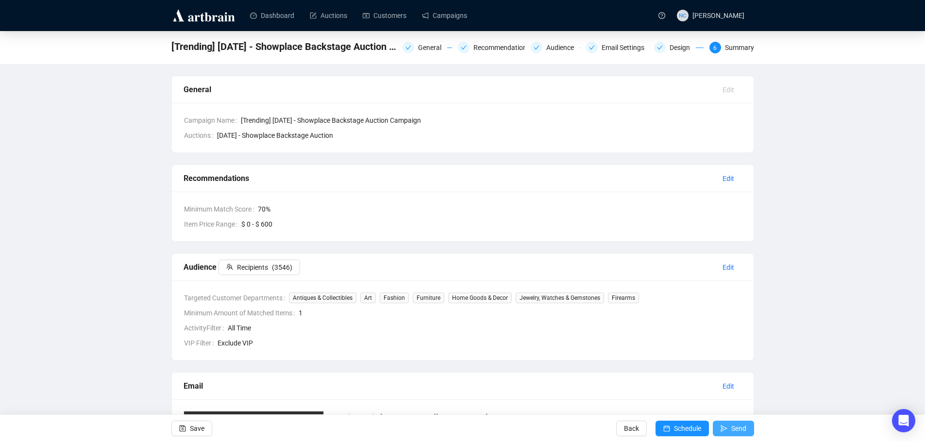
click at [748, 430] on button "Send" at bounding box center [733, 429] width 41 height 16
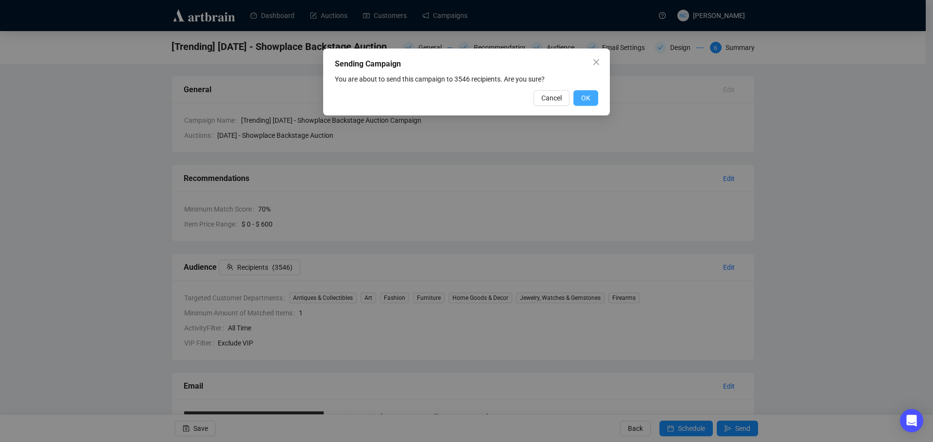
click at [586, 101] on span "OK" at bounding box center [585, 98] width 9 height 11
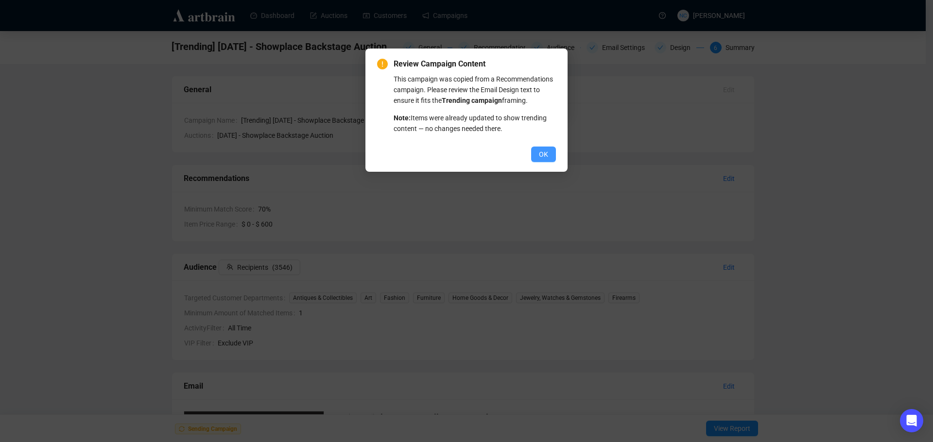
click at [549, 154] on button "OK" at bounding box center [543, 155] width 25 height 16
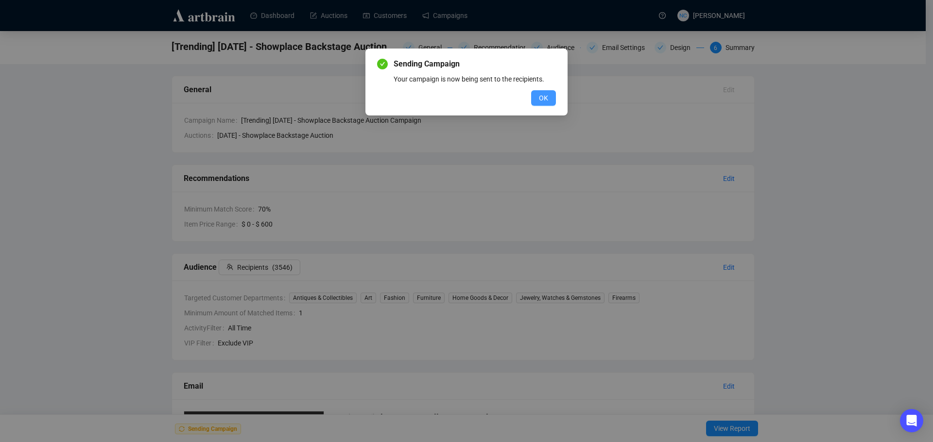
click at [546, 92] on button "OK" at bounding box center [543, 98] width 25 height 16
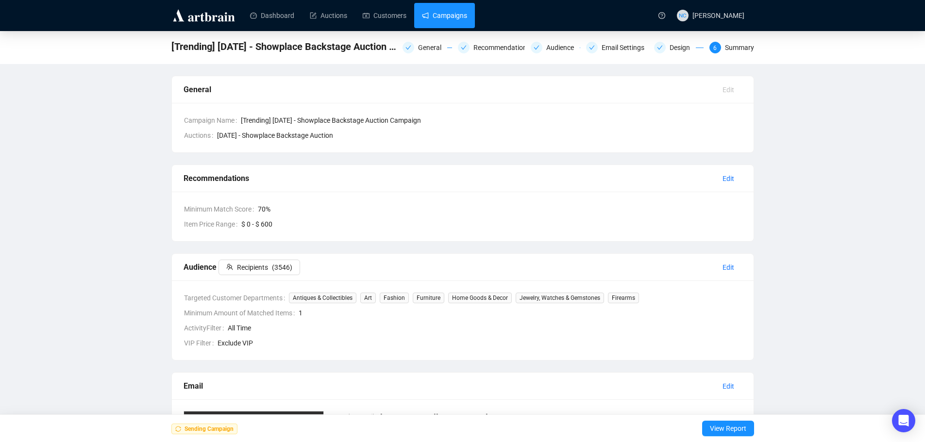
click at [434, 17] on link "Campaigns" at bounding box center [444, 15] width 45 height 25
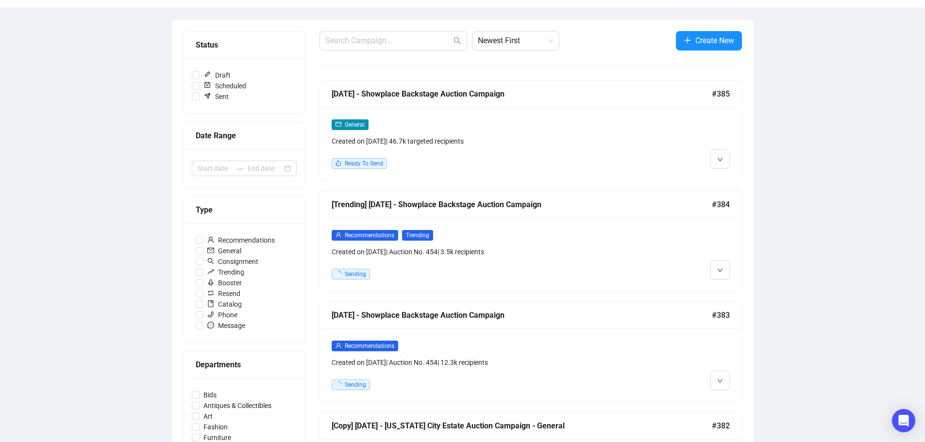
scroll to position [97, 0]
